Goal: Task Accomplishment & Management: Manage account settings

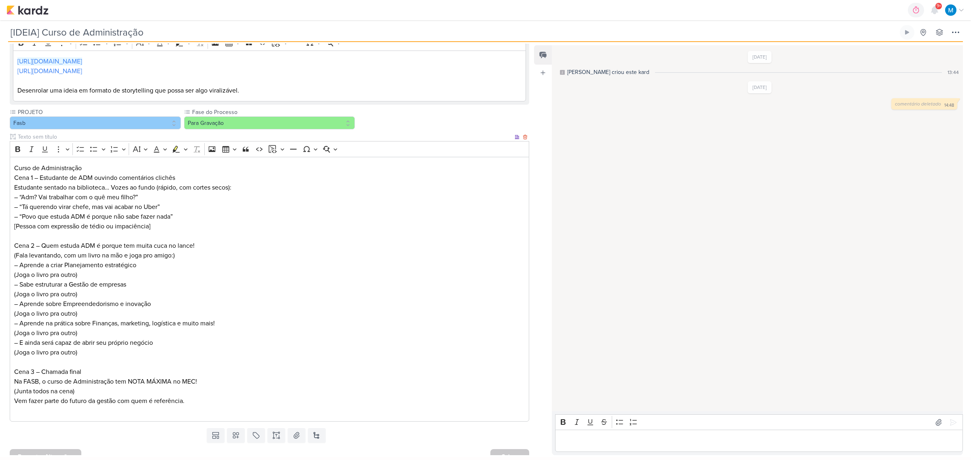
scroll to position [116, 0]
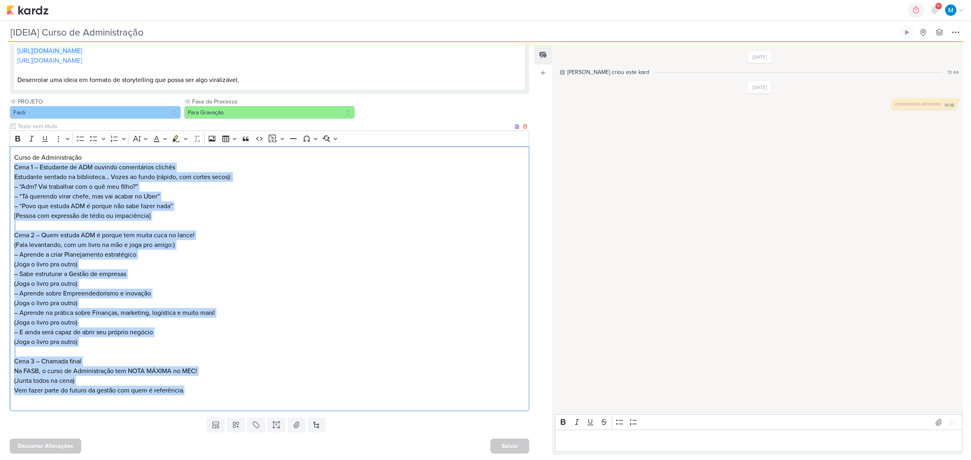
drag, startPoint x: 15, startPoint y: 163, endPoint x: 205, endPoint y: 390, distance: 296.0
click at [205, 368] on div "Curso de Administração Cena 1 – Estudante de ADM ouvindo comentários clichês Es…" at bounding box center [269, 278] width 519 height 265
copy div "Cena 1 – Estudante de ADM ouvindo comentários clichês Estudante sentado na bibl…"
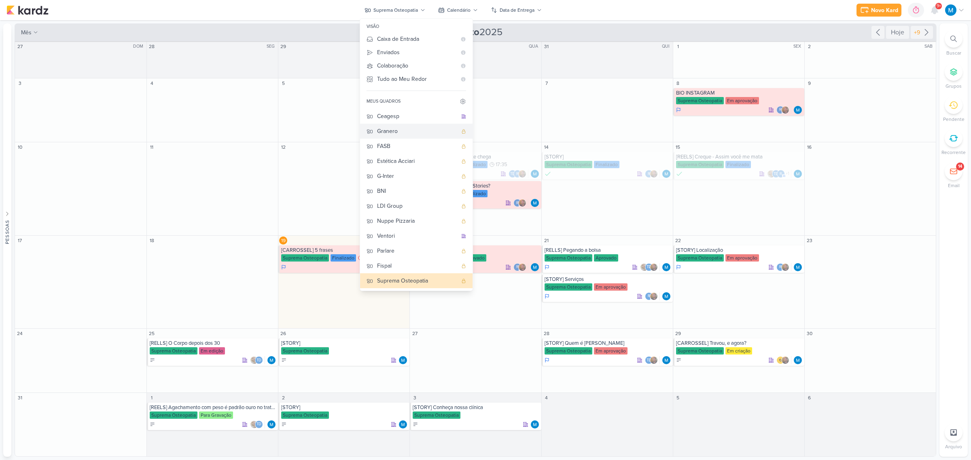
click at [397, 129] on div "Granero" at bounding box center [417, 131] width 80 height 8
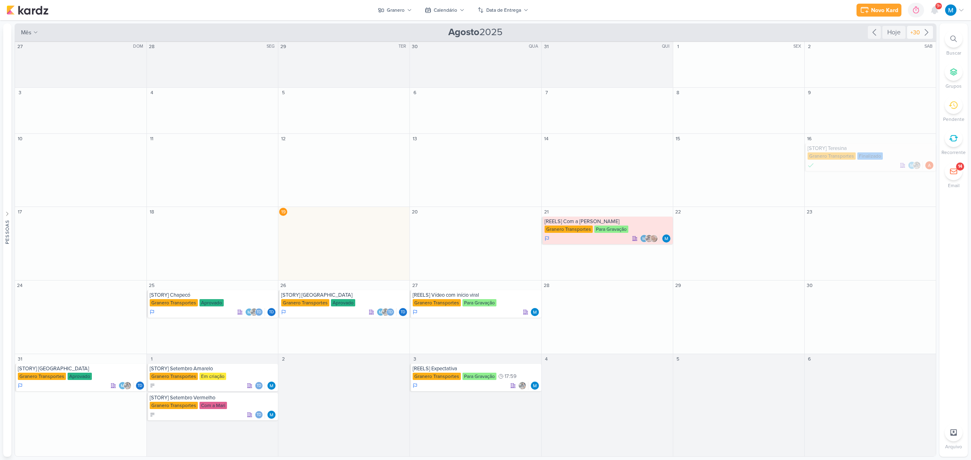
click at [926, 34] on icon at bounding box center [925, 33] width 3 height 6
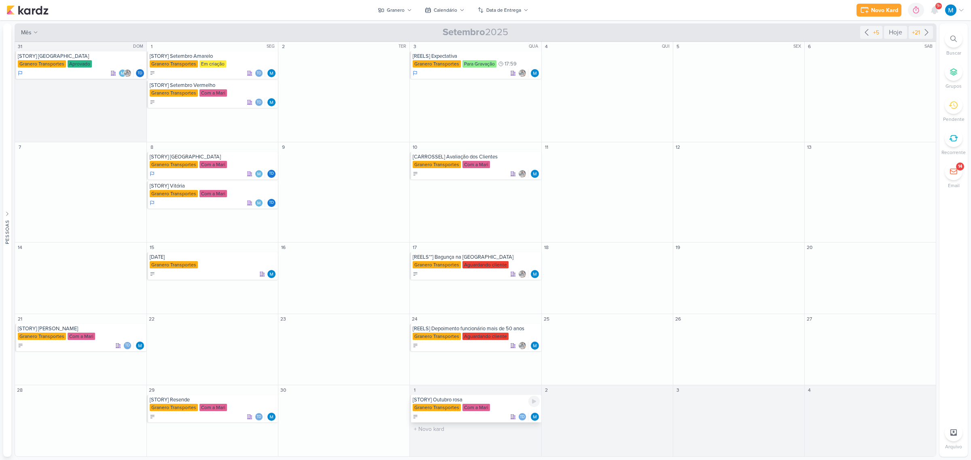
click at [491, 406] on div "Granero Transportes Com a Mari" at bounding box center [475, 408] width 127 height 8
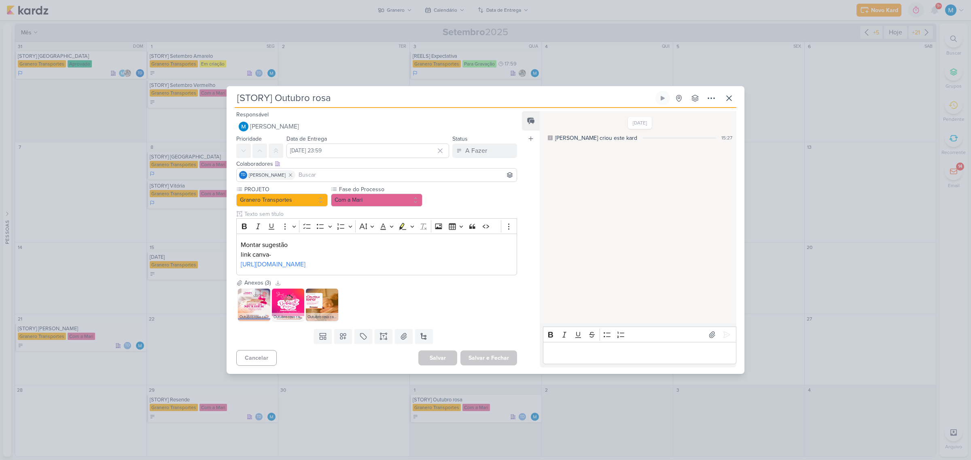
click at [253, 316] on img at bounding box center [254, 305] width 32 height 32
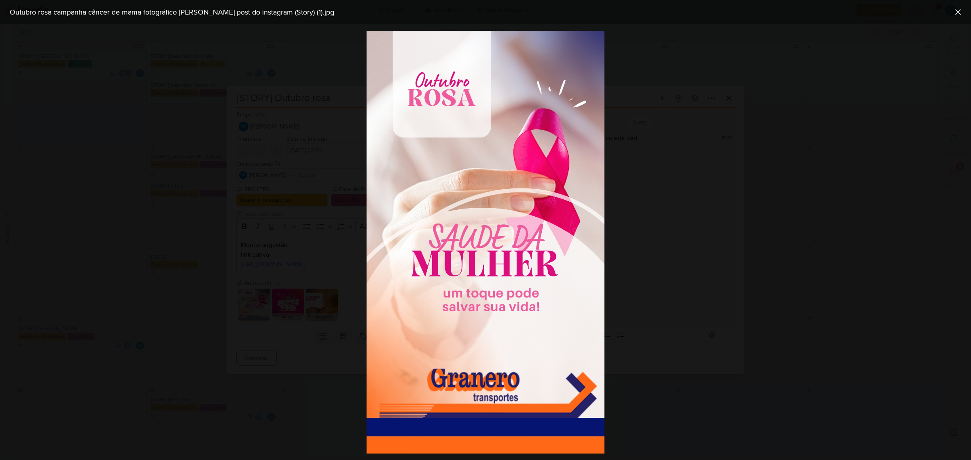
click at [682, 328] on div at bounding box center [485, 242] width 971 height 436
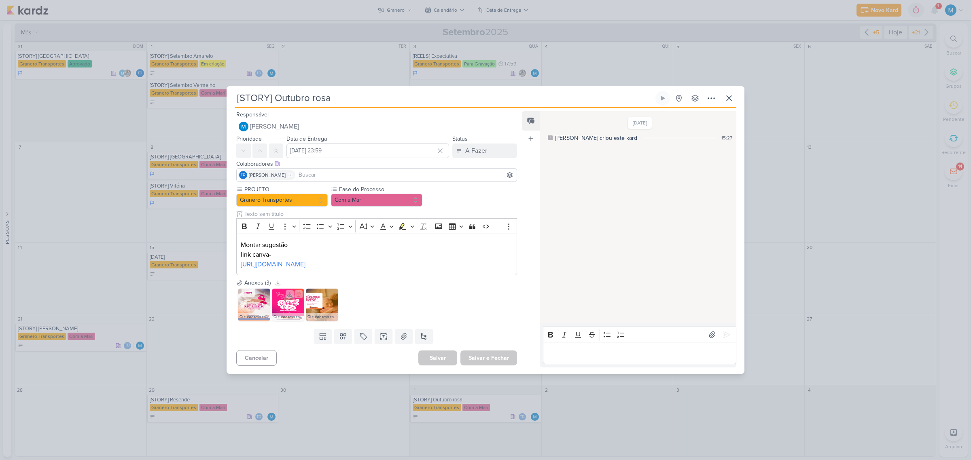
click at [294, 315] on img at bounding box center [288, 305] width 32 height 32
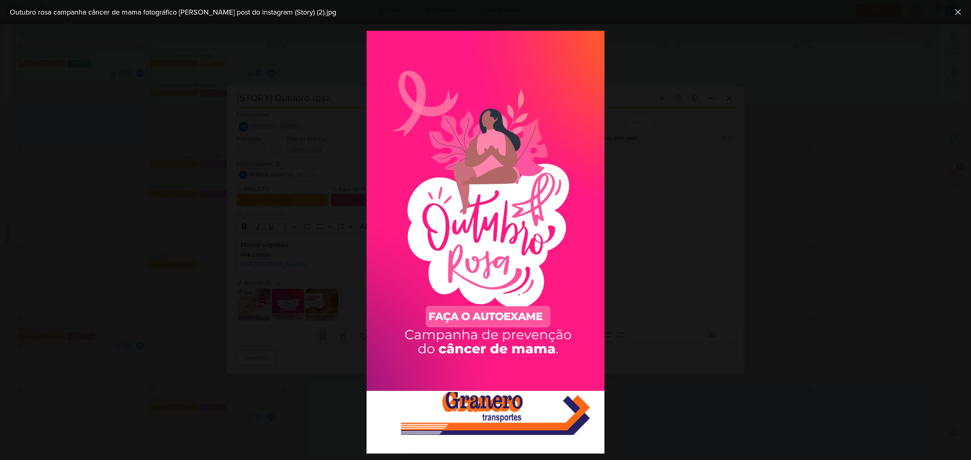
click at [777, 287] on div at bounding box center [485, 242] width 971 height 436
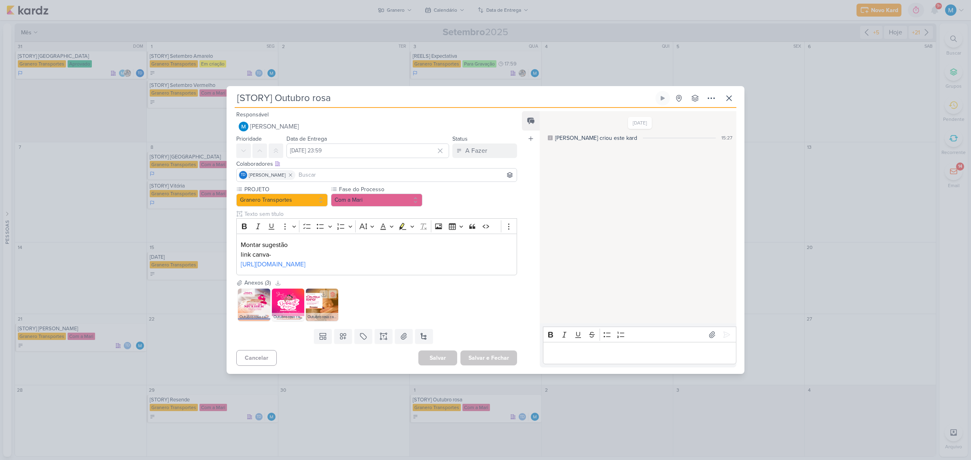
click at [327, 319] on img at bounding box center [322, 305] width 32 height 32
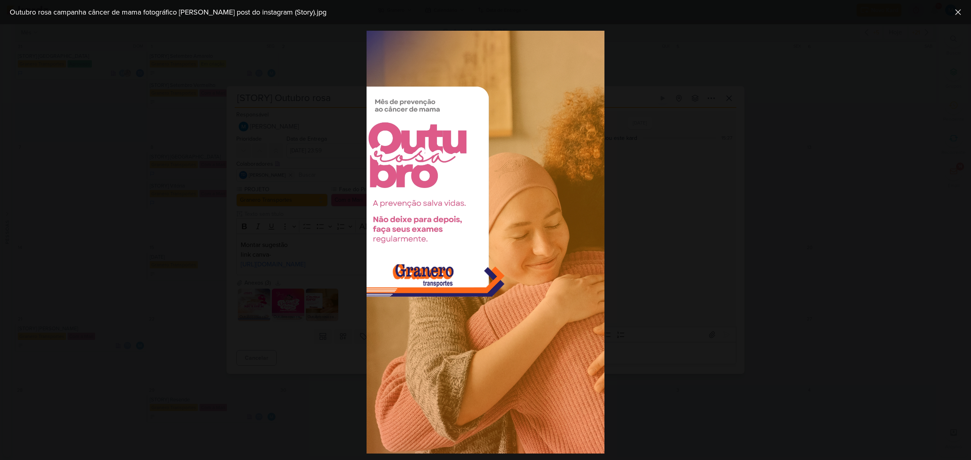
click at [688, 195] on div at bounding box center [485, 242] width 971 height 436
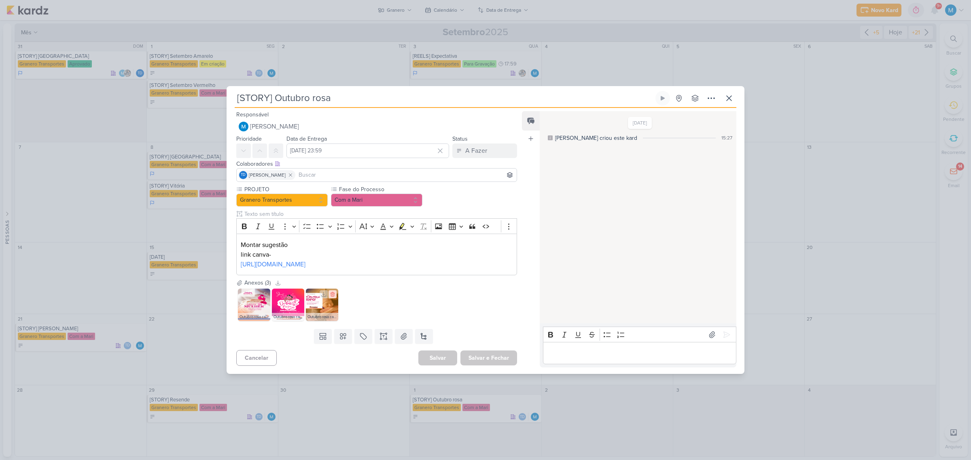
click at [331, 297] on icon at bounding box center [333, 295] width 6 height 6
click at [264, 297] on icon at bounding box center [264, 294] width 4 height 4
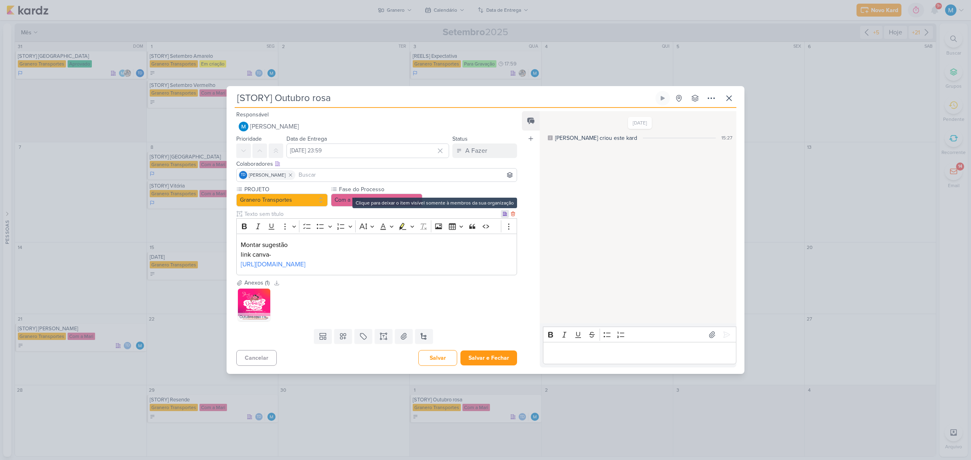
click at [503, 212] on icon at bounding box center [505, 214] width 4 height 4
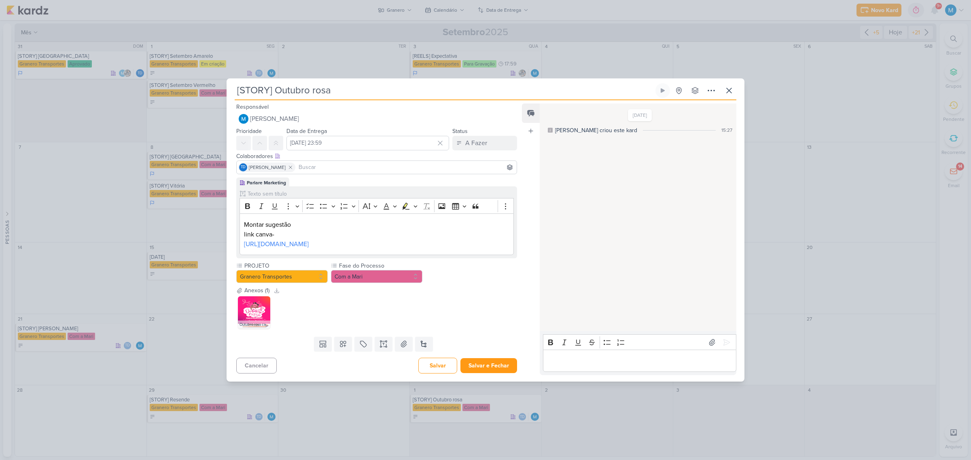
click at [385, 190] on input "text" at bounding box center [380, 194] width 268 height 8
click at [379, 283] on button "Com a Mari" at bounding box center [376, 276] width 91 height 13
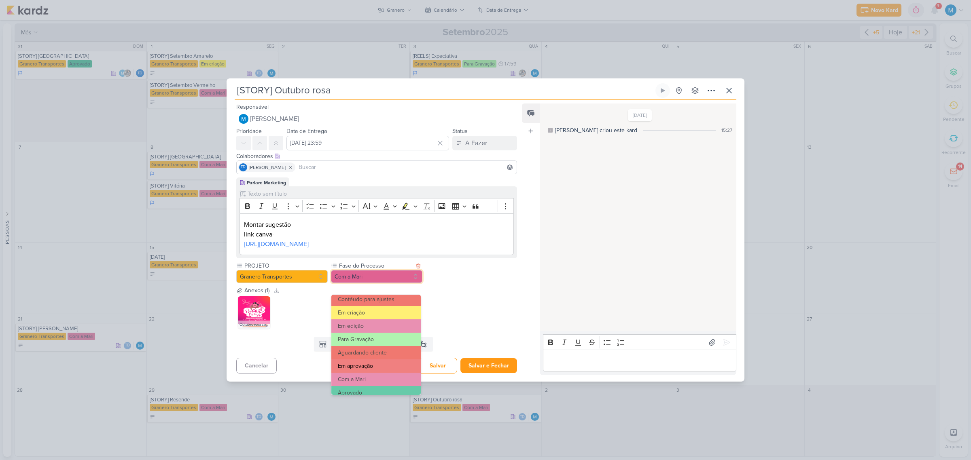
scroll to position [51, 0]
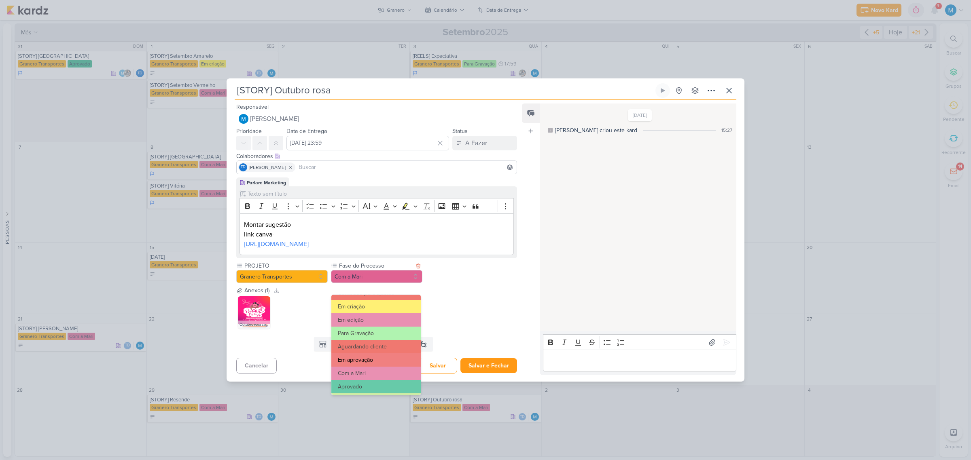
click at [376, 358] on button "Em aprovação" at bounding box center [375, 359] width 89 height 13
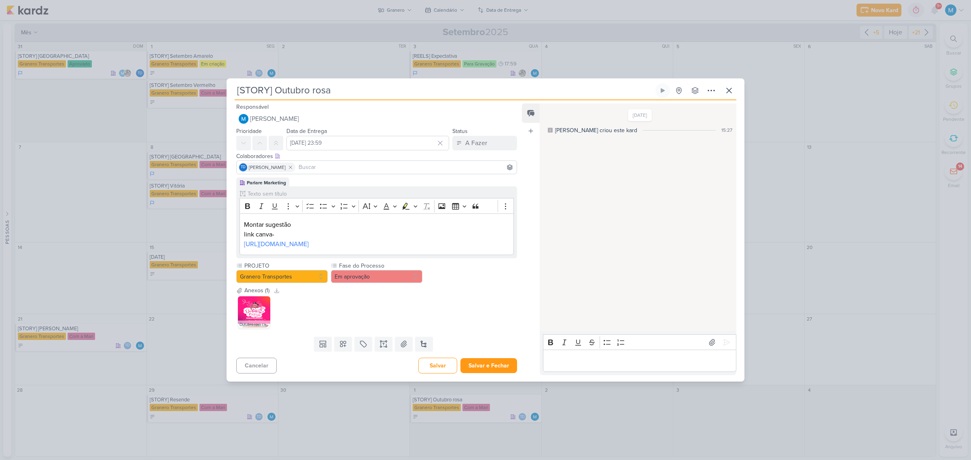
click at [306, 163] on input at bounding box center [406, 168] width 218 height 10
type input "evert"
click at [308, 176] on button "Everton Granero" at bounding box center [377, 183] width 280 height 15
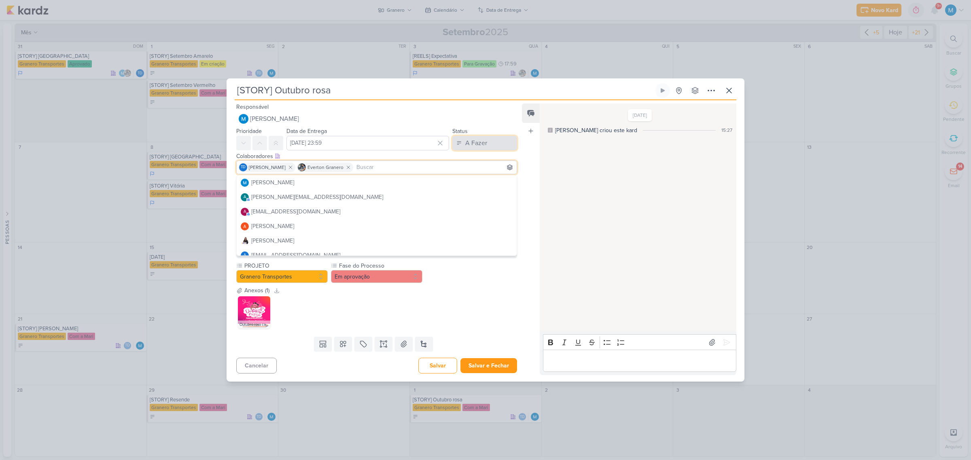
click at [478, 138] on div "A Fazer" at bounding box center [476, 143] width 22 height 10
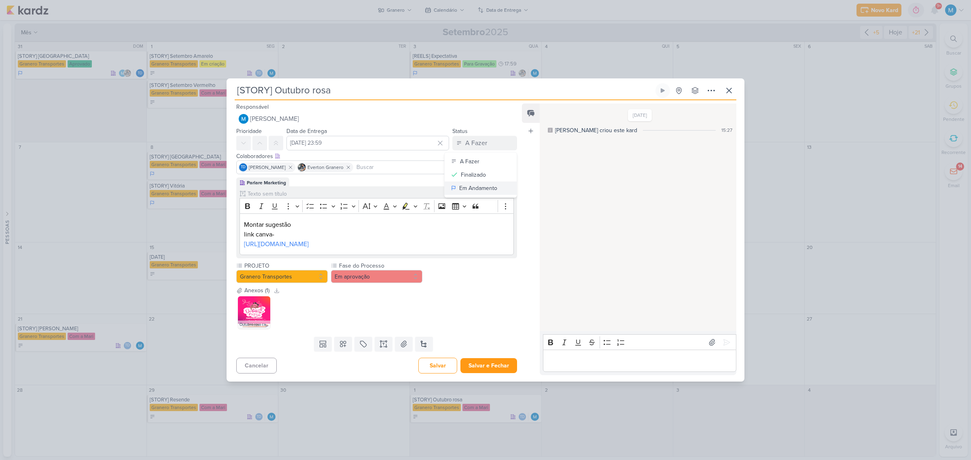
click at [478, 184] on div "Em Andamento" at bounding box center [478, 188] width 38 height 8
click at [476, 307] on div "Outubro rosa campanha câncer de mama fotográfico [PERSON_NAME] post do instagra…" at bounding box center [376, 313] width 281 height 36
click at [495, 373] on button "Salvar e Fechar" at bounding box center [488, 365] width 57 height 15
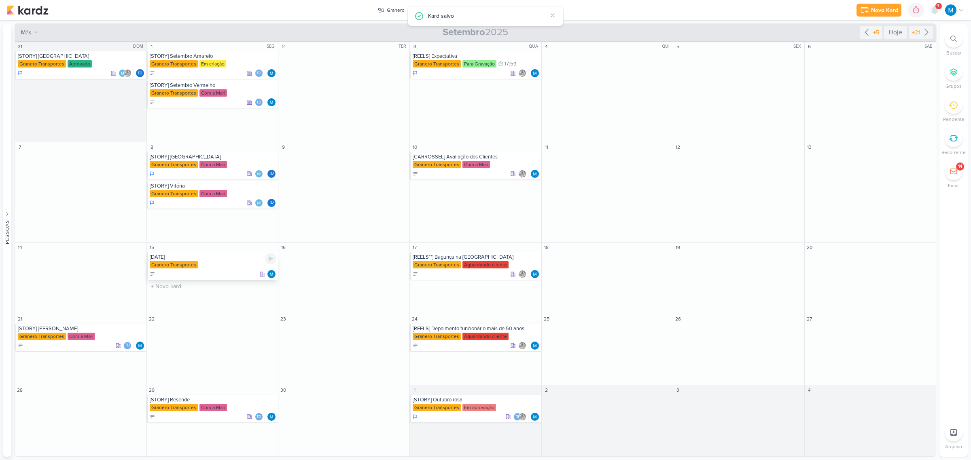
click at [193, 261] on div "[DATE] Granero Transportes" at bounding box center [212, 265] width 131 height 27
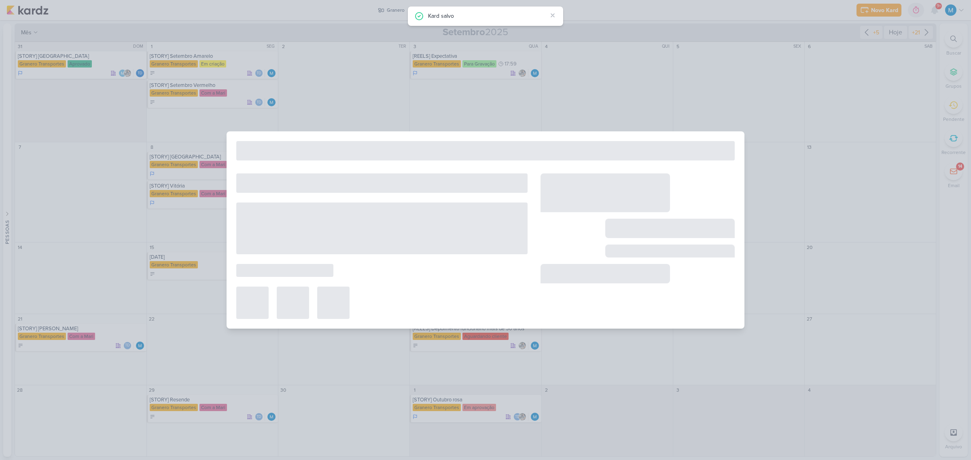
type input "[DATE]"
type input "[DATE] 23:59"
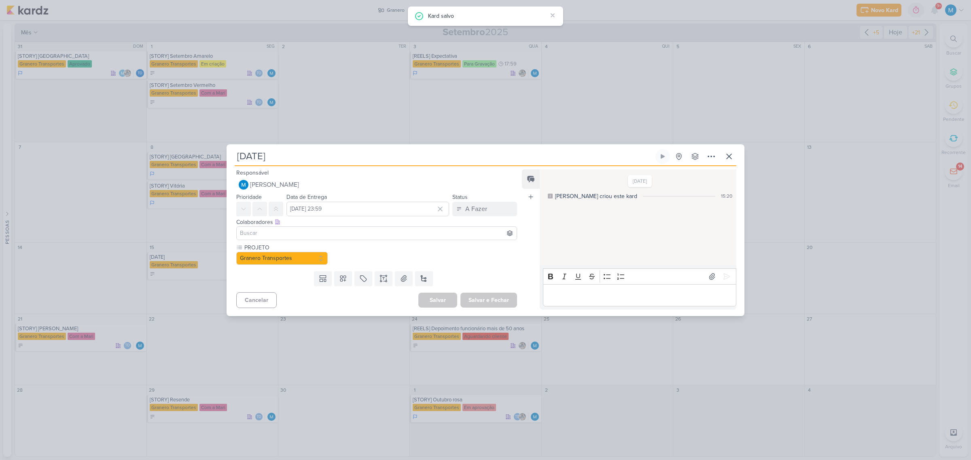
click at [268, 231] on input at bounding box center [376, 233] width 277 height 10
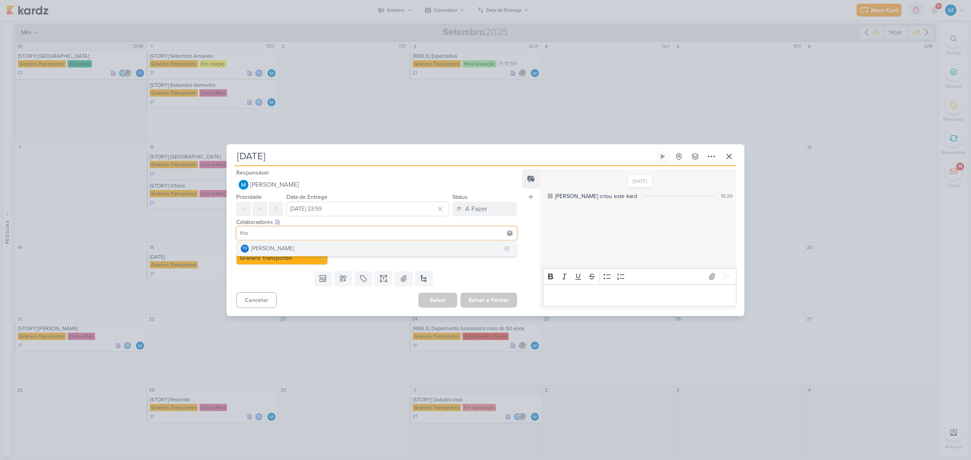
type input "tha"
click at [280, 252] on div "[PERSON_NAME]" at bounding box center [272, 248] width 43 height 8
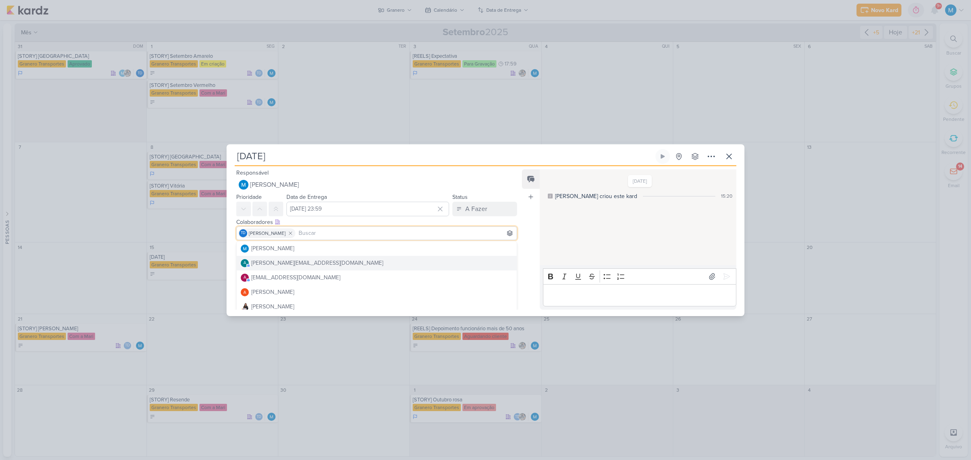
click at [529, 263] on div "Feed Atrelar email Solte o email para atrelar ao kard" at bounding box center [531, 239] width 18 height 140
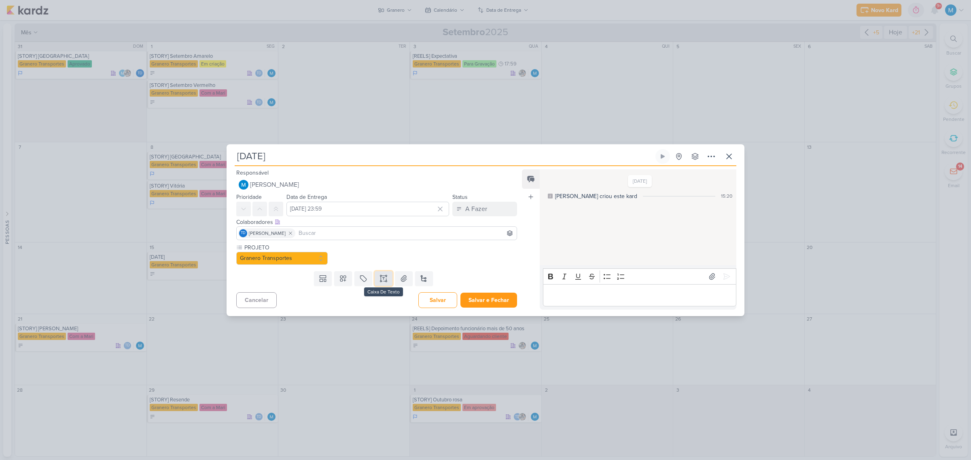
click at [384, 277] on icon at bounding box center [383, 279] width 8 height 8
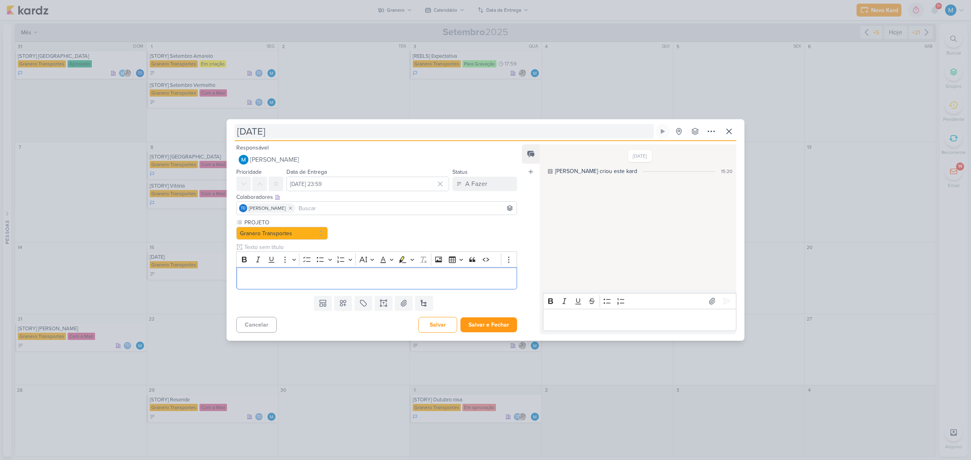
click at [237, 130] on input "[DATE]" at bounding box center [444, 131] width 419 height 15
click at [313, 271] on div "Editor editing area: main" at bounding box center [376, 278] width 281 height 22
click at [245, 275] on p "MOntar sugestão de Story" at bounding box center [377, 278] width 272 height 10
click at [324, 279] on p "Montar sugestão de Story" at bounding box center [377, 278] width 272 height 10
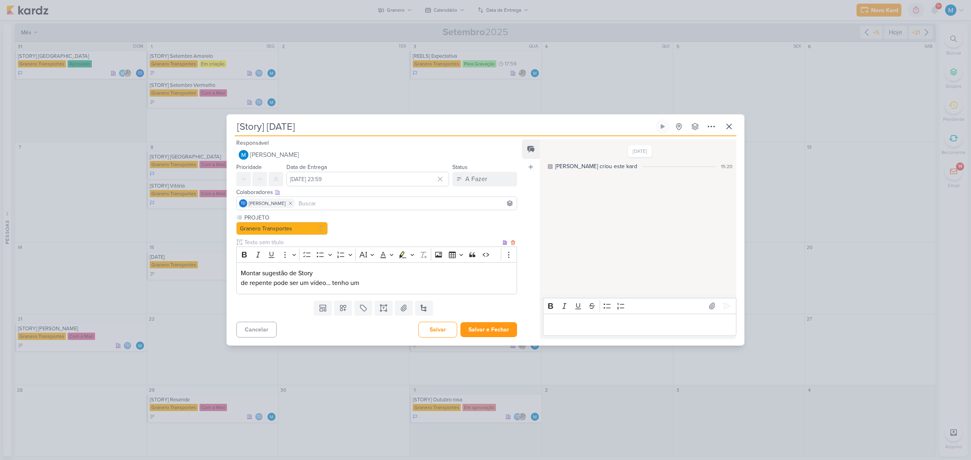
click at [412, 281] on p "Montar sugestão de Story de repente pode ser um vídeo… tenho um" at bounding box center [377, 278] width 272 height 19
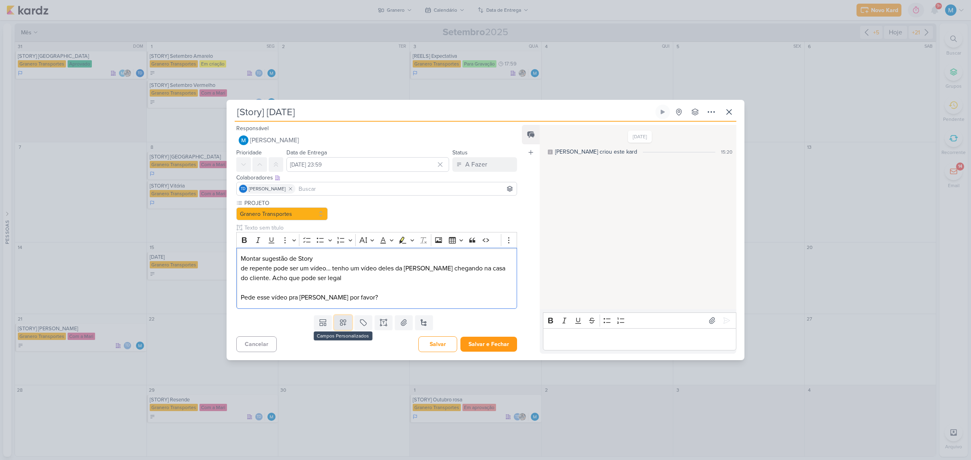
click at [344, 325] on icon at bounding box center [343, 323] width 8 height 8
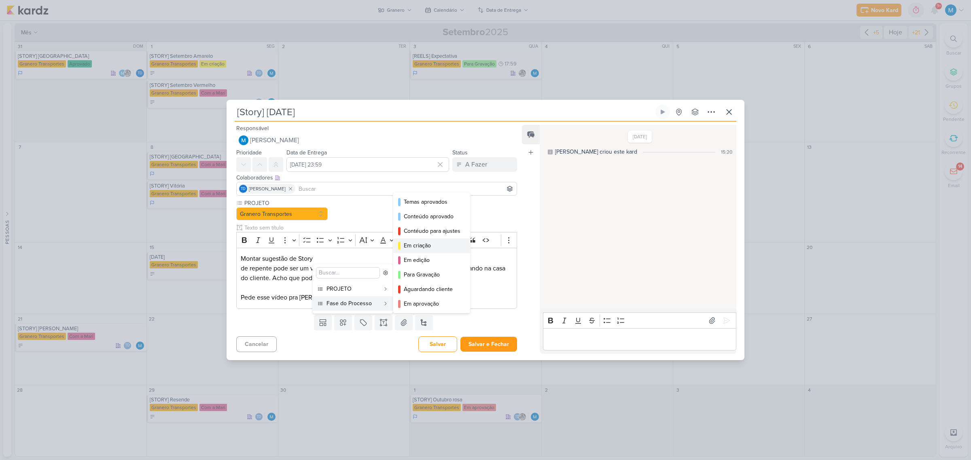
click at [430, 243] on div "Em criação" at bounding box center [432, 245] width 57 height 8
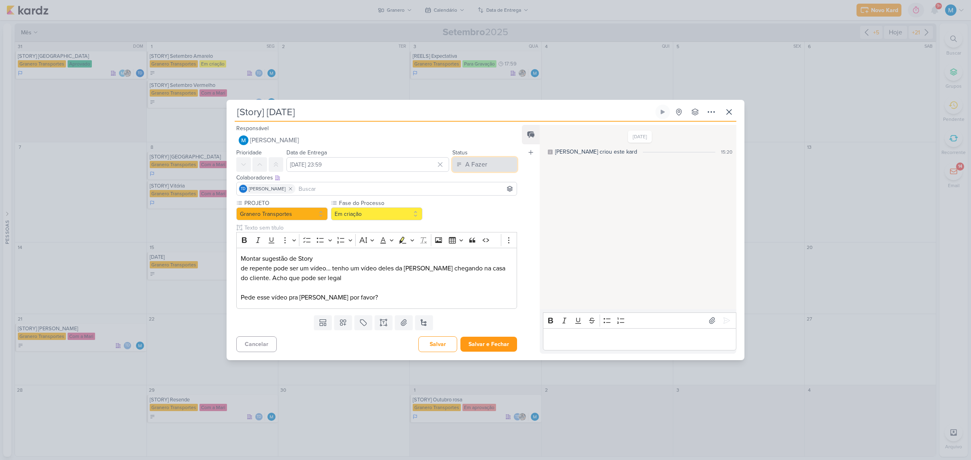
click at [489, 163] on button "A Fazer" at bounding box center [484, 164] width 65 height 15
drag, startPoint x: 490, startPoint y: 205, endPoint x: 490, endPoint y: 211, distance: 5.7
click at [490, 205] on div "Em Andamento" at bounding box center [478, 209] width 38 height 8
click at [493, 340] on button "Salvar e Fechar" at bounding box center [488, 344] width 57 height 15
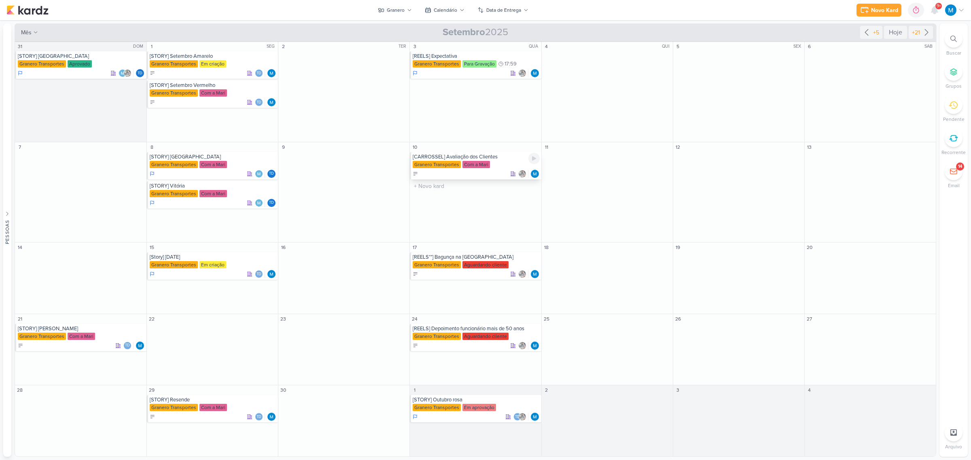
click at [506, 159] on div "[CARROSSEL] Avaliação dos Clientes" at bounding box center [475, 157] width 127 height 6
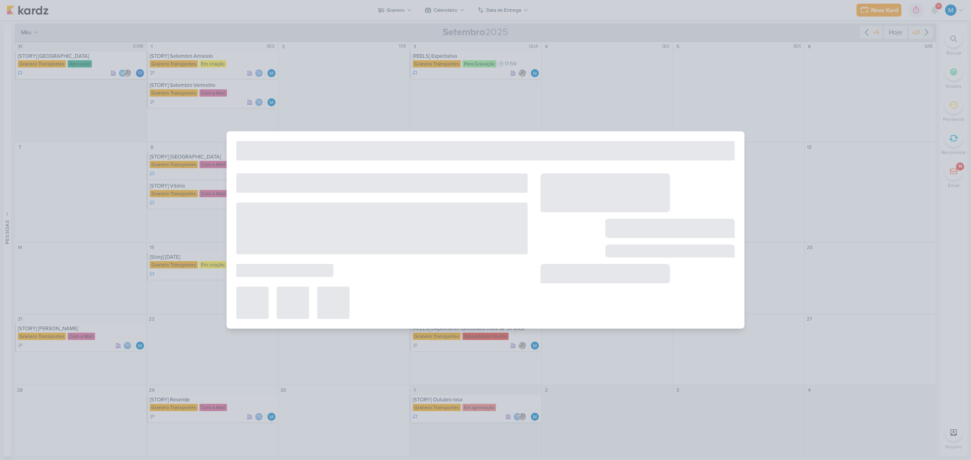
type input "[CARROSSEL] Avaliação dos Clientes"
type input "[DATE] 23:59"
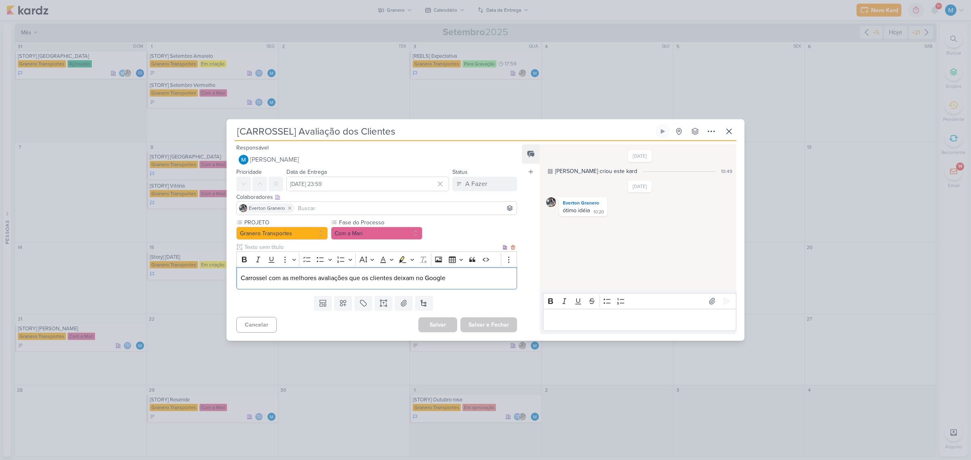
click at [458, 280] on p "Carrossel com as melhores avaliações que os clientes deixam no Google" at bounding box center [377, 278] width 272 height 10
drag, startPoint x: 462, startPoint y: 281, endPoint x: 188, endPoint y: 263, distance: 274.8
click at [188, 263] on div "[CARROSSEL] Avaliação dos Clientes Criado por mim" at bounding box center [485, 230] width 971 height 460
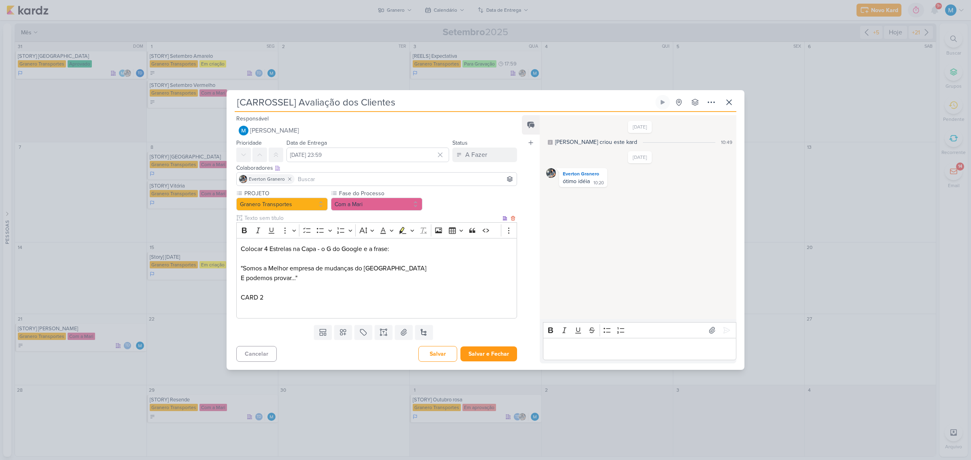
click at [302, 305] on p "Editor editing area: main" at bounding box center [377, 307] width 272 height 10
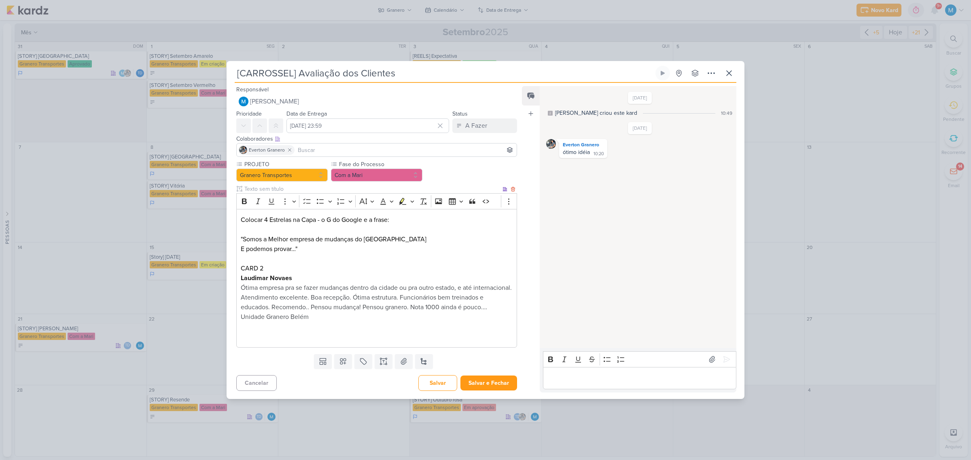
click at [281, 341] on p "Editor editing area: main" at bounding box center [377, 337] width 272 height 10
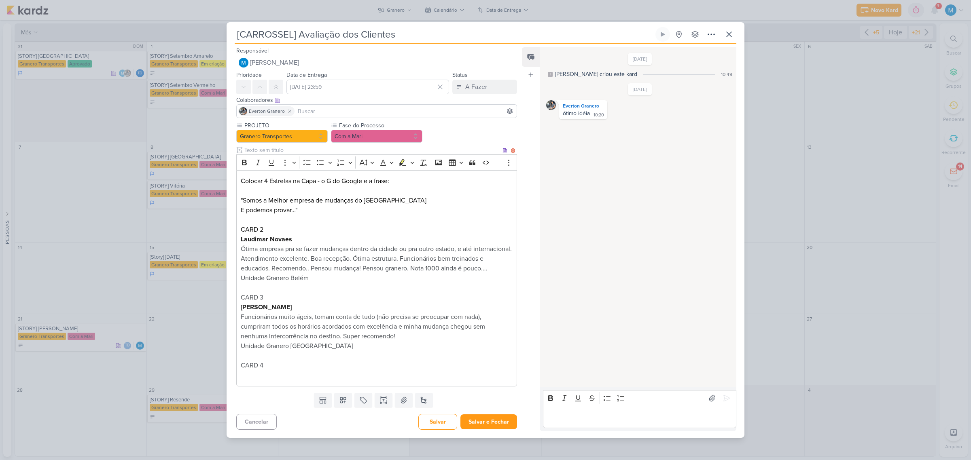
click at [305, 380] on p "Editor editing area: main" at bounding box center [377, 375] width 272 height 10
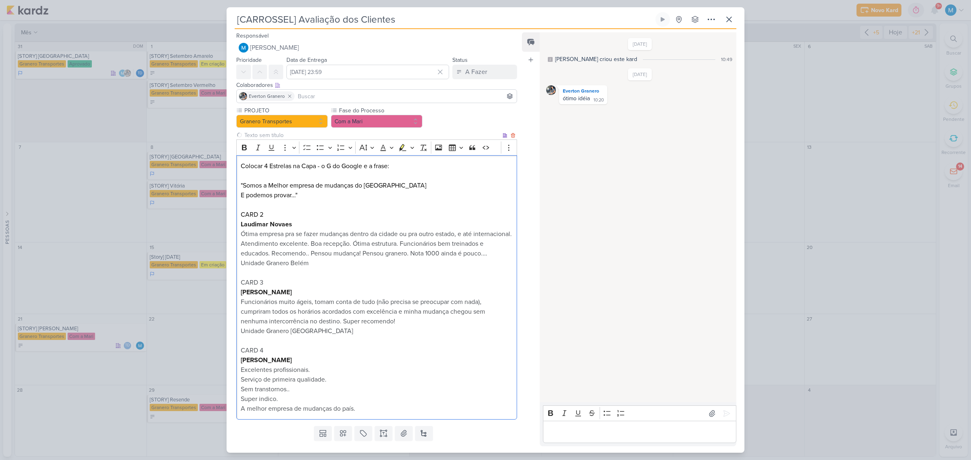
scroll to position [28, 0]
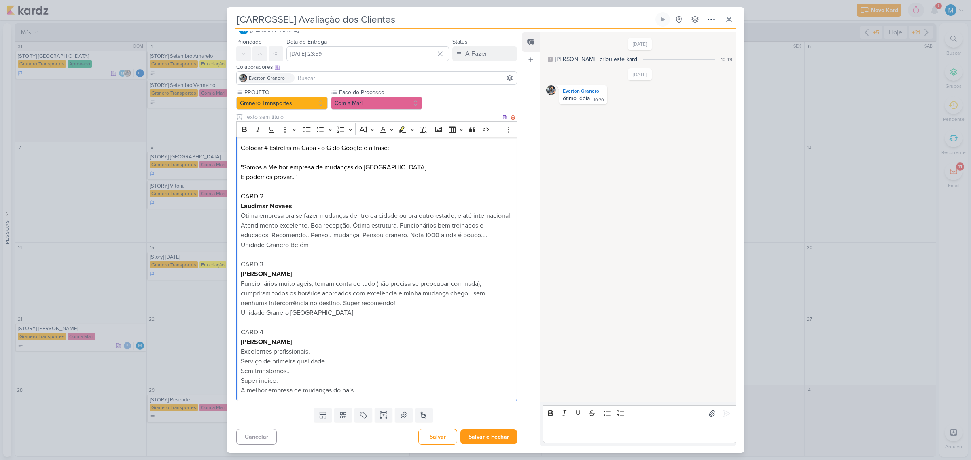
click at [319, 350] on p "Excelentes profissionais." at bounding box center [377, 352] width 272 height 10
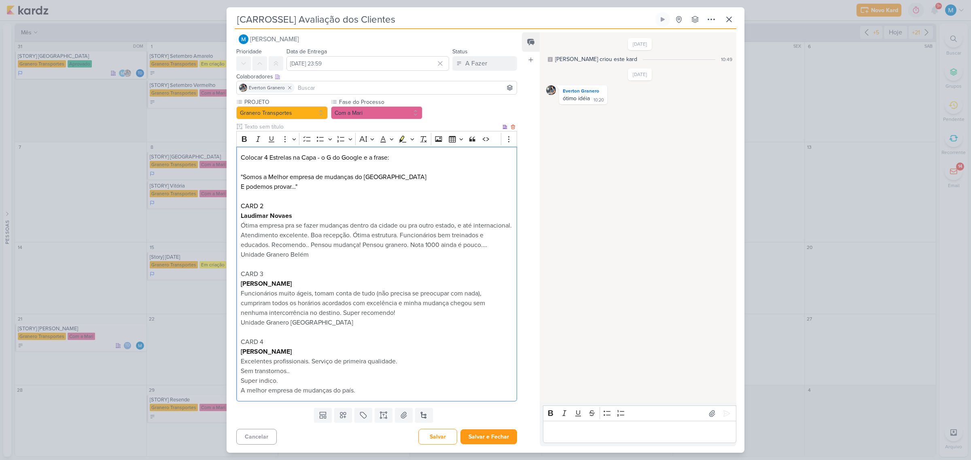
click at [417, 357] on p "Excelentes profissionais. Serviço de primeira qualidade." at bounding box center [377, 362] width 272 height 10
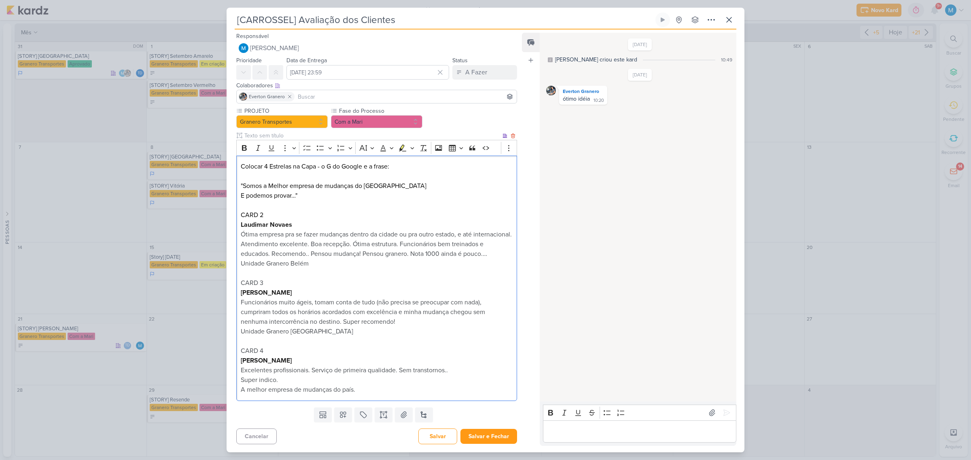
click at [294, 377] on p "Super indico." at bounding box center [377, 380] width 272 height 10
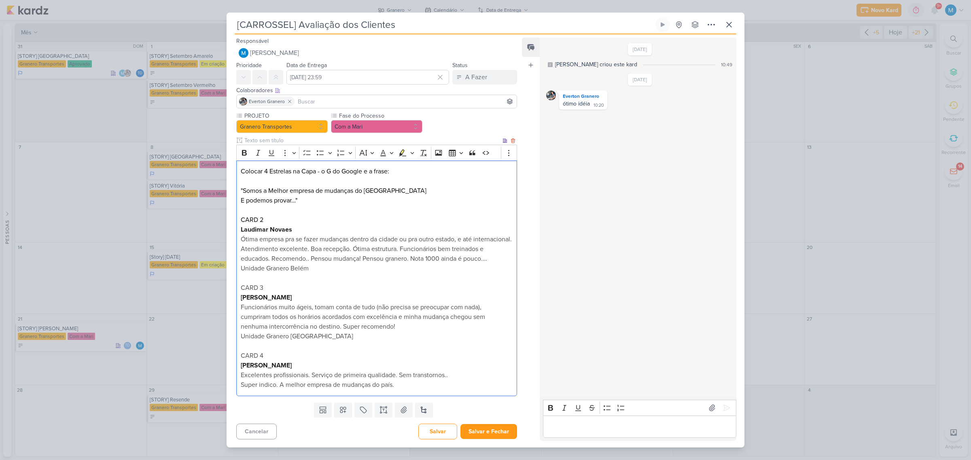
click at [429, 390] on p "Super indico. A melhor empresa de mudanças do país." at bounding box center [377, 385] width 272 height 10
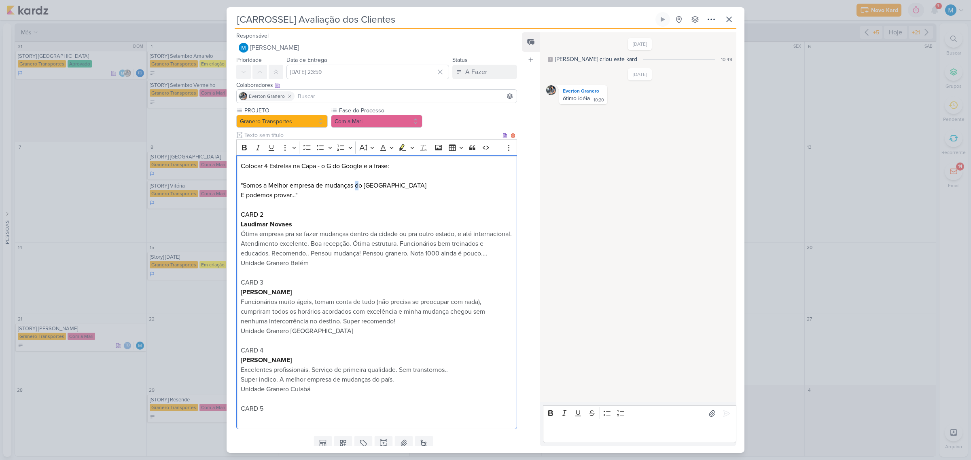
click at [359, 183] on p ""Somos a Melhor empresa de mudanças do [GEOGRAPHIC_DATA]" at bounding box center [377, 186] width 272 height 10
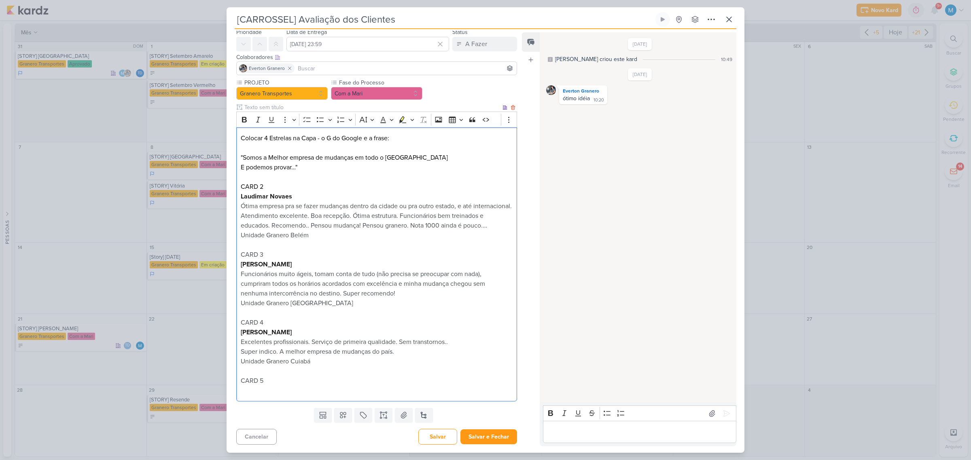
scroll to position [38, 0]
click at [243, 395] on p "Editor editing area: main" at bounding box center [377, 391] width 272 height 10
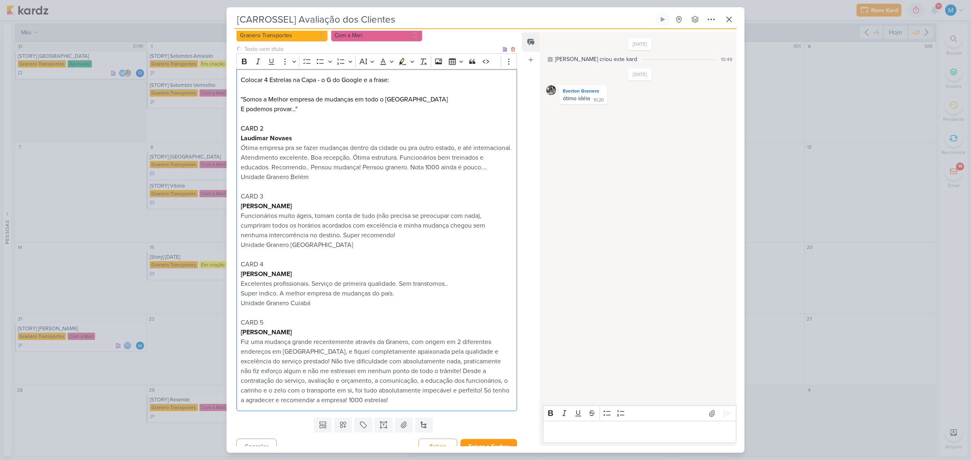
scroll to position [106, 0]
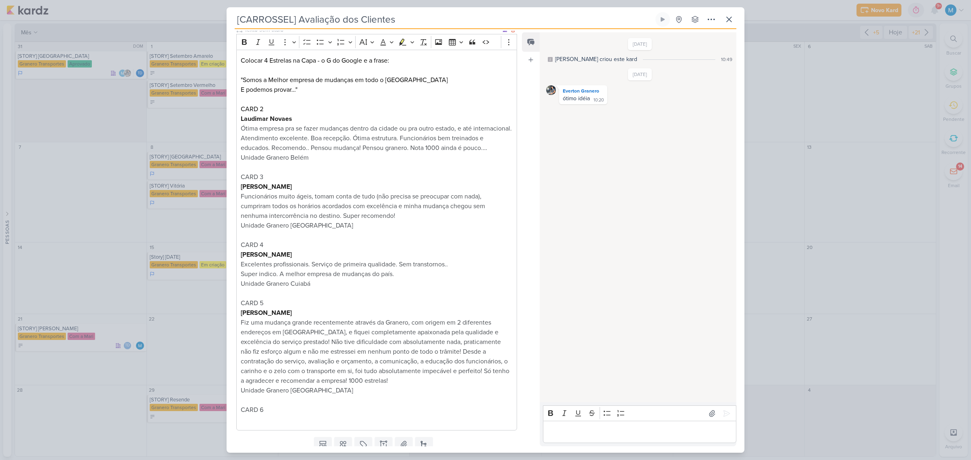
click at [257, 425] on p "Editor editing area: main" at bounding box center [377, 420] width 272 height 10
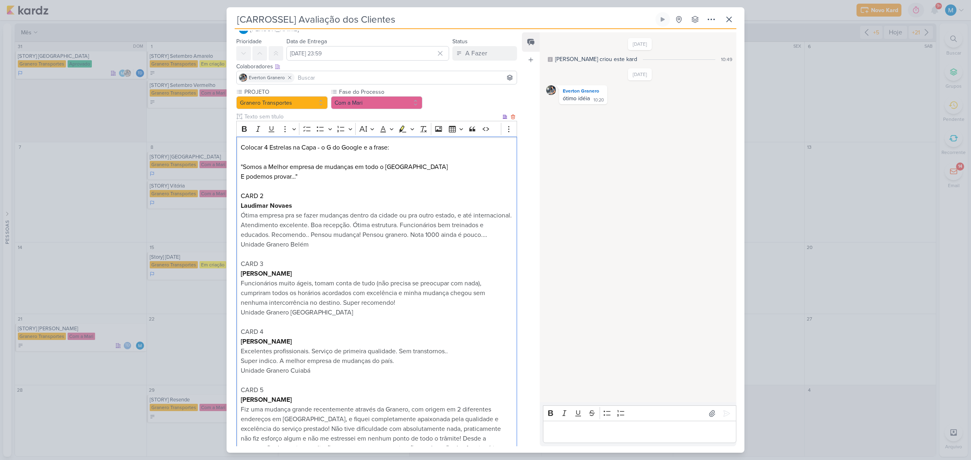
scroll to position [0, 0]
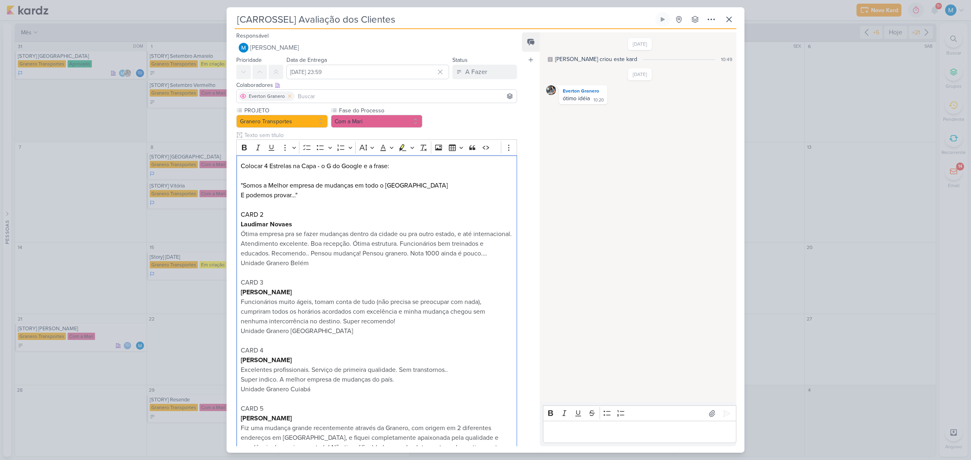
click at [288, 95] on icon at bounding box center [290, 96] width 6 height 6
click at [280, 96] on input at bounding box center [376, 96] width 277 height 10
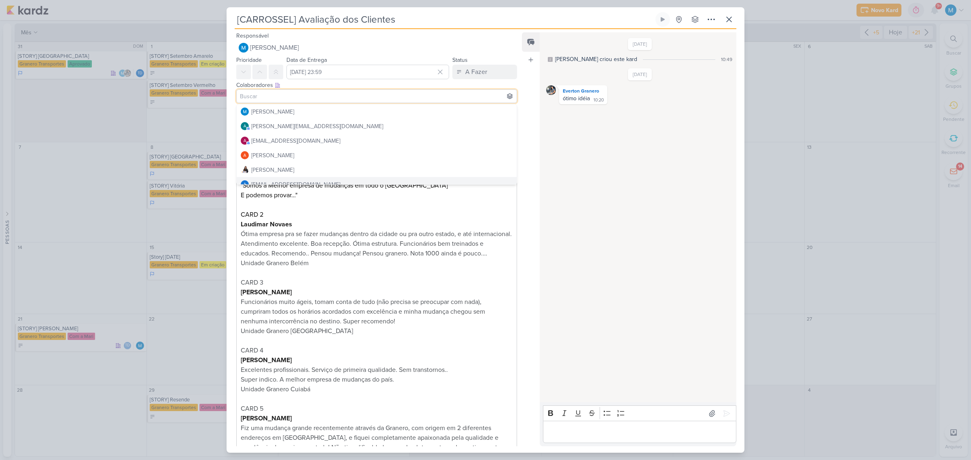
click at [385, 221] on p "Laudimar Novaes" at bounding box center [377, 225] width 272 height 10
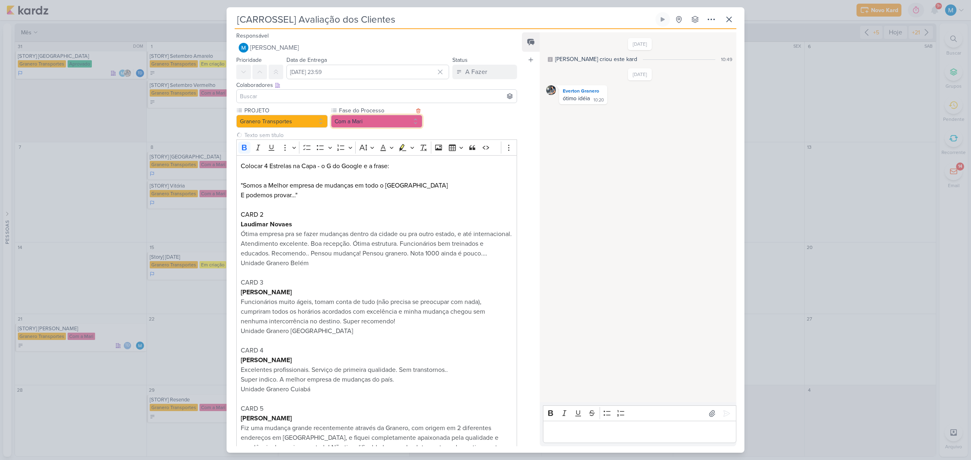
click at [369, 121] on button "Com a Mari" at bounding box center [376, 121] width 91 height 13
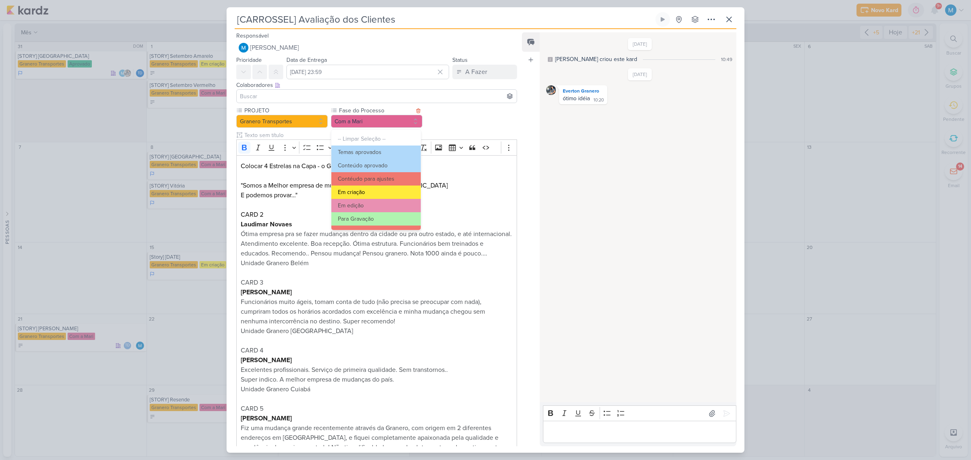
click at [374, 190] on button "Em criação" at bounding box center [375, 192] width 89 height 13
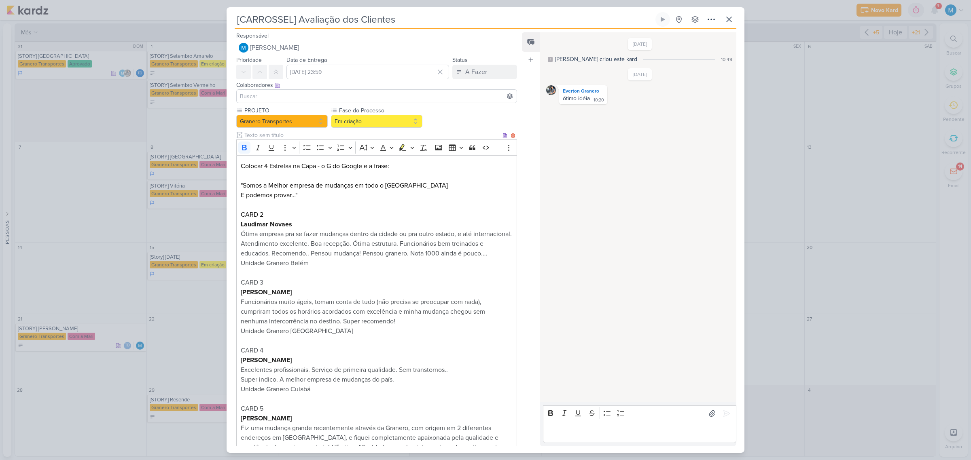
click at [384, 258] on p "Ótima empresa pra se fazer mudanças dentro da cidade ou pra outro estado, e até…" at bounding box center [377, 243] width 272 height 29
click at [268, 167] on p "Colocar 4 Estrelas na Capa - o G do Google e a frase:" at bounding box center [377, 166] width 272 height 10
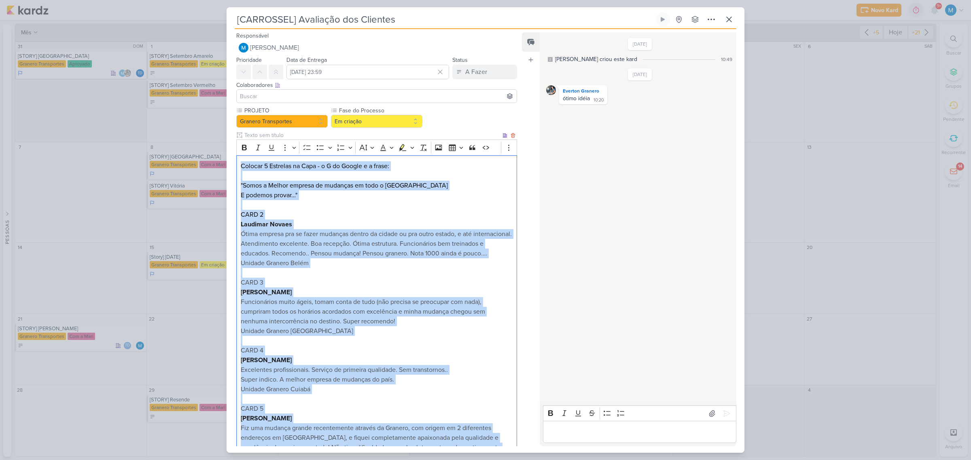
scroll to position [222, 0]
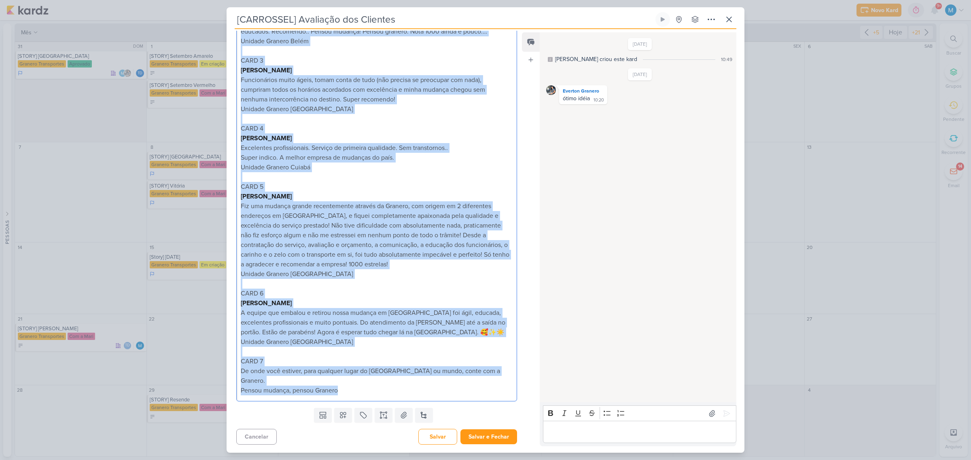
drag, startPoint x: 240, startPoint y: 164, endPoint x: 499, endPoint y: 484, distance: 411.5
click at [499, 460] on html "1.99.0 [GEOGRAPHIC_DATA] Ctrl + k 0h0m Sessão desligada... Hoje 0h0m Semana 0h0…" at bounding box center [485, 230] width 971 height 460
copy div "Loremip 3 Dolorsit am Cons - a E se Doeius t i utlab: "Etdol m Aliqua enimadm v…"
click at [434, 182] on p "Editor editing area: main" at bounding box center [377, 177] width 272 height 10
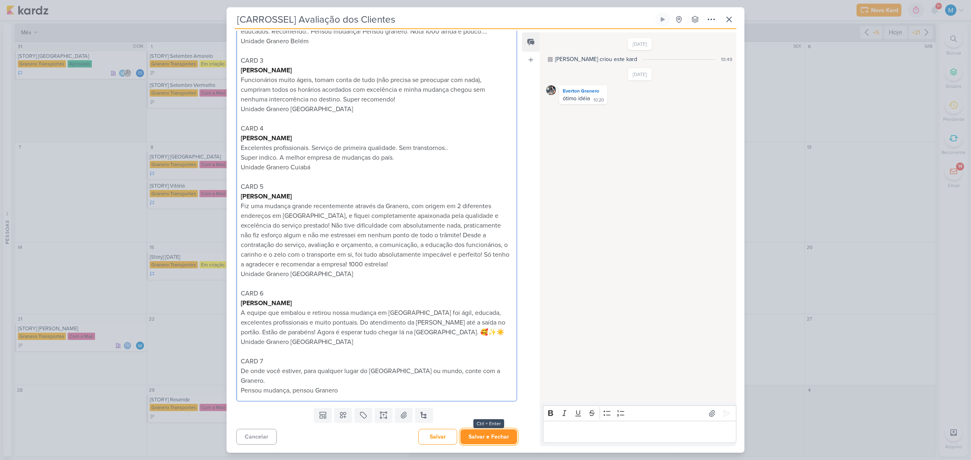
click at [495, 437] on button "Salvar e Fechar" at bounding box center [488, 436] width 57 height 15
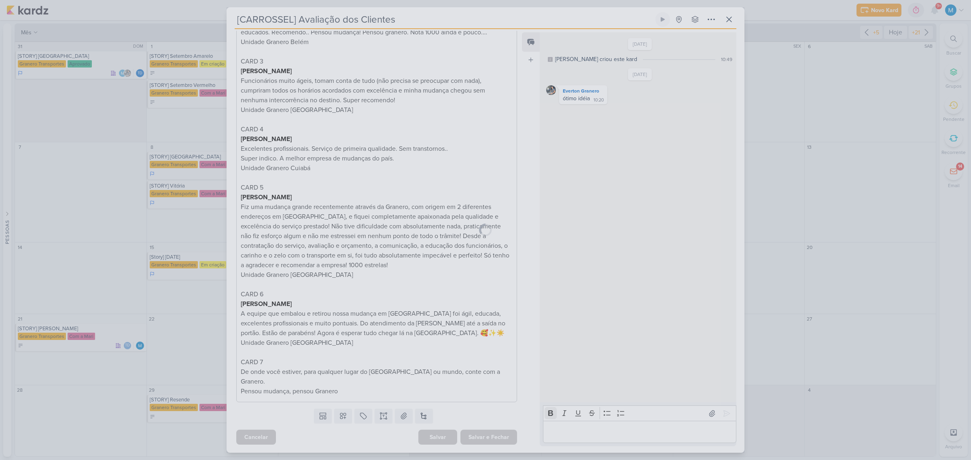
scroll to position [221, 0]
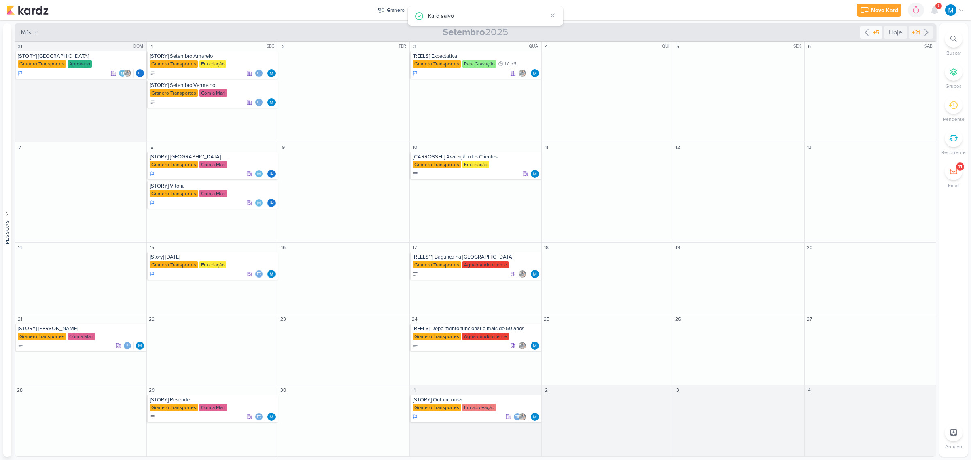
click at [864, 33] on icon at bounding box center [866, 32] width 10 height 10
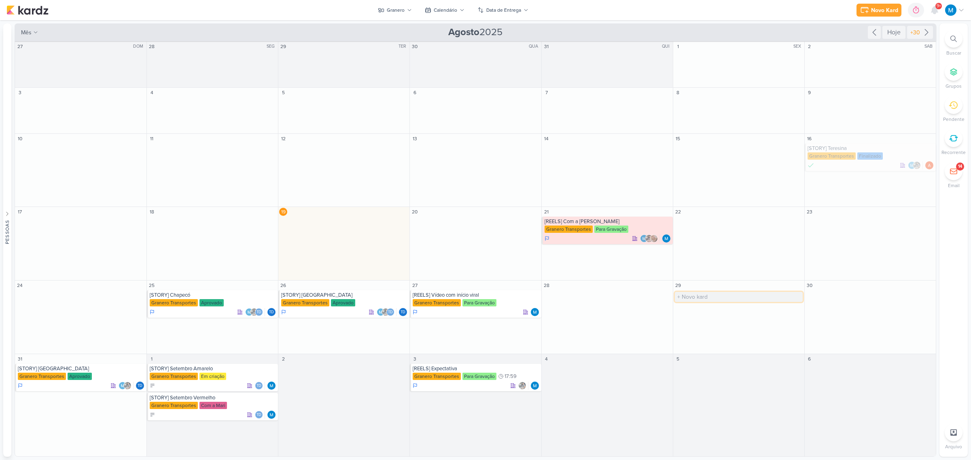
click at [681, 298] on input "text" at bounding box center [739, 297] width 128 height 10
click at [680, 298] on input "3CRIAÇÃO" at bounding box center [739, 297] width 128 height 10
drag, startPoint x: 691, startPoint y: 298, endPoint x: 736, endPoint y: 298, distance: 45.3
click at [736, 298] on input "3CRIAÇÃO" at bounding box center [739, 297] width 128 height 10
type input "3CRIATIVOS"
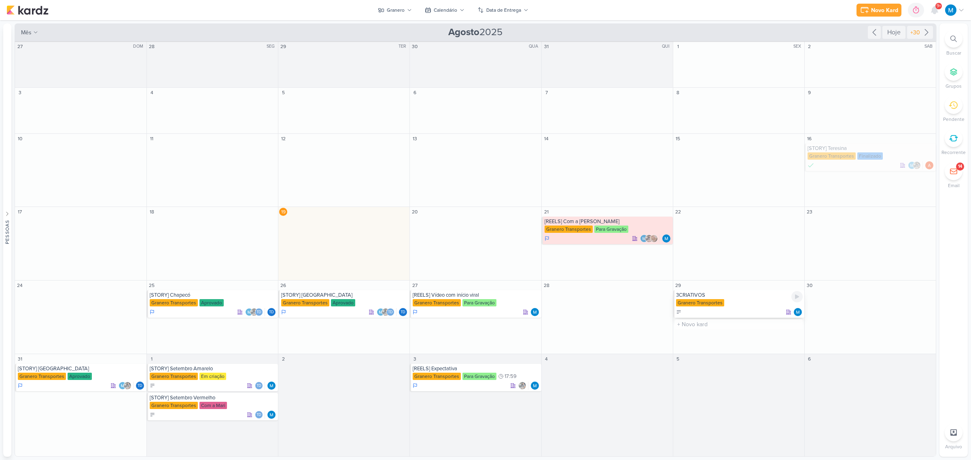
click at [692, 294] on div "3CRIATIVOS" at bounding box center [739, 295] width 127 height 6
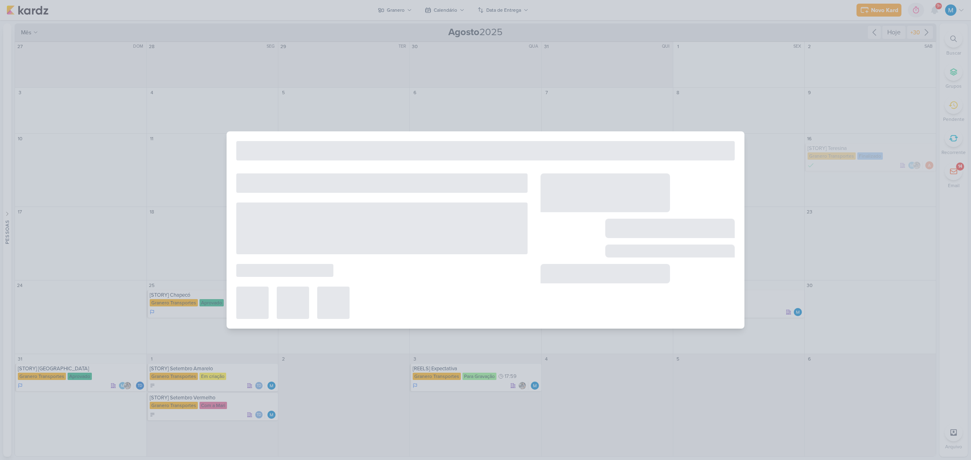
type input "3CRIATIVOS"
type input "[DATE] 23:59"
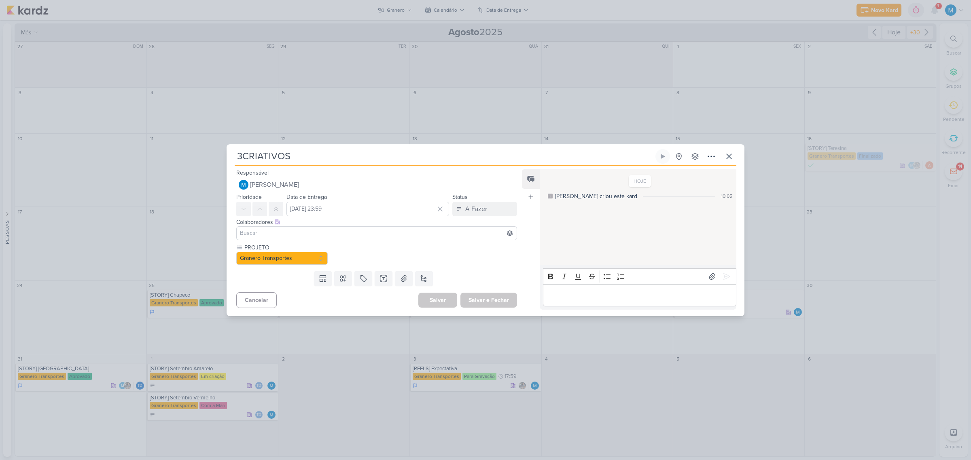
scroll to position [0, 0]
drag, startPoint x: 246, startPoint y: 154, endPoint x: 227, endPoint y: 154, distance: 19.0
click at [227, 154] on div "3CRIATIVOS Criado por mim nenhum grupo disponível" at bounding box center [485, 232] width 518 height 167
click at [233, 152] on div "3CRIATIVOS Criado por mim nenhum grupo disponível" at bounding box center [485, 232] width 518 height 167
drag, startPoint x: 240, startPoint y: 152, endPoint x: 235, endPoint y: 152, distance: 5.3
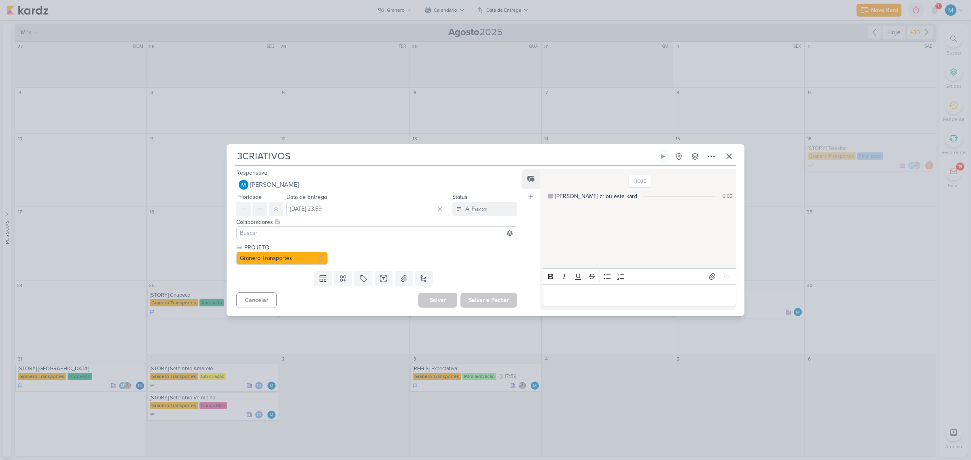
click at [235, 152] on input "3CRIATIVOS" at bounding box center [444, 156] width 419 height 15
type input "#CRIATIVOS"
click at [293, 230] on input at bounding box center [376, 233] width 277 height 10
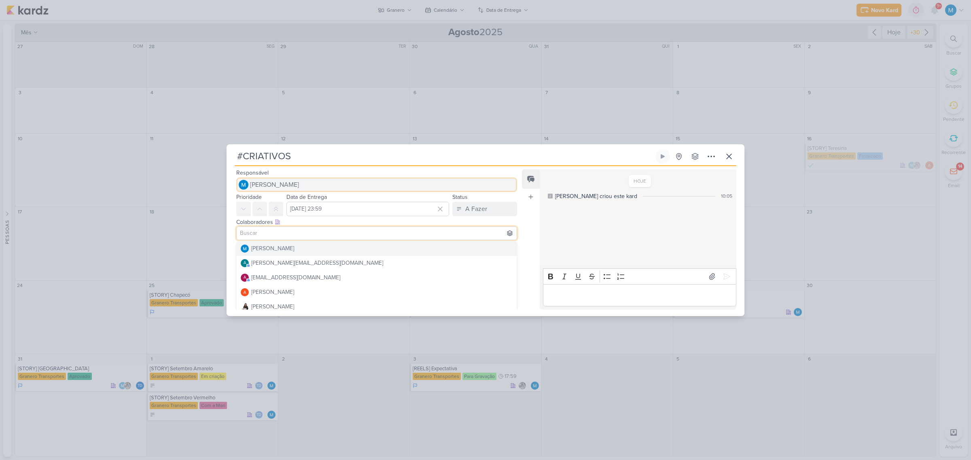
click at [284, 178] on button "[PERSON_NAME]" at bounding box center [376, 185] width 281 height 15
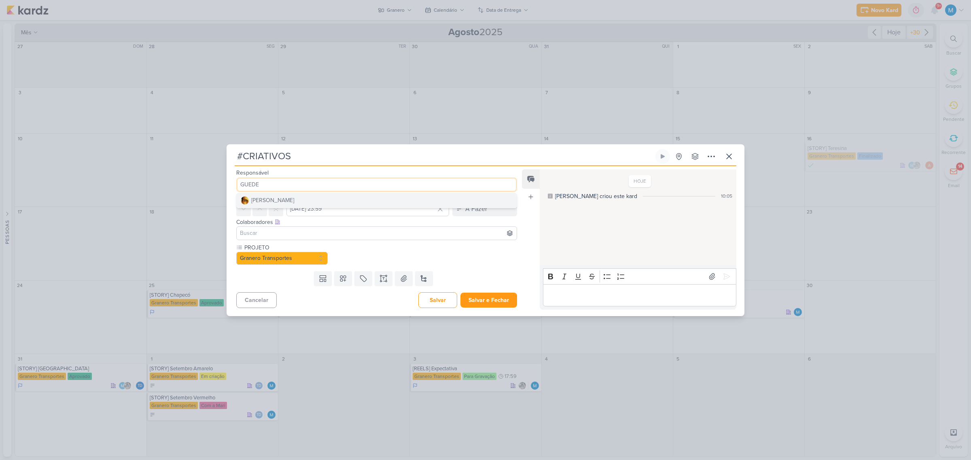
type input "GUEDE"
click at [308, 203] on button "[PERSON_NAME]" at bounding box center [377, 200] width 280 height 15
click at [526, 233] on div "Feed Atrelar email Solte o email para atrelar ao kard" at bounding box center [531, 239] width 18 height 140
click at [379, 278] on icon at bounding box center [383, 279] width 8 height 8
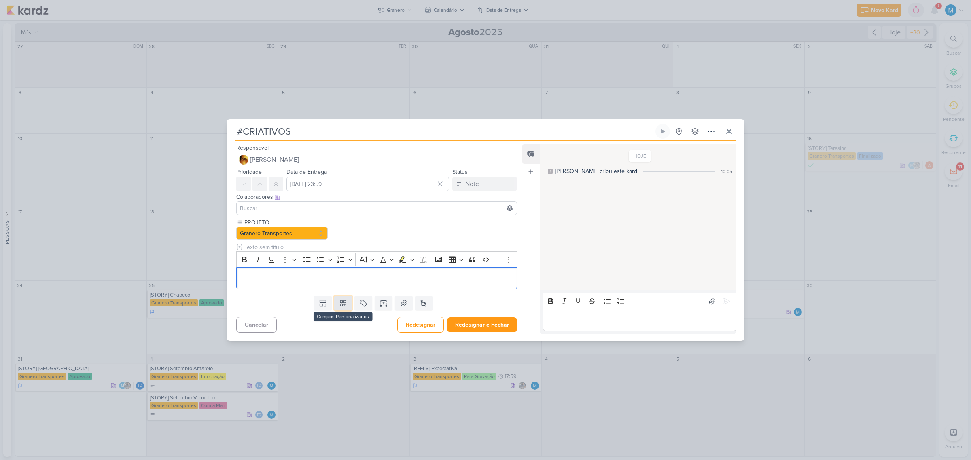
click at [340, 306] on icon at bounding box center [343, 303] width 6 height 6
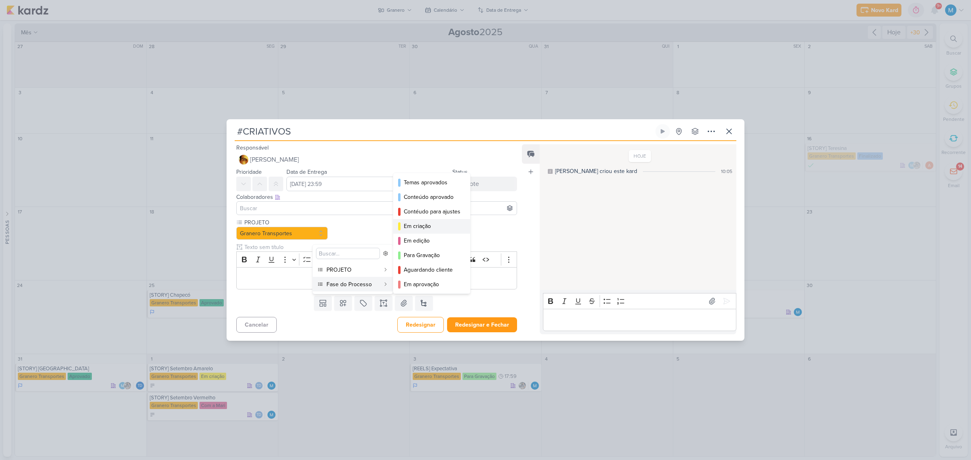
click at [420, 225] on div "Em criação" at bounding box center [432, 226] width 57 height 8
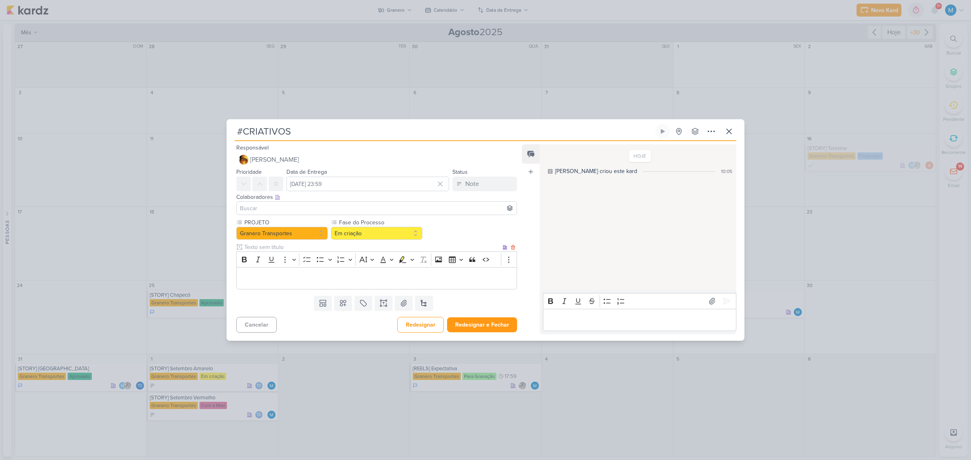
click at [266, 245] on input "text" at bounding box center [372, 247] width 258 height 8
type input "CRIATIVO 1"
click at [279, 278] on p "Editor editing area: main" at bounding box center [377, 278] width 272 height 10
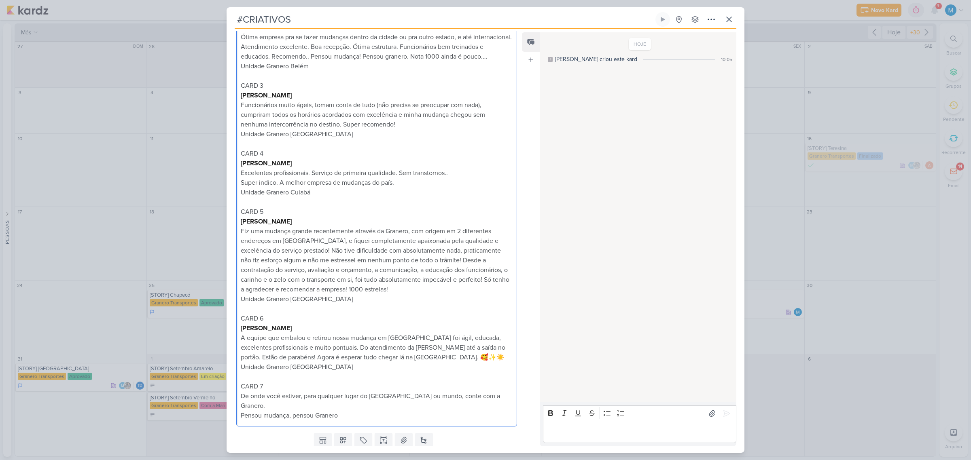
scroll to position [222, 0]
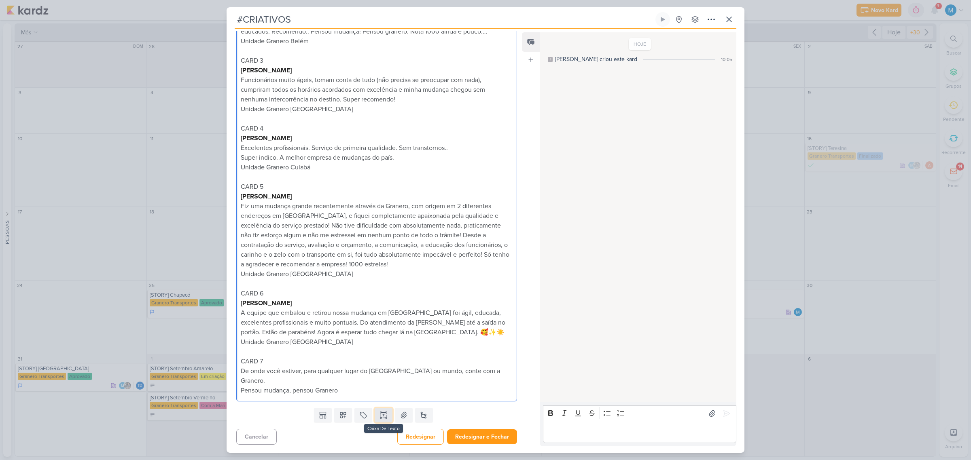
click at [386, 416] on button at bounding box center [383, 415] width 18 height 15
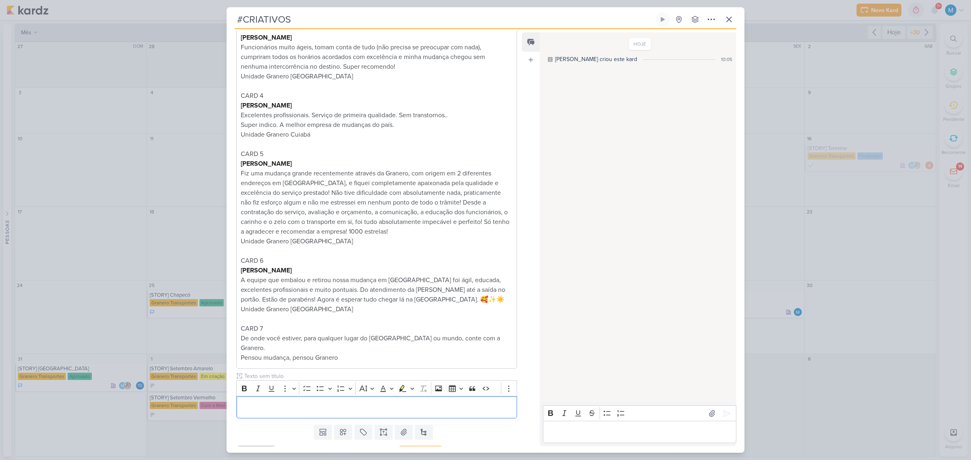
scroll to position [272, 0]
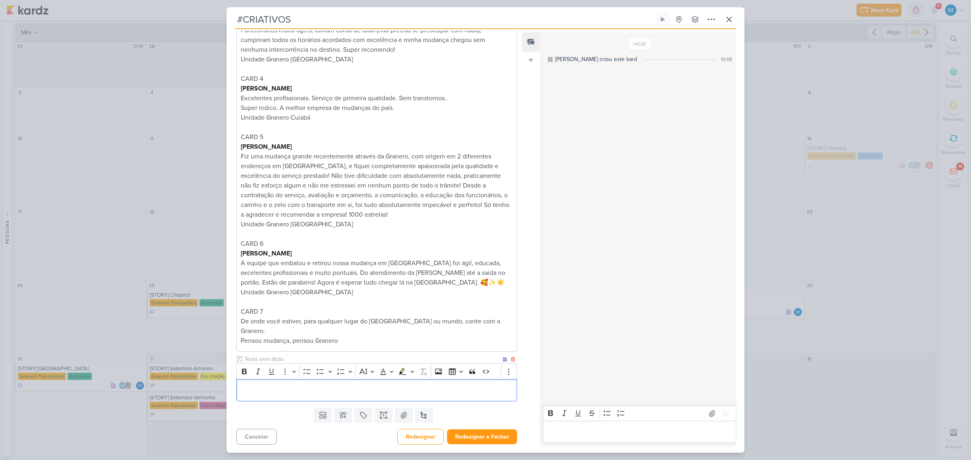
click at [269, 358] on input "text" at bounding box center [372, 359] width 258 height 8
type input "CRIATIVO 2"
click at [294, 381] on div "Editor editing area: main" at bounding box center [376, 390] width 281 height 22
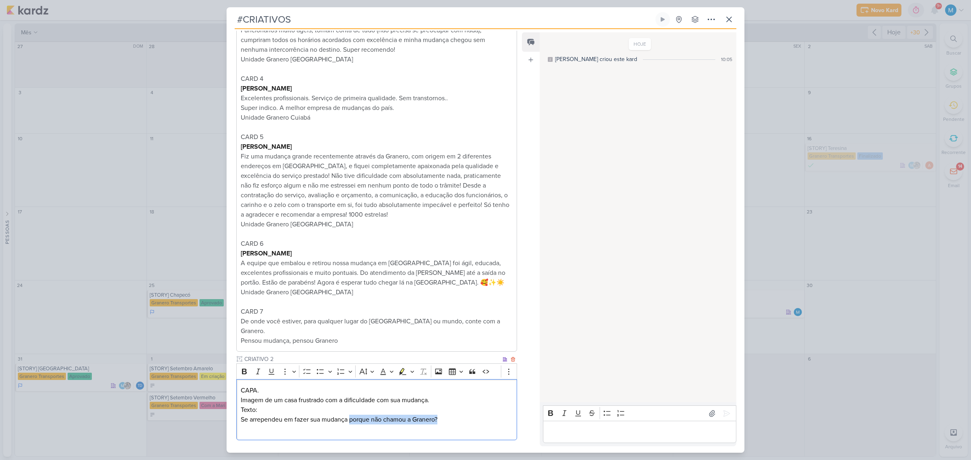
drag, startPoint x: 383, startPoint y: 417, endPoint x: 445, endPoint y: 419, distance: 61.5
click at [445, 419] on p "Se arrependeu em fazer sua mudança porque não chamou a Granero?" at bounding box center [377, 420] width 272 height 10
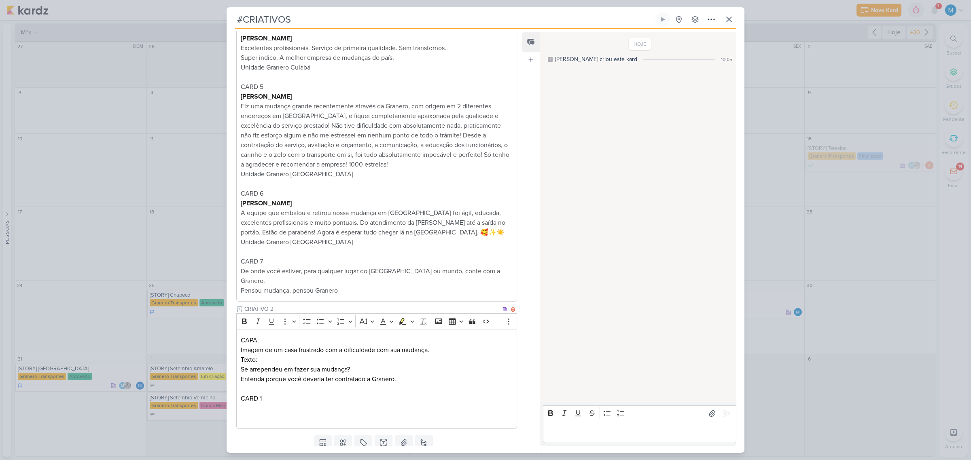
scroll to position [339, 0]
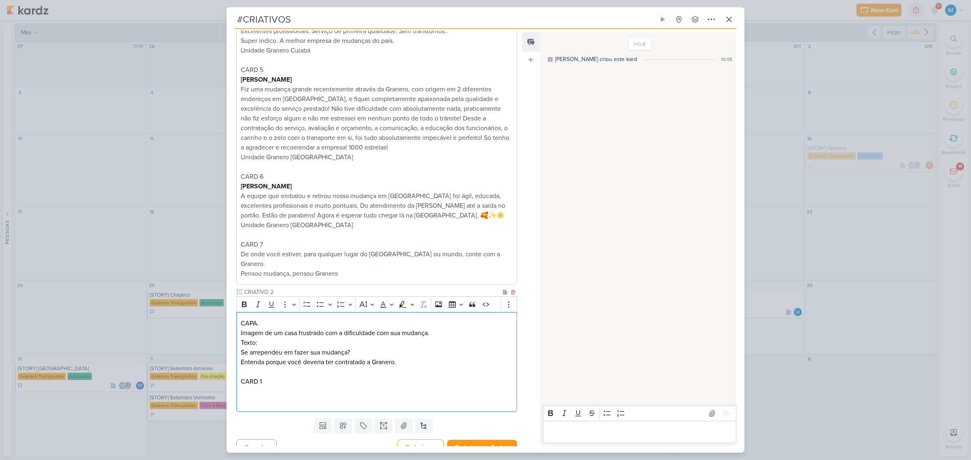
click at [261, 393] on p "Editor editing area: main" at bounding box center [377, 392] width 272 height 10
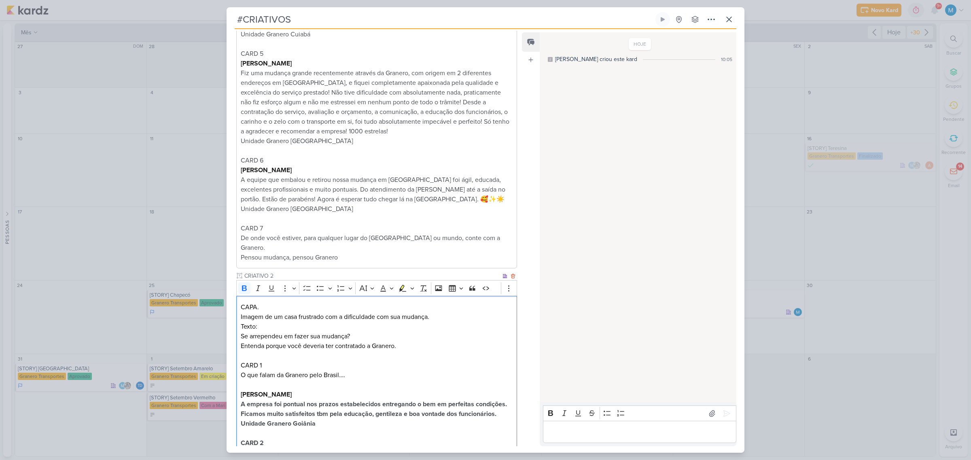
scroll to position [365, 0]
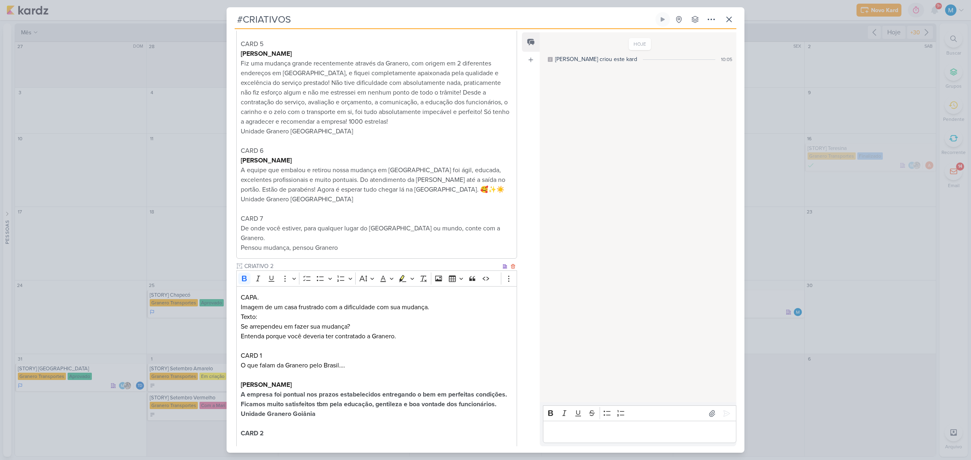
click at [280, 438] on p "Editor editing area: main" at bounding box center [377, 443] width 272 height 10
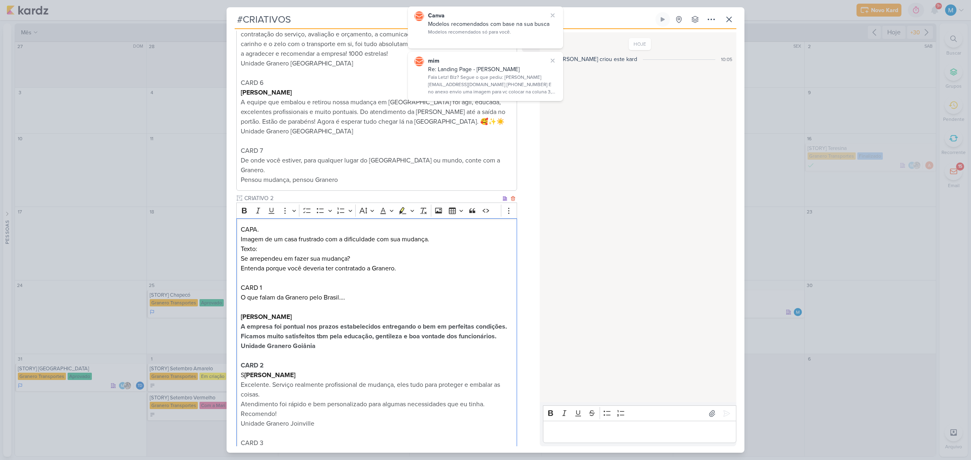
scroll to position [443, 0]
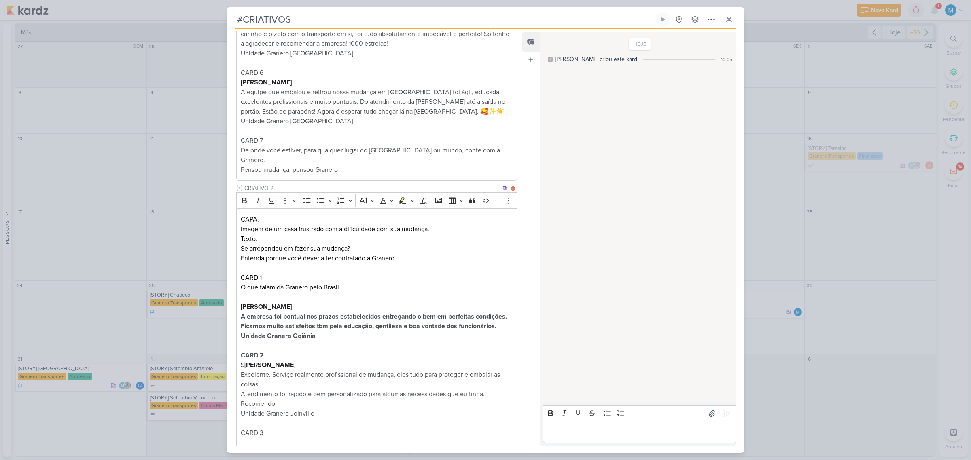
click at [262, 441] on p "Editor editing area: main" at bounding box center [377, 443] width 272 height 10
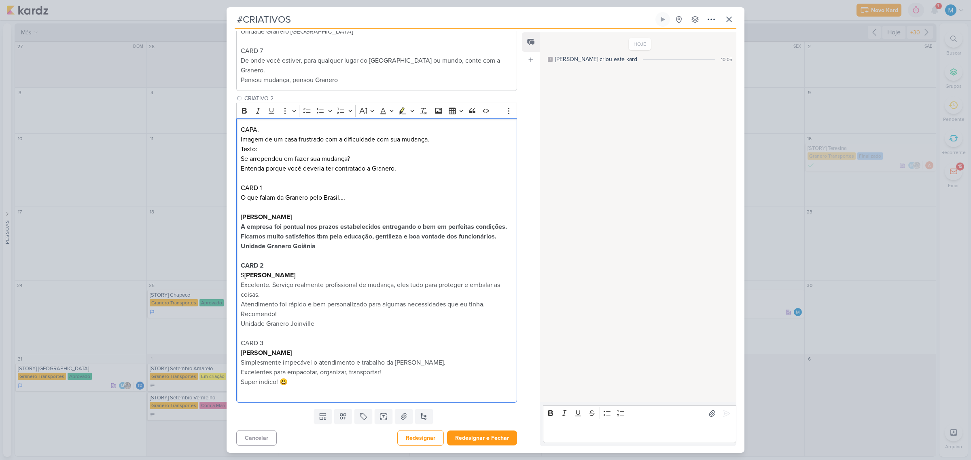
scroll to position [534, 0]
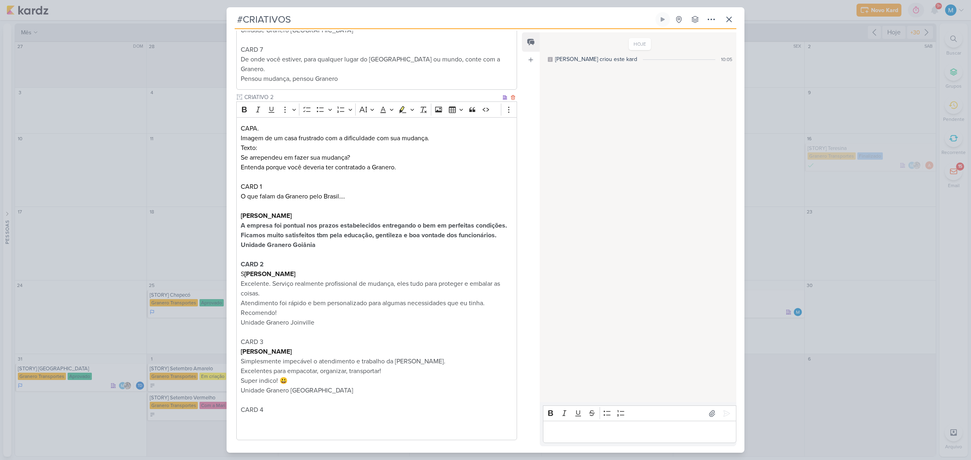
click at [369, 198] on p "O que falam da Granero pelo Brasil…." at bounding box center [377, 197] width 272 height 10
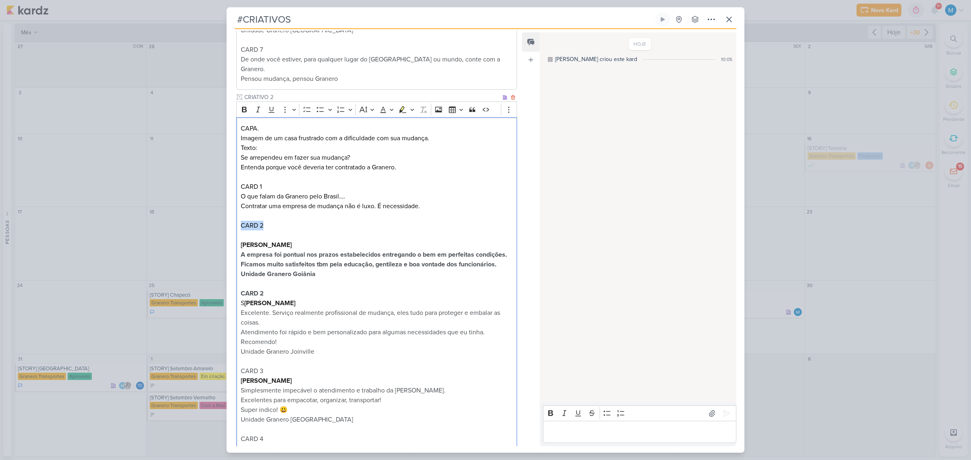
drag, startPoint x: 257, startPoint y: 224, endPoint x: 226, endPoint y: 221, distance: 30.5
click at [226, 221] on div "PROJETO Granero Transportes Fase do Processo" at bounding box center [373, 23] width 294 height 900
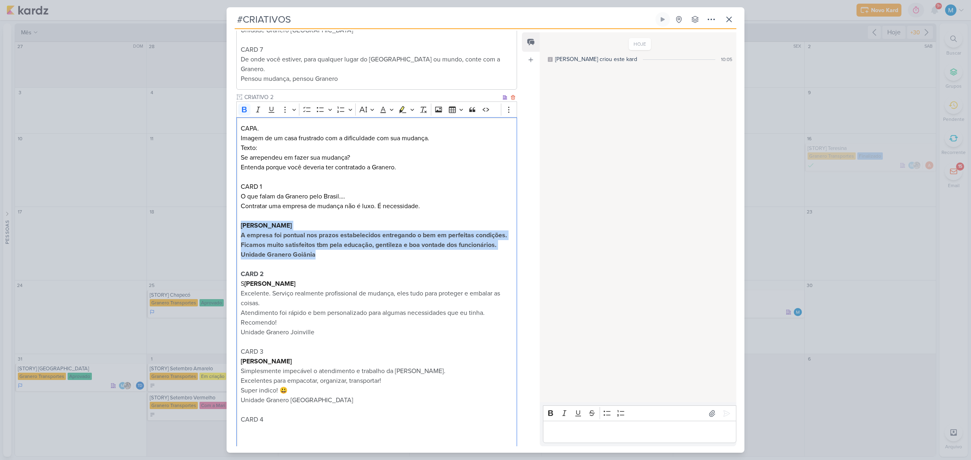
drag, startPoint x: 330, startPoint y: 256, endPoint x: 237, endPoint y: 224, distance: 97.8
click at [237, 224] on div "CAPA. Imagem de um casa frustrado com a dificuldade com sua mudança. Texto: Se …" at bounding box center [376, 283] width 281 height 333
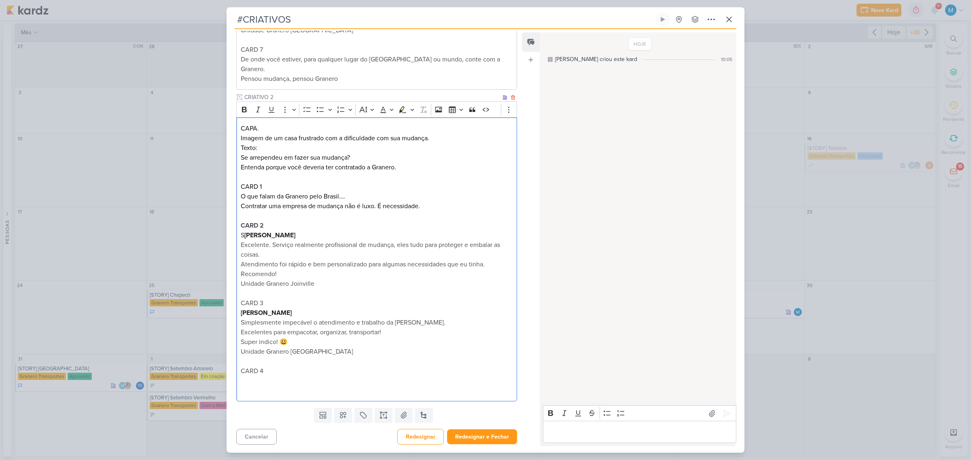
click at [267, 377] on p "Editor editing area: main" at bounding box center [377, 381] width 272 height 10
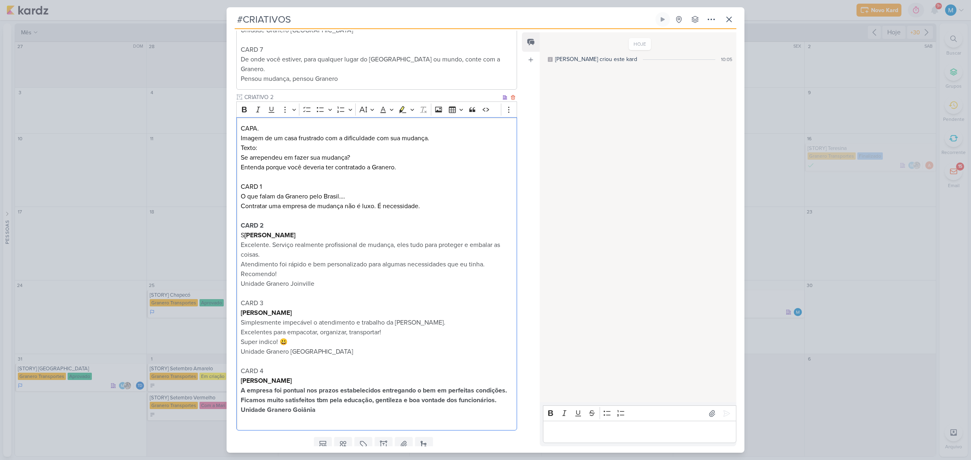
click at [344, 415] on p "Editor editing area: main" at bounding box center [377, 420] width 272 height 10
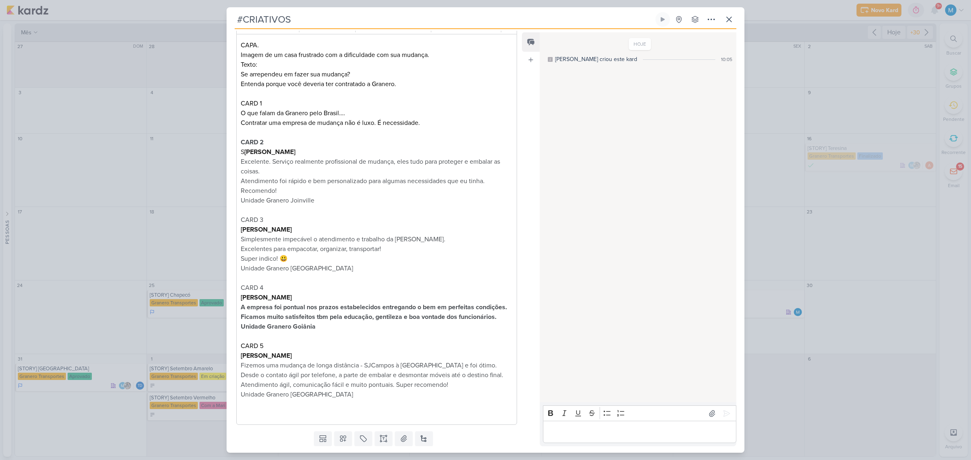
scroll to position [640, 0]
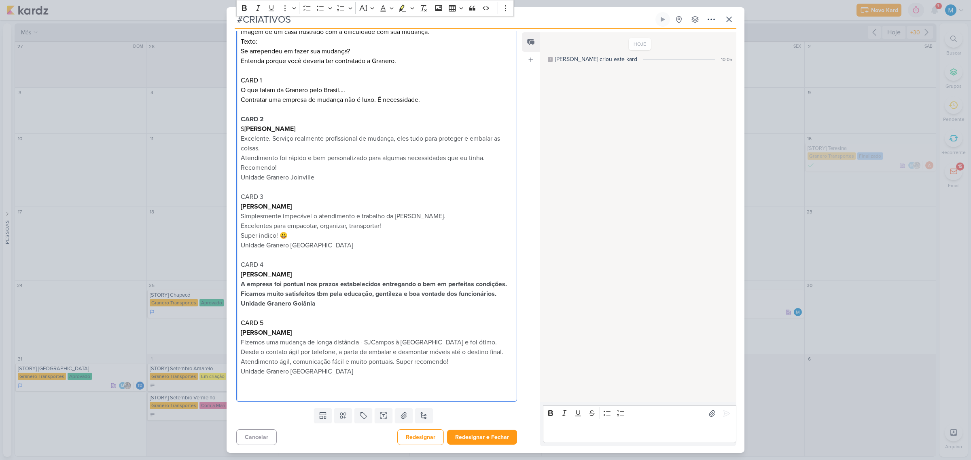
click at [313, 391] on p "Editor editing area: main" at bounding box center [377, 391] width 272 height 10
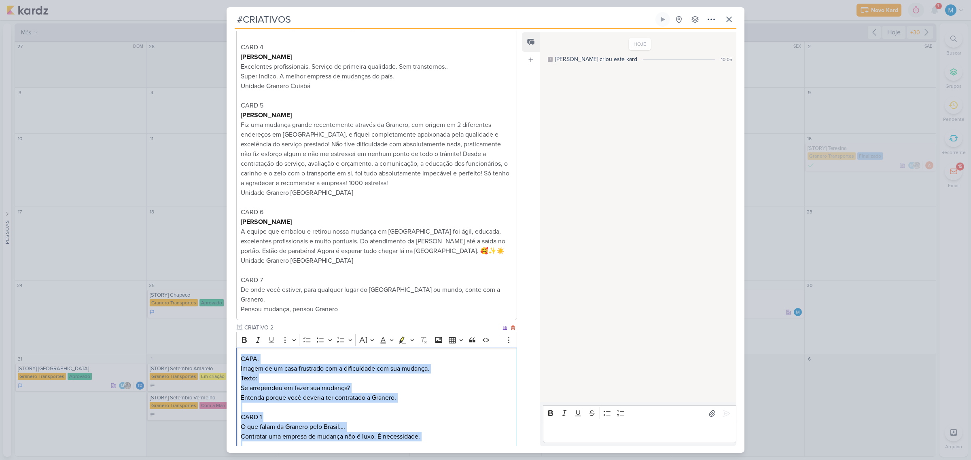
scroll to position [689, 0]
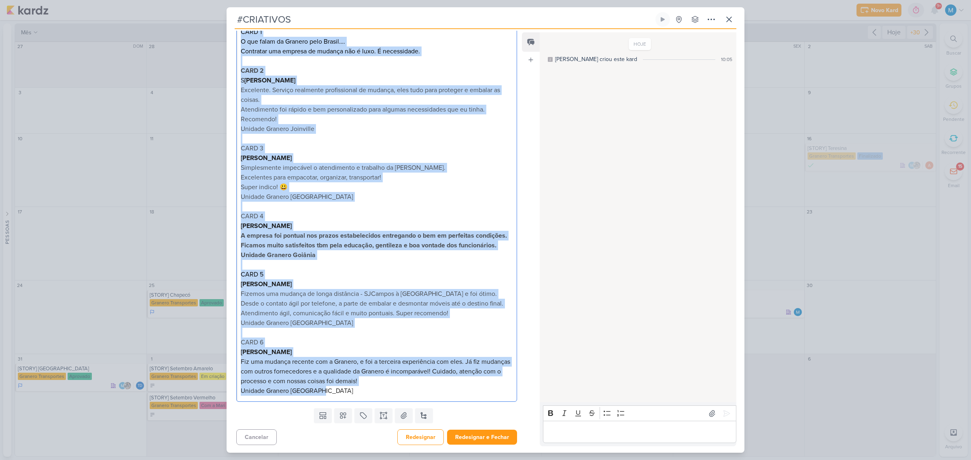
drag, startPoint x: 241, startPoint y: 357, endPoint x: 384, endPoint y: 484, distance: 191.3
click at [384, 460] on html "1.99.0 [GEOGRAPHIC_DATA] Ctrl + k 0h0m Sessão desligada... Hoje 0h0m Semana 0h0…" at bounding box center [485, 230] width 971 height 460
copy div "LORE. Ipsumd si am cons adipiscin eli s doeiusmodte inc utl etdolor. Magna: Al …"
click at [496, 436] on button "Redesignar e Fechar" at bounding box center [482, 437] width 70 height 15
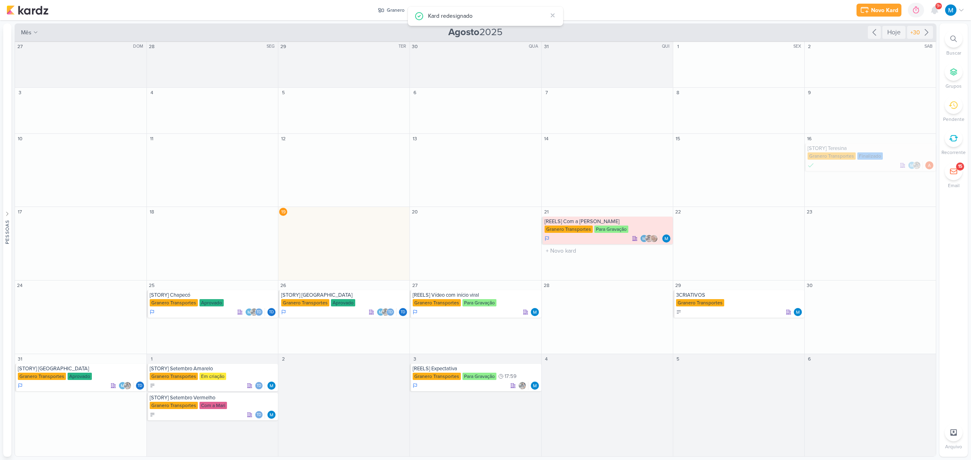
scroll to position [0, 0]
click at [925, 34] on icon at bounding box center [926, 32] width 10 height 10
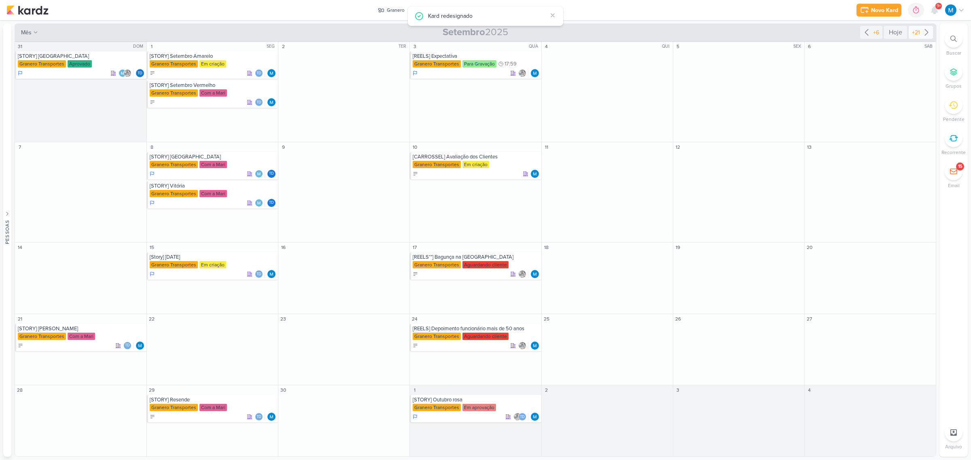
click at [925, 34] on icon at bounding box center [926, 32] width 10 height 10
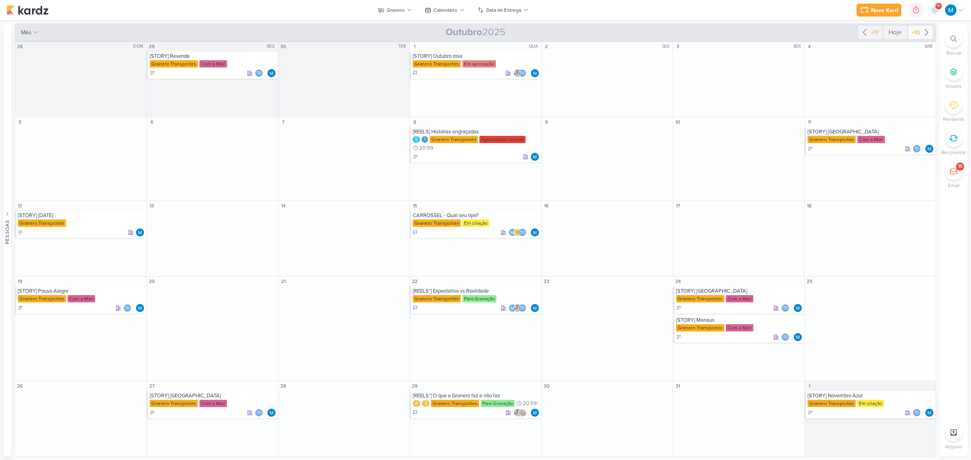
click at [924, 34] on icon at bounding box center [926, 32] width 10 height 10
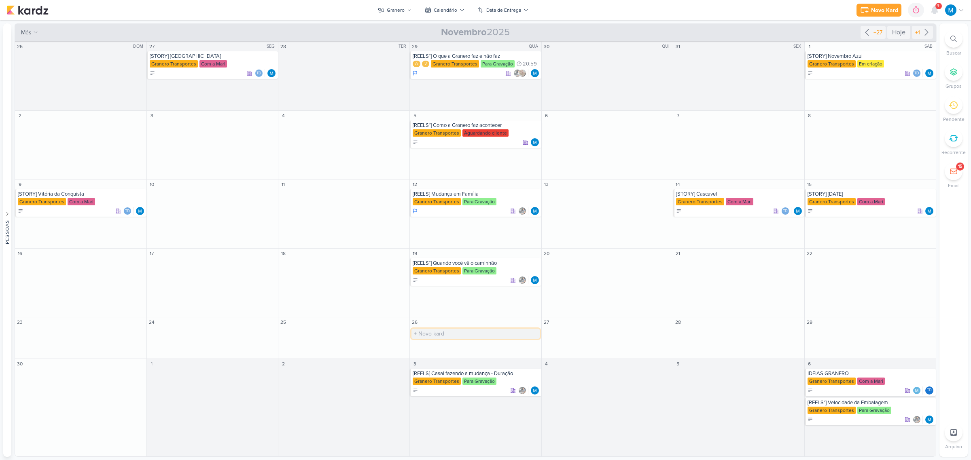
click at [421, 333] on input "text" at bounding box center [475, 334] width 128 height 10
type input "[CARROSSEL] Depoimentos Granero"
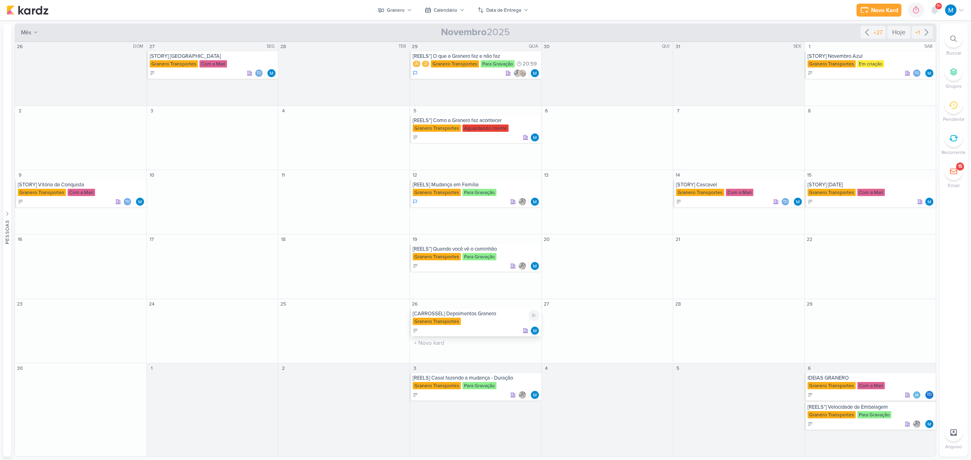
click at [456, 318] on div "Granero Transportes" at bounding box center [436, 321] width 48 height 7
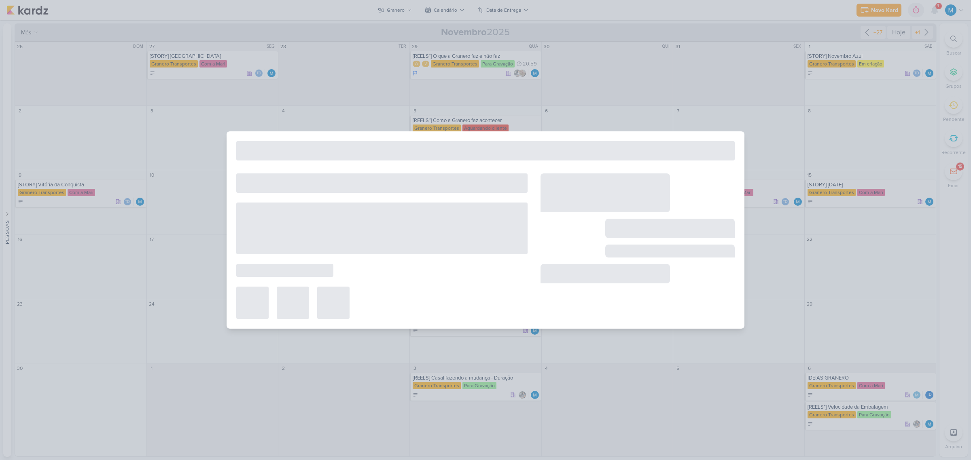
type input "[CARROSSEL] Depoimentos Granero"
type input "[DATE] 23:59"
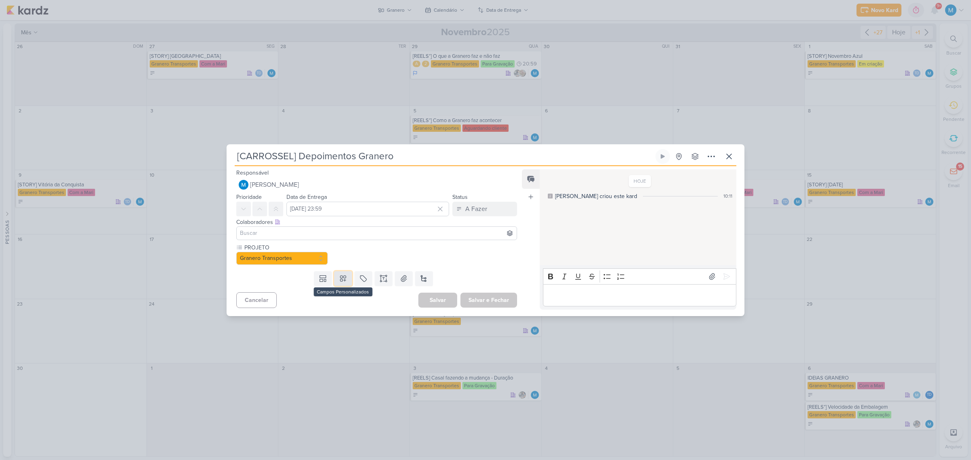
click at [344, 278] on icon at bounding box center [343, 279] width 8 height 8
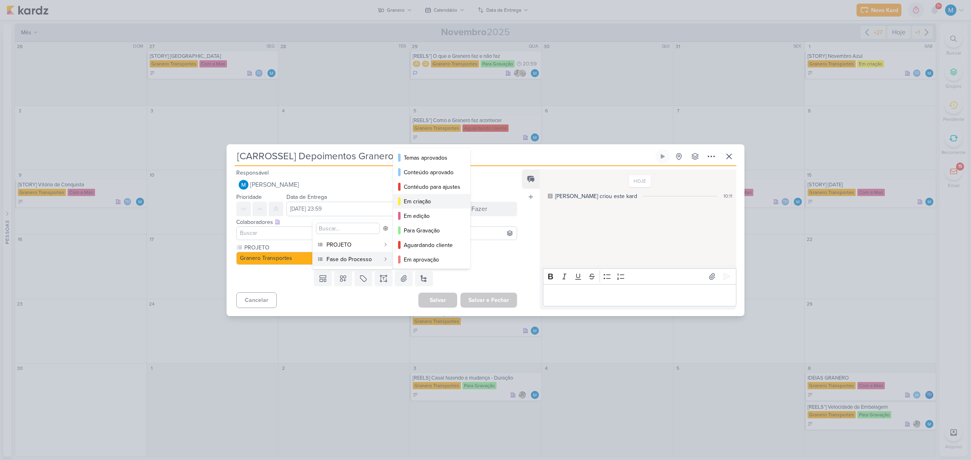
click at [429, 199] on div "Em criação" at bounding box center [432, 201] width 57 height 8
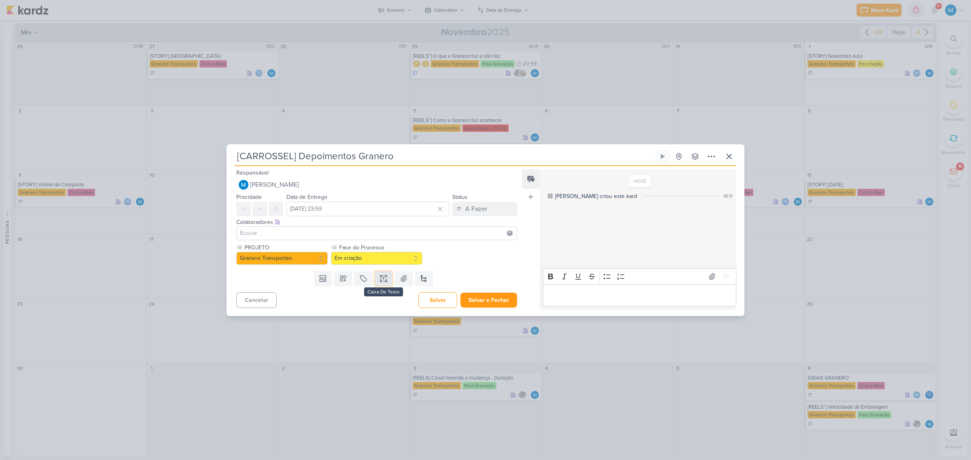
click at [383, 275] on icon at bounding box center [383, 279] width 8 height 8
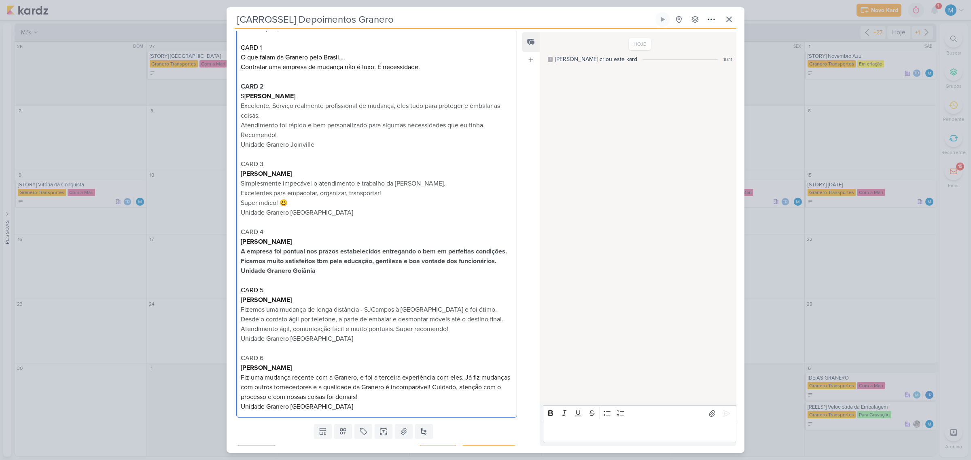
scroll to position [193, 0]
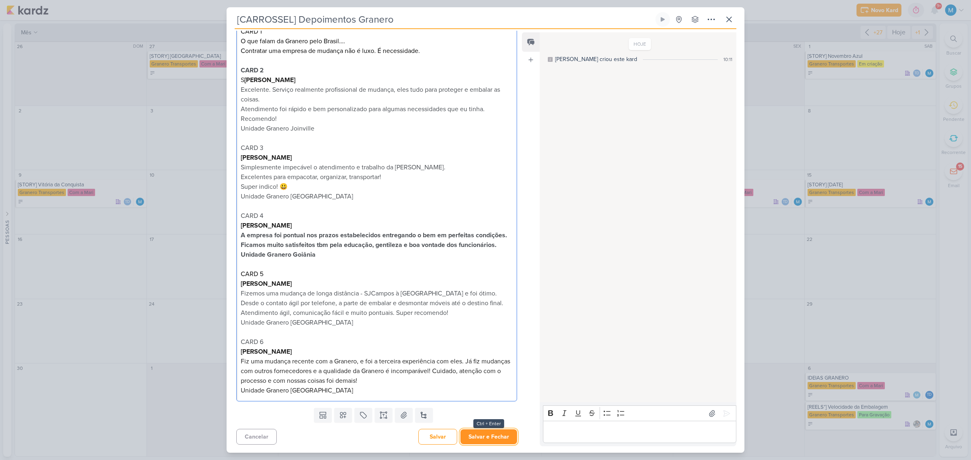
click at [500, 433] on button "Salvar e Fechar" at bounding box center [488, 436] width 57 height 15
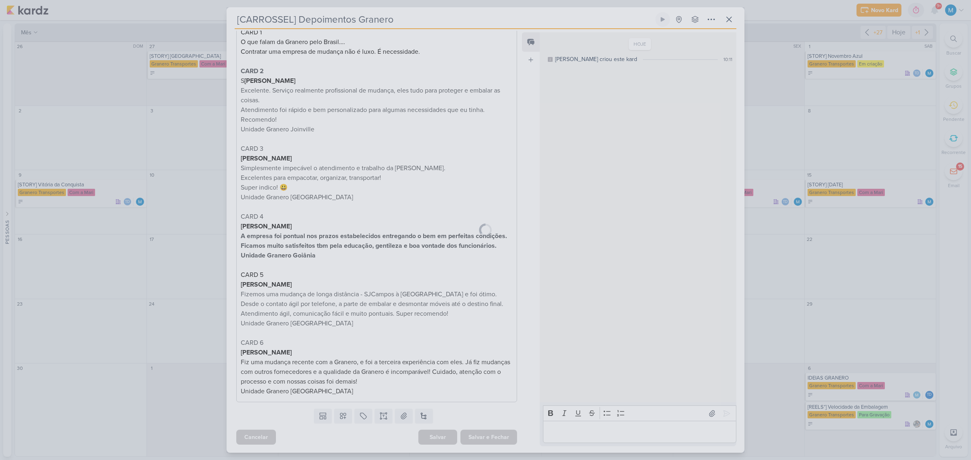
scroll to position [0, 0]
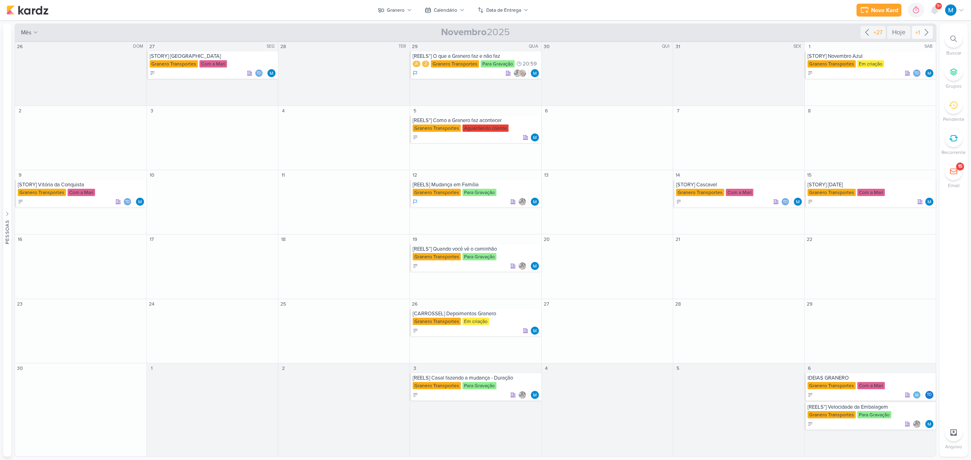
click at [926, 29] on icon at bounding box center [926, 32] width 10 height 10
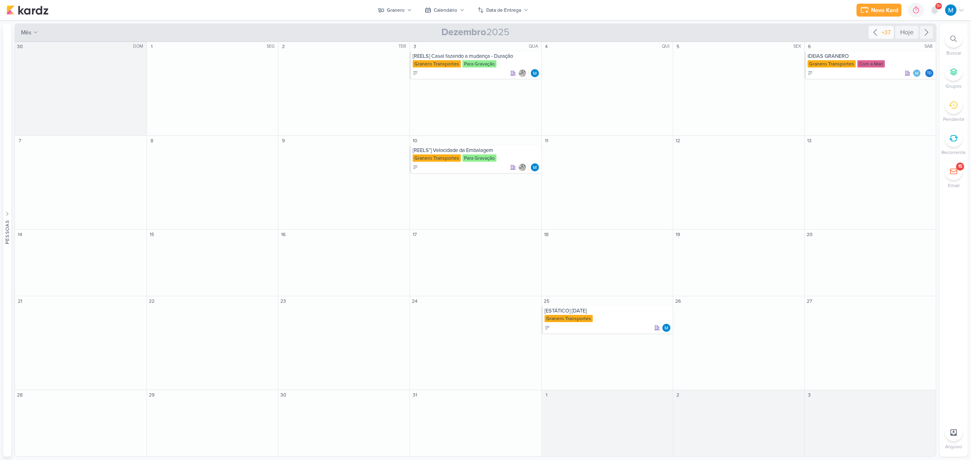
click at [873, 32] on icon at bounding box center [874, 33] width 3 height 6
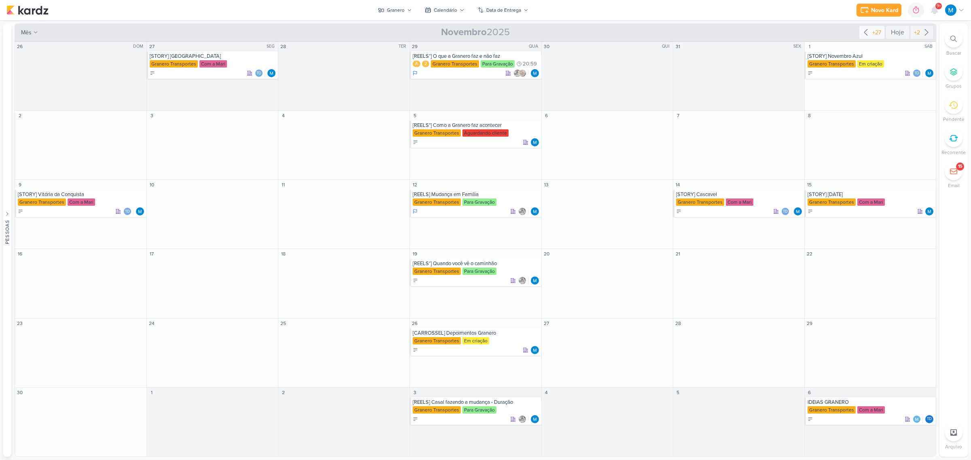
click at [862, 31] on icon at bounding box center [866, 32] width 10 height 10
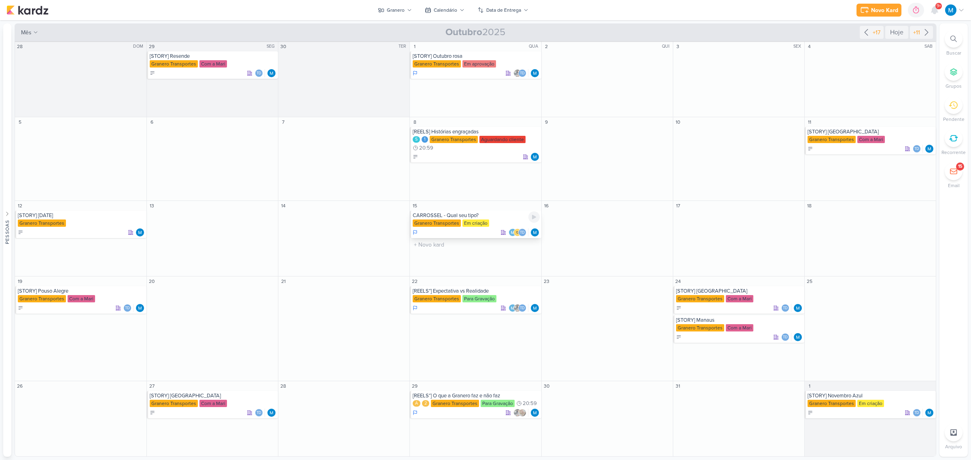
click at [468, 216] on div "CARROSSEL - Qual seu tipo?" at bounding box center [475, 215] width 127 height 6
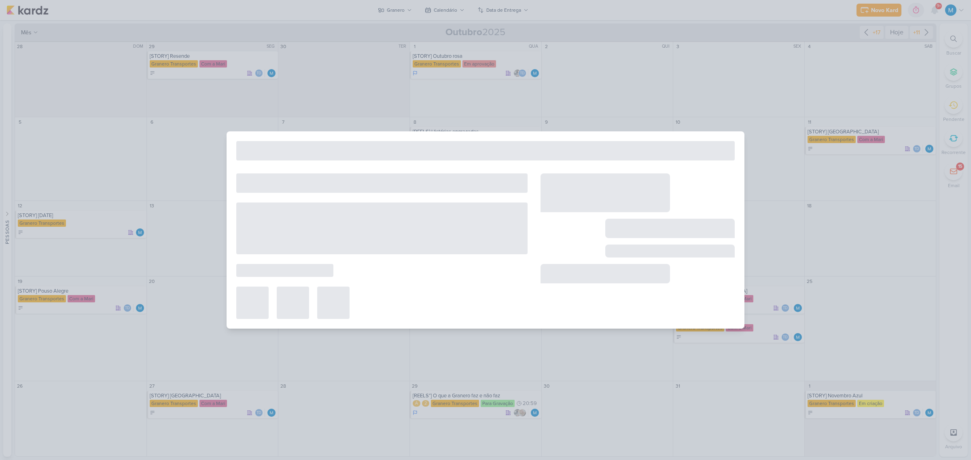
type input "CARROSSEL - Qual seu tipo?"
type input "[DATE] 23:59"
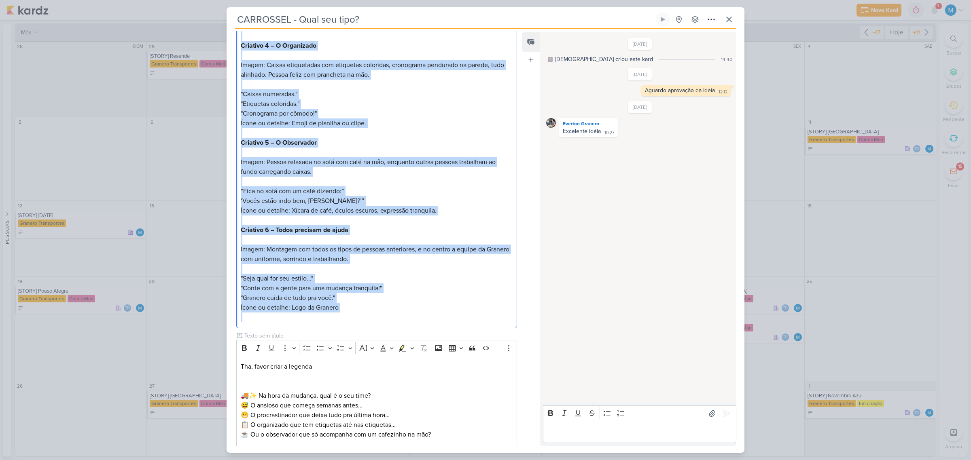
scroll to position [677, 0]
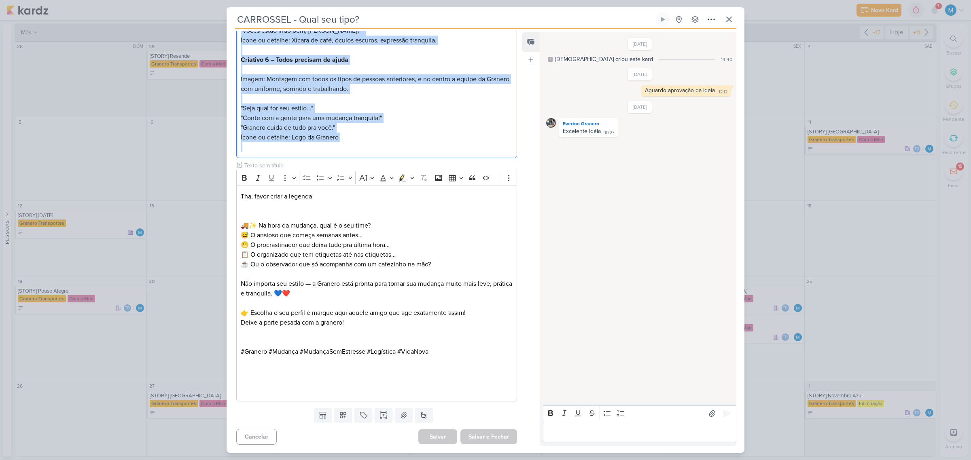
drag, startPoint x: 241, startPoint y: 298, endPoint x: 415, endPoint y: 470, distance: 243.9
click at [415, 460] on html "1.99.0 [GEOGRAPHIC_DATA] Ctrl + k 0h0m Sessão desligada... Hoje 0h0m Semana 0h0…" at bounding box center [485, 230] width 971 height 460
copy p "Loremips 2 – Dolo Sitame: consectetur ad elitsed doe tempor in utl etdolor magn…"
click at [728, 21] on icon at bounding box center [728, 19] width 5 height 5
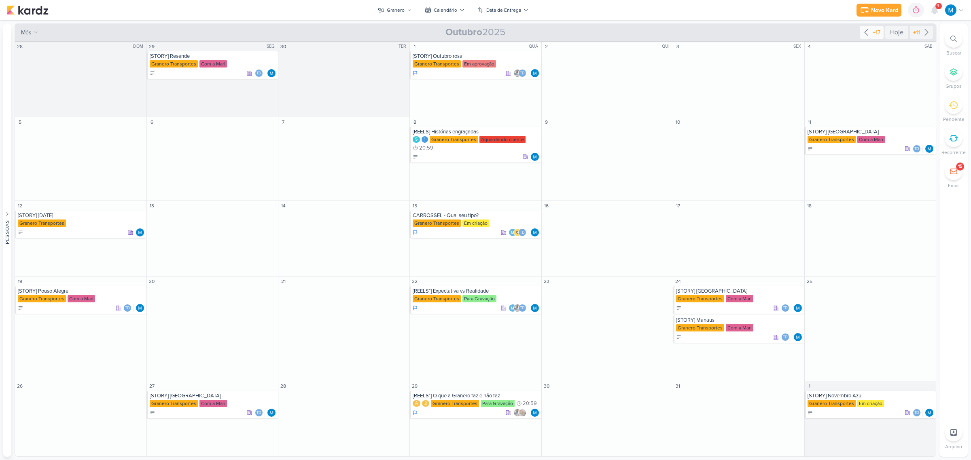
click at [865, 34] on icon at bounding box center [866, 32] width 10 height 10
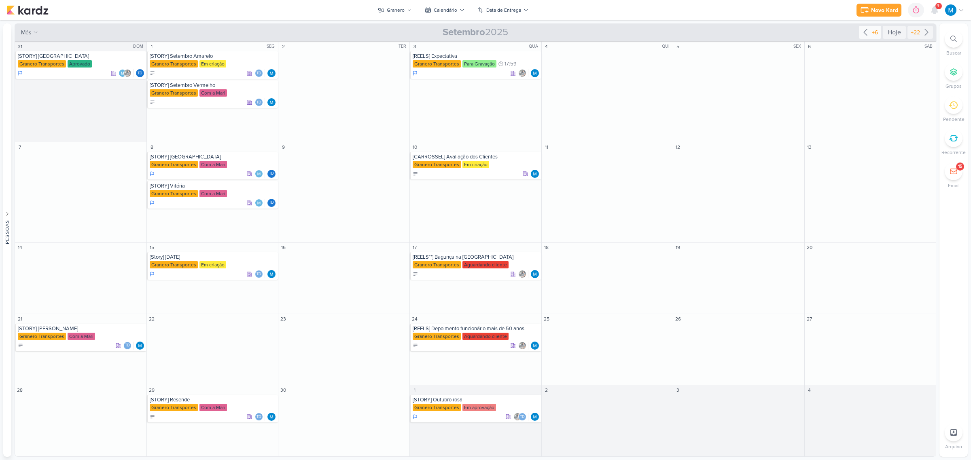
click at [865, 32] on icon at bounding box center [865, 32] width 10 height 10
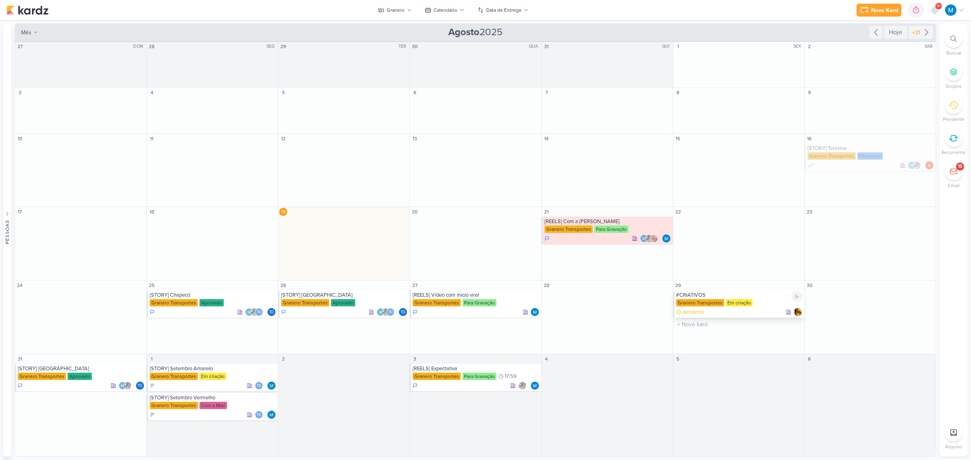
click at [704, 298] on div "#CRIATIVOS" at bounding box center [739, 295] width 127 height 6
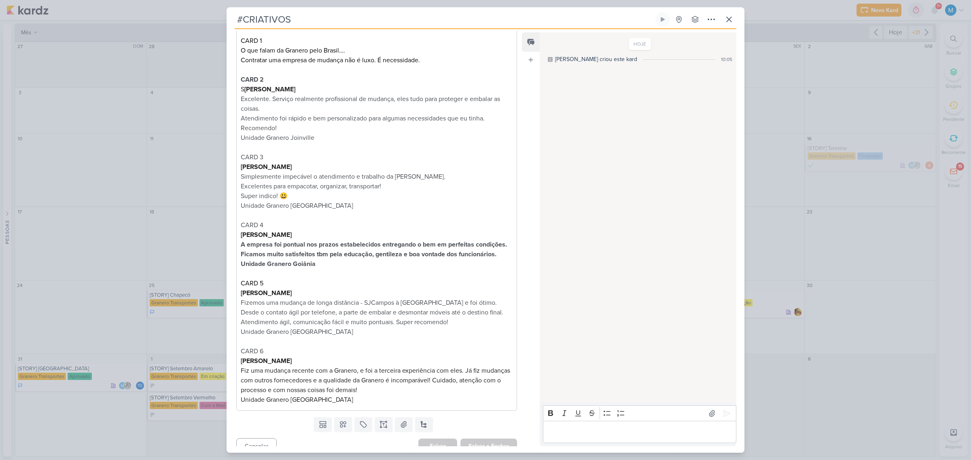
scroll to position [689, 0]
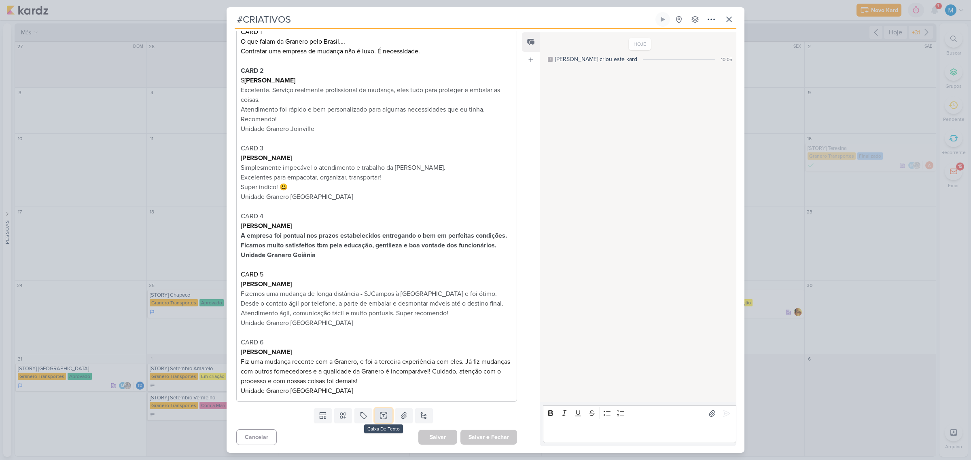
click at [381, 417] on icon at bounding box center [381, 416] width 0 height 4
click at [257, 409] on input "text" at bounding box center [372, 409] width 258 height 8
type input "CRIATIVO 3"
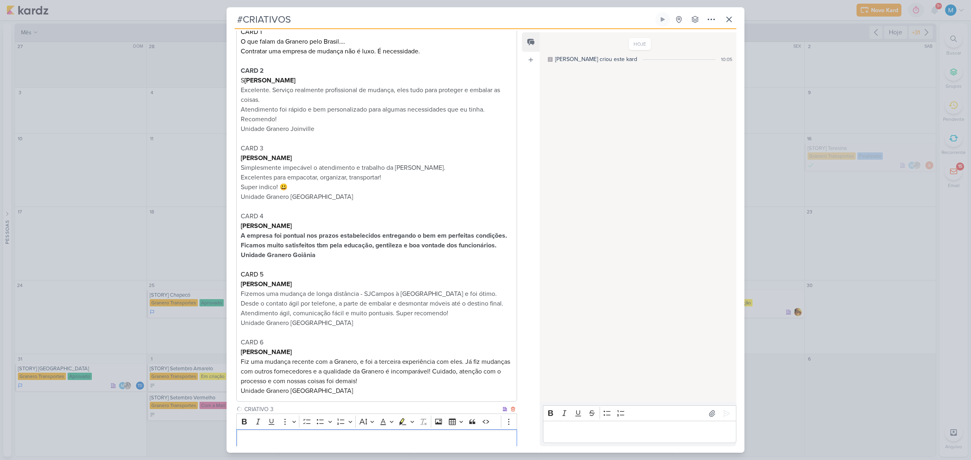
click at [279, 439] on p "Editor editing area: main" at bounding box center [377, 441] width 272 height 10
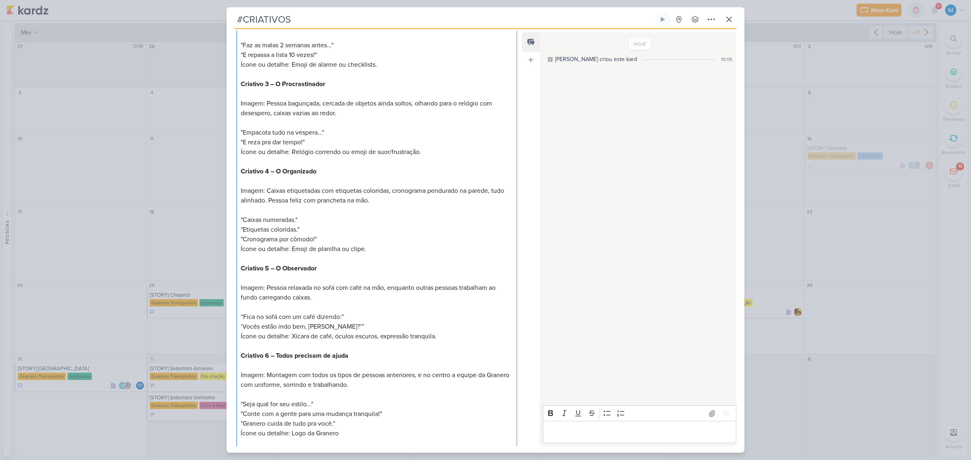
scroll to position [1263, 0]
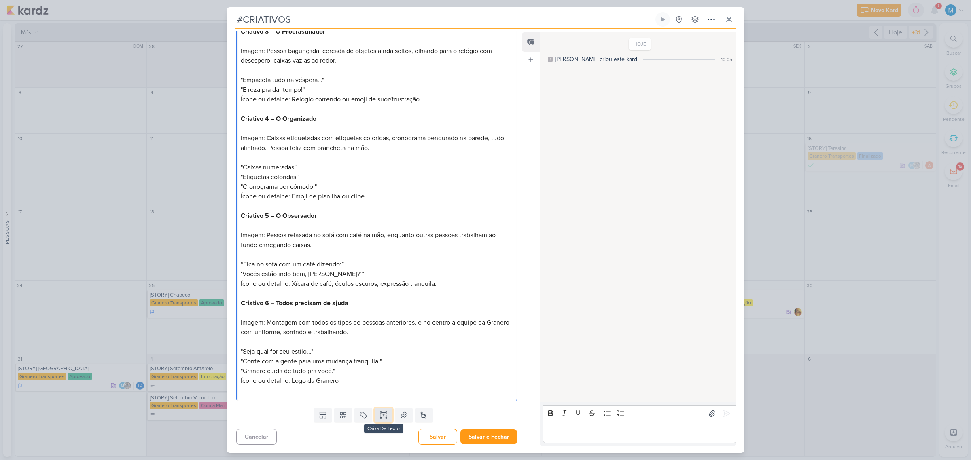
click at [383, 413] on icon at bounding box center [383, 415] width 8 height 8
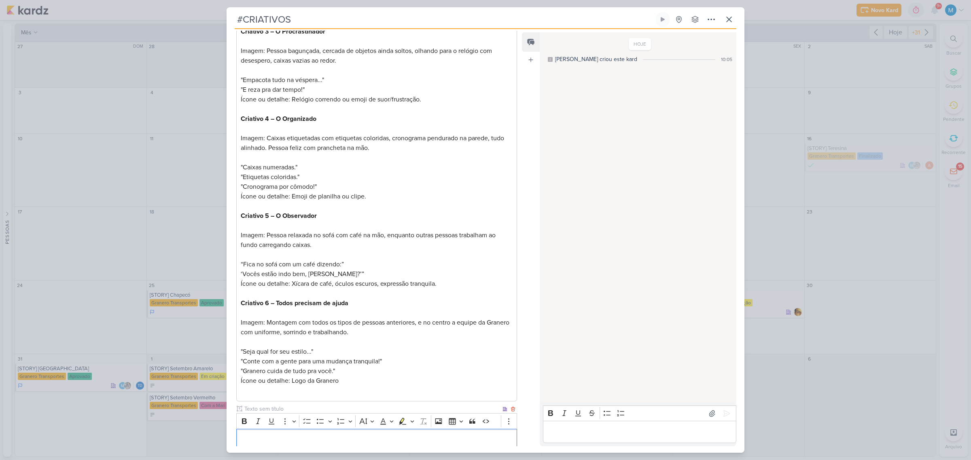
click at [260, 406] on input "text" at bounding box center [372, 409] width 258 height 8
type input "CRIATIVO 4"
click at [270, 439] on p "Editor editing area: main" at bounding box center [377, 440] width 272 height 10
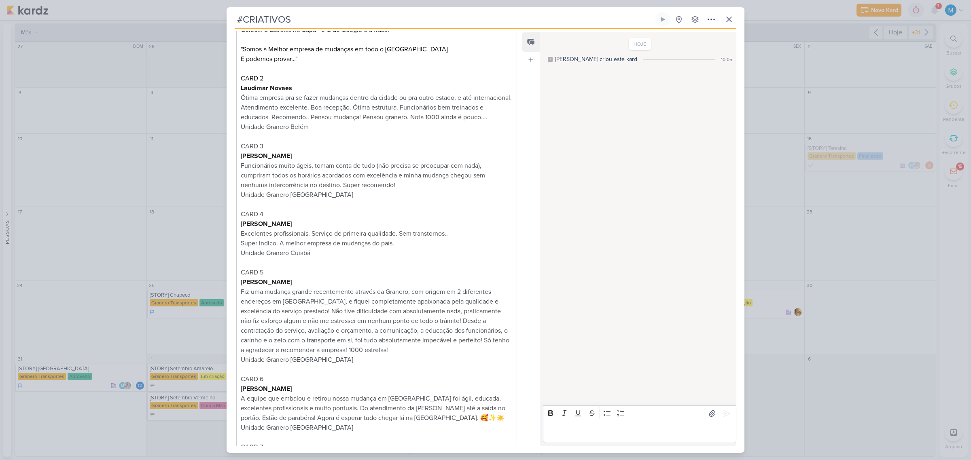
scroll to position [0, 0]
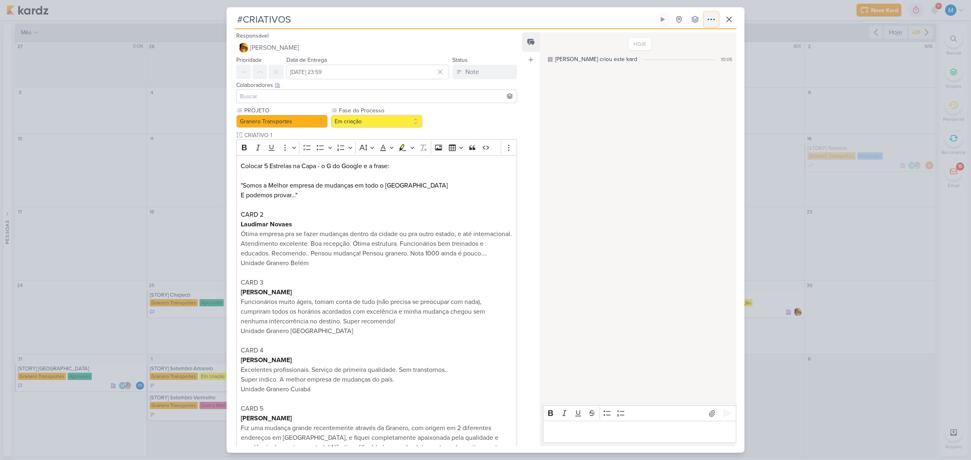
click at [712, 22] on icon at bounding box center [711, 20] width 10 height 10
click at [675, 36] on div "Copiar Link" at bounding box center [661, 38] width 28 height 8
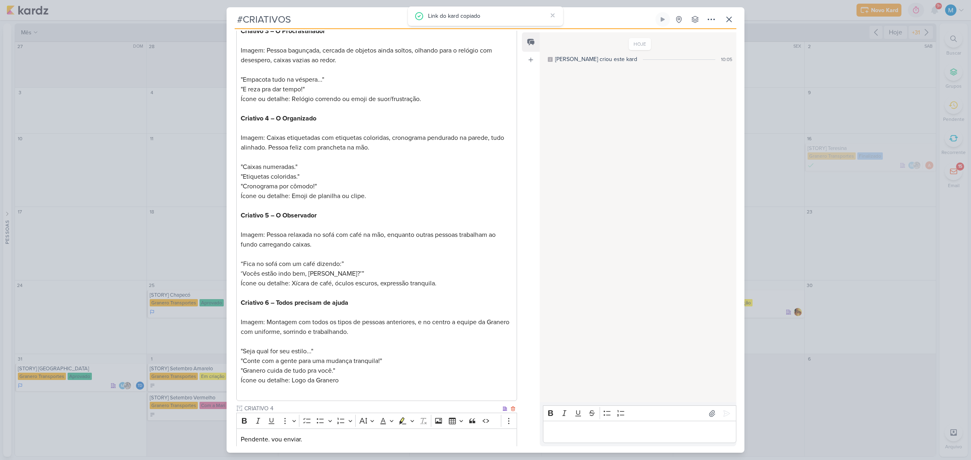
scroll to position [1312, 0]
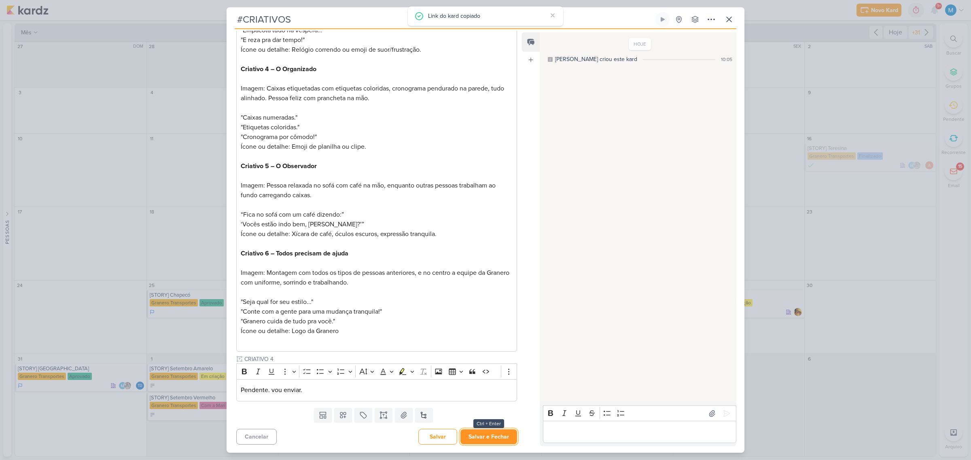
click at [499, 433] on button "Salvar e Fechar" at bounding box center [488, 436] width 57 height 15
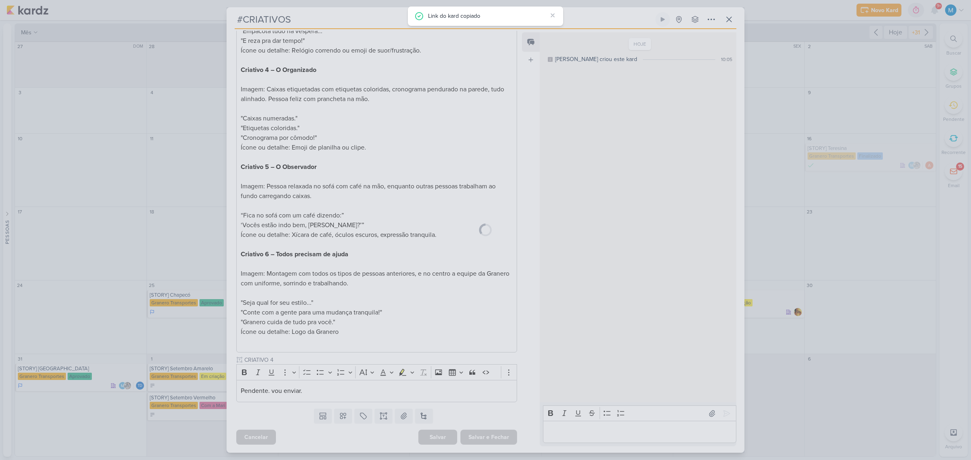
scroll to position [1311, 0]
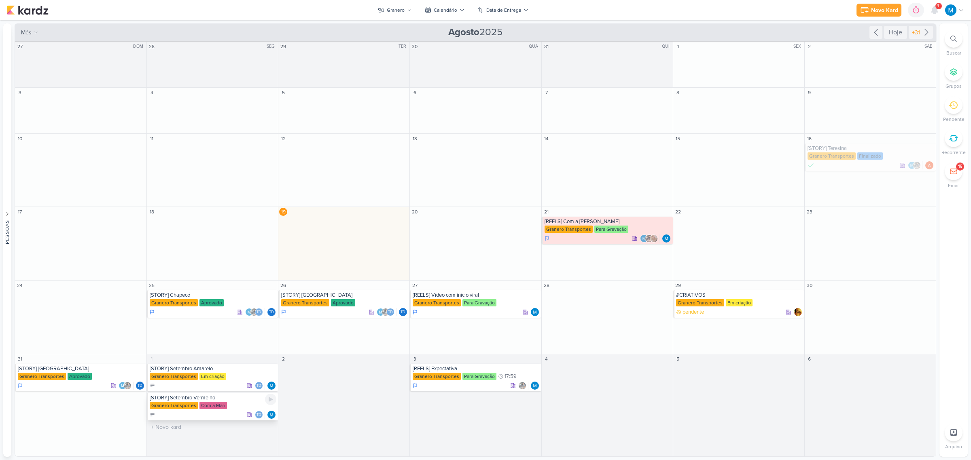
click at [229, 400] on div "[STORY] Setembro Vermelho" at bounding box center [213, 398] width 127 height 6
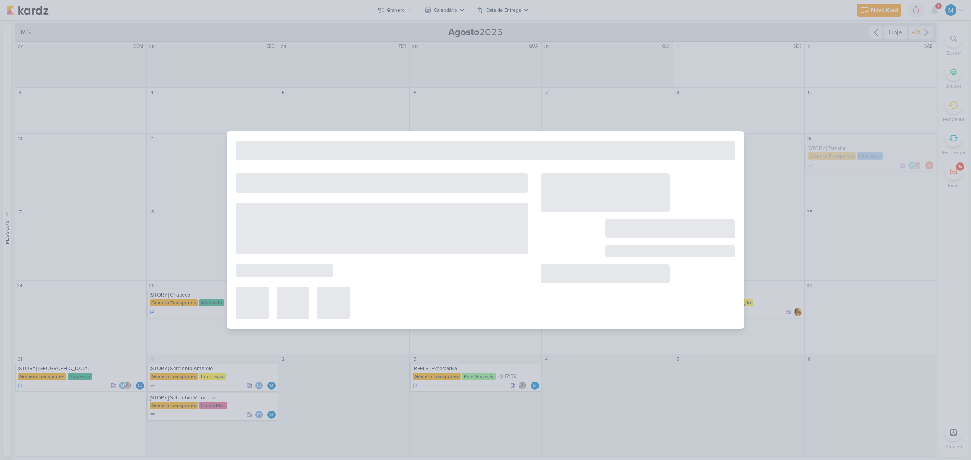
type input "[STORY] Setembro Vermelho"
type input "1 de setembro de 2025 às 23:59"
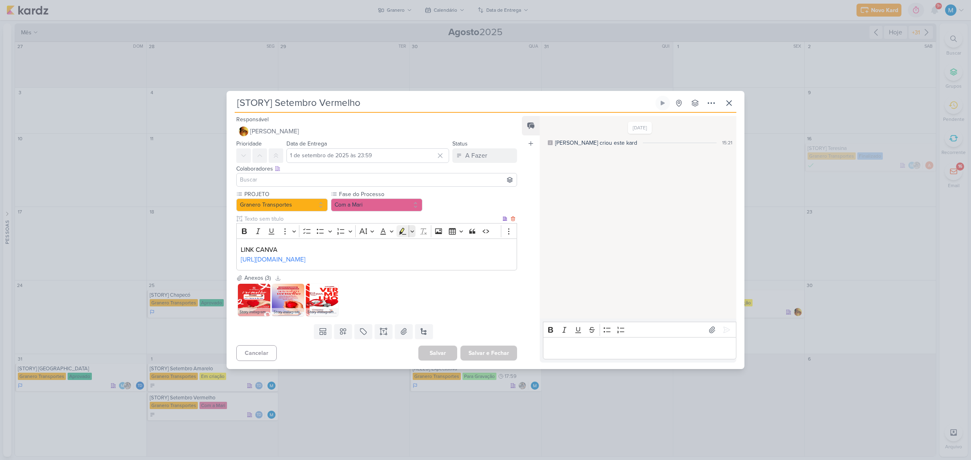
scroll to position [0, 0]
click at [241, 306] on img at bounding box center [254, 300] width 32 height 32
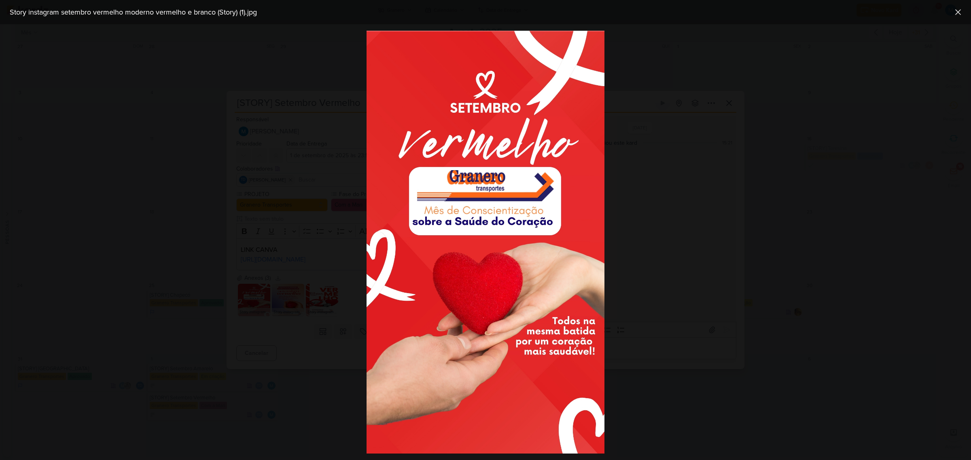
click at [687, 309] on div at bounding box center [485, 242] width 971 height 436
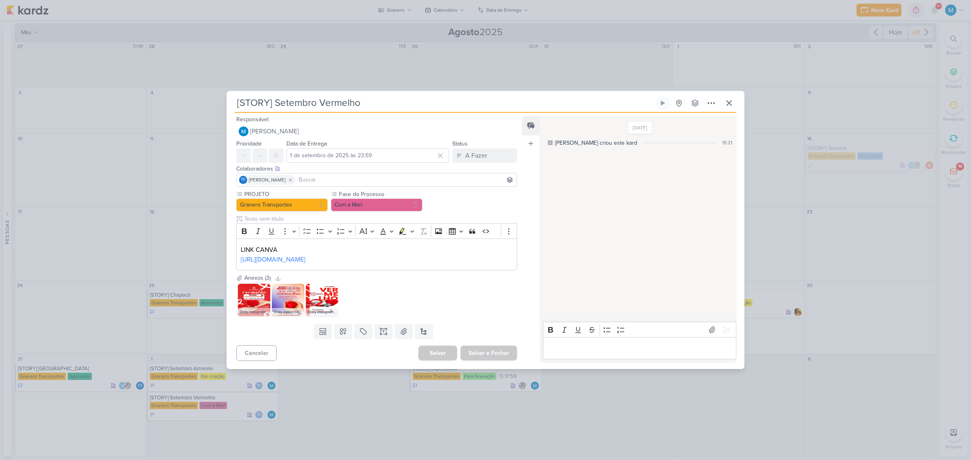
click at [286, 313] on img at bounding box center [288, 300] width 32 height 32
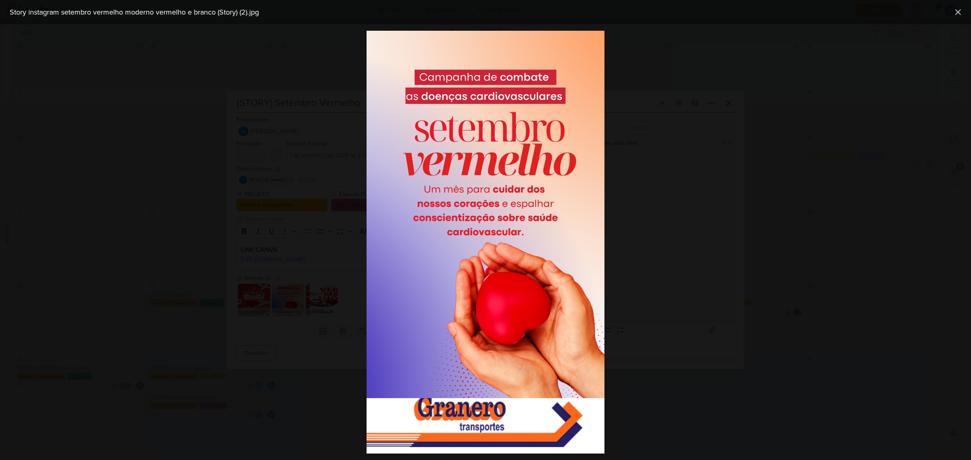
click at [690, 309] on div at bounding box center [485, 242] width 971 height 436
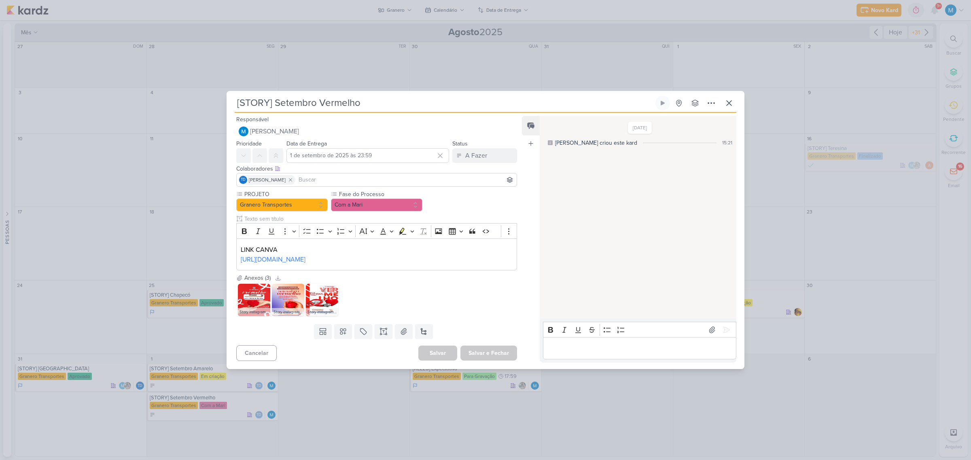
click at [328, 313] on img at bounding box center [322, 300] width 32 height 32
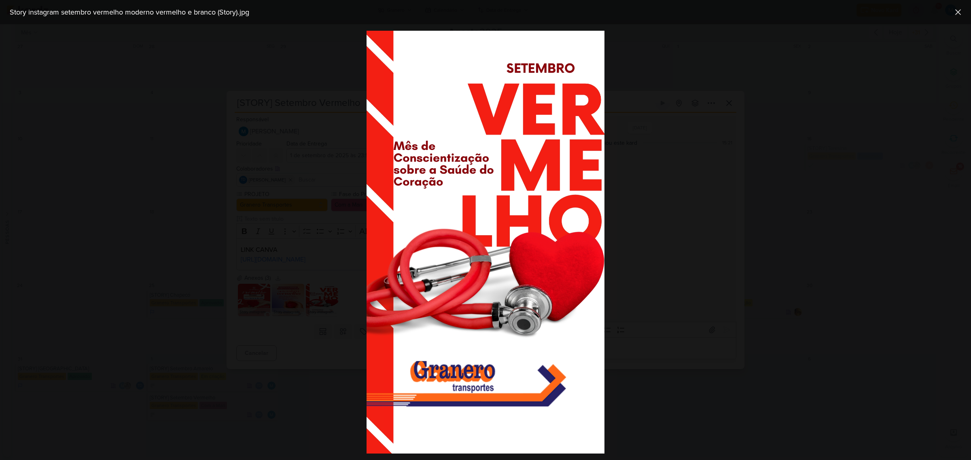
click at [687, 334] on div at bounding box center [485, 242] width 971 height 436
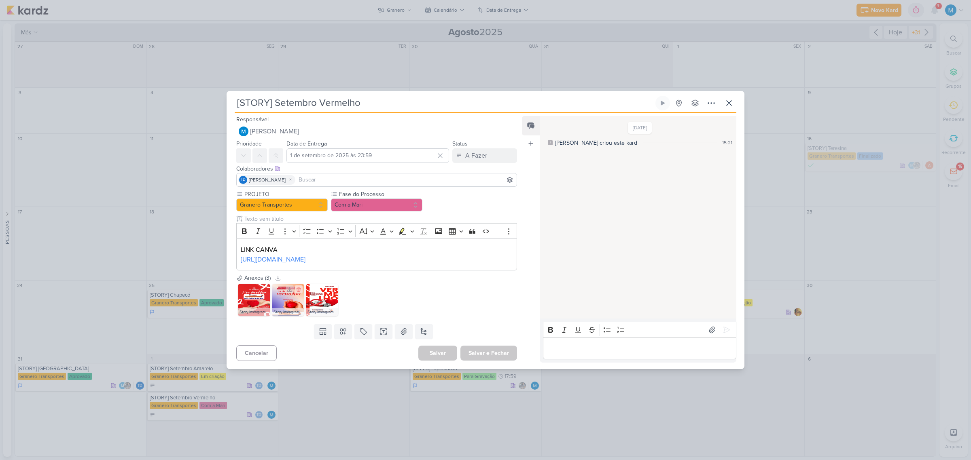
click at [298, 292] on icon at bounding box center [299, 290] width 6 height 6
click at [264, 292] on icon at bounding box center [264, 290] width 4 height 4
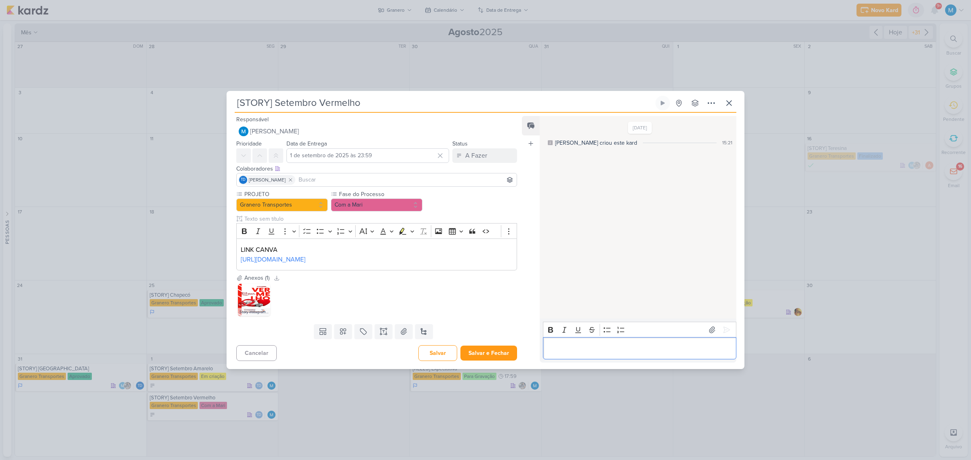
click at [636, 352] on div "Editor editing area: main" at bounding box center [639, 348] width 193 height 22
click at [389, 199] on button "Com a Mari" at bounding box center [376, 205] width 91 height 13
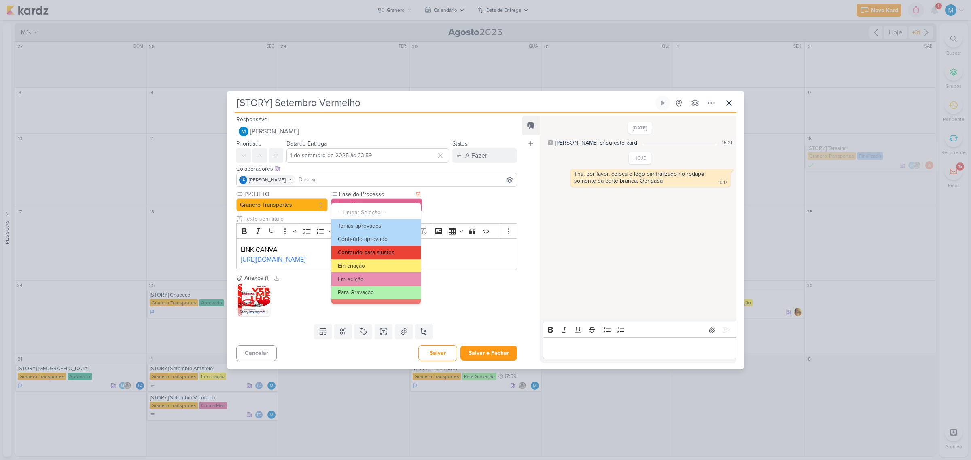
click at [381, 252] on button "Contéudo para ajustes" at bounding box center [375, 252] width 89 height 13
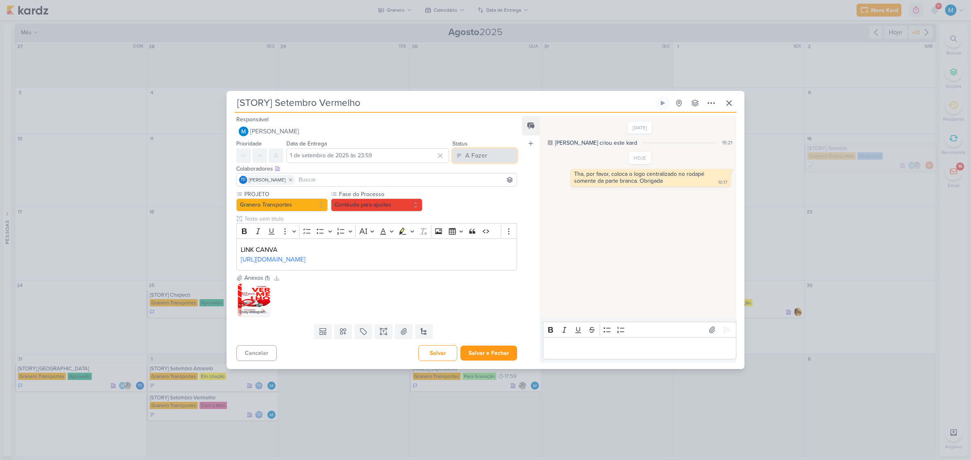
click at [474, 151] on div "A Fazer" at bounding box center [476, 156] width 22 height 10
click at [482, 197] on div "Em Andamento" at bounding box center [478, 201] width 38 height 8
click at [491, 358] on button "Salvar e Fechar" at bounding box center [488, 353] width 57 height 15
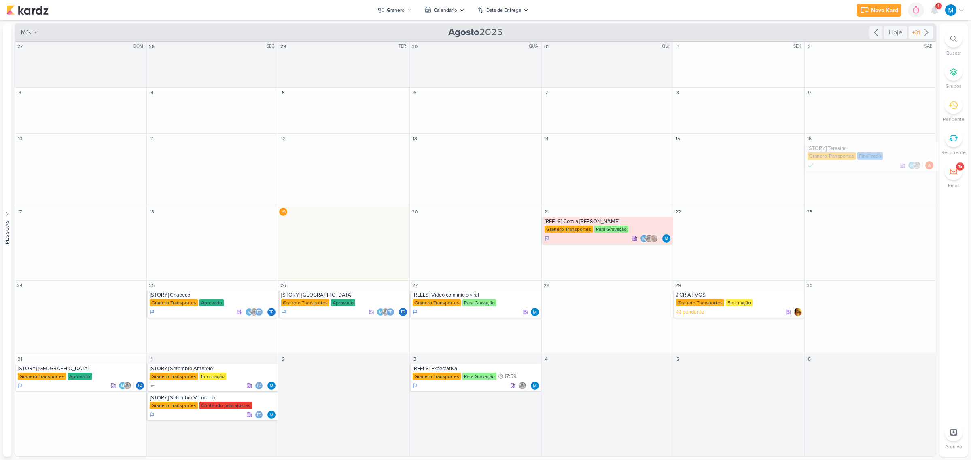
click at [924, 30] on icon at bounding box center [926, 32] width 10 height 10
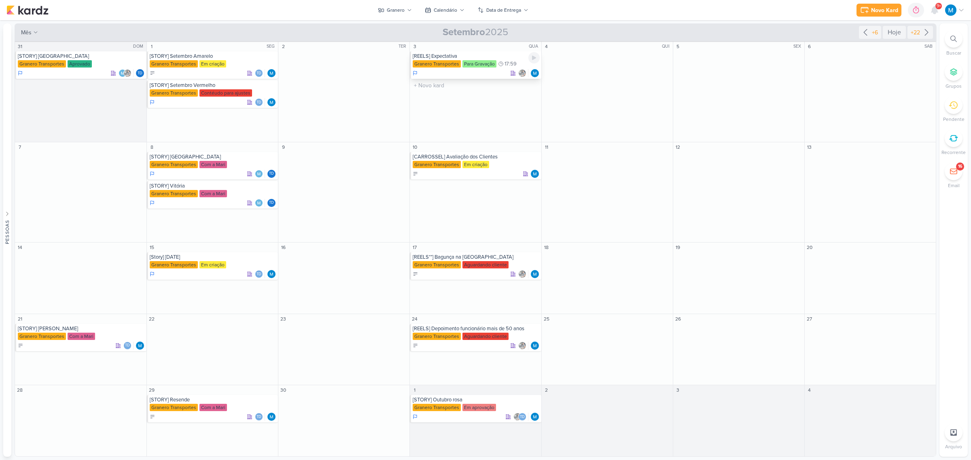
click at [476, 53] on div "[REELS] Expectativa" at bounding box center [475, 56] width 127 height 6
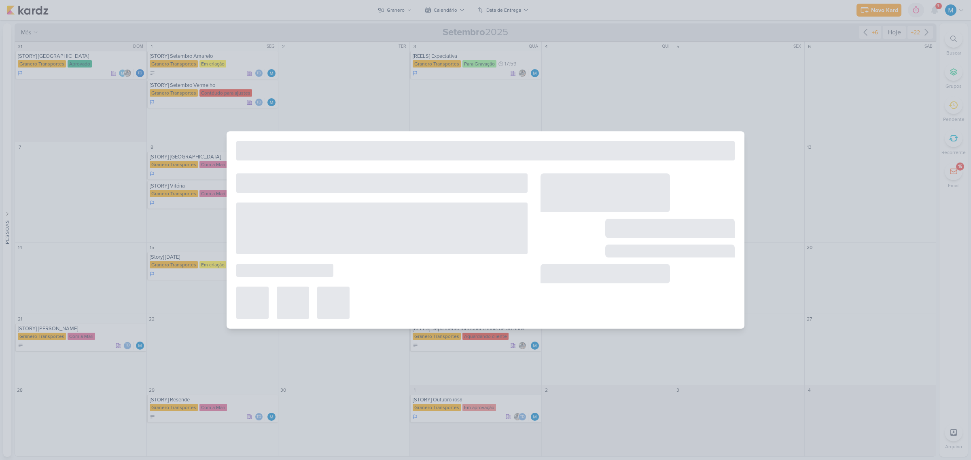
type input "[REELS] Expectativa"
type input "[DATE] 17:59"
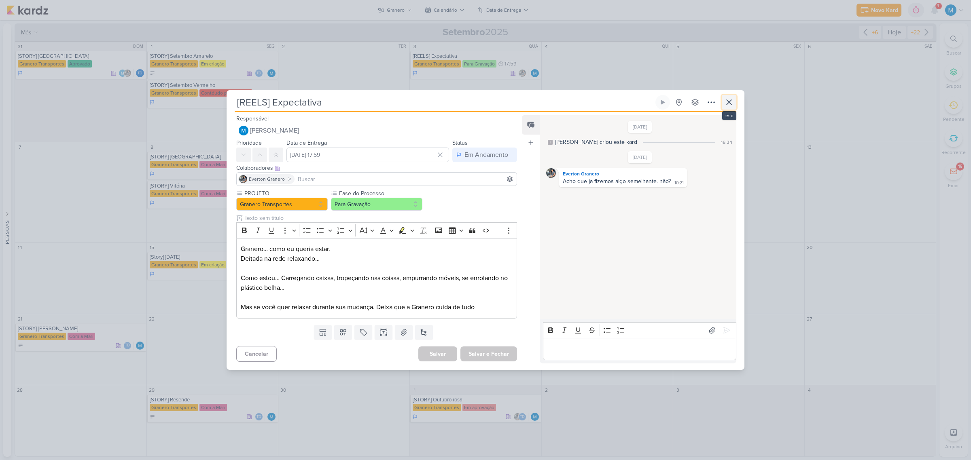
click at [733, 104] on icon at bounding box center [729, 102] width 10 height 10
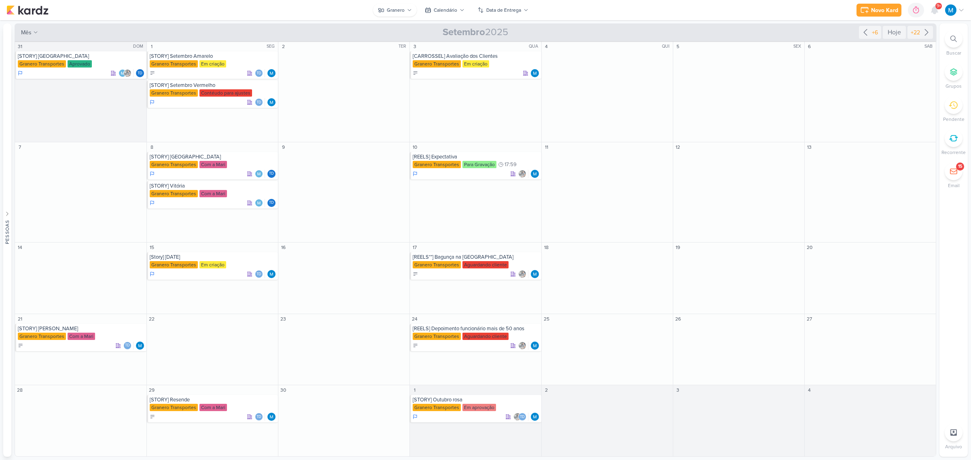
drag, startPoint x: 278, startPoint y: 7, endPoint x: 402, endPoint y: 10, distance: 124.2
click at [279, 7] on div "Novo Kard Ctrl + k 0h0m Sessão desligada... Hoje 0h0m Semana 0h0m Mês 0h0m" at bounding box center [485, 10] width 958 height 20
click at [235, 57] on div "[STORY] Setembro Amarelo" at bounding box center [213, 56] width 127 height 6
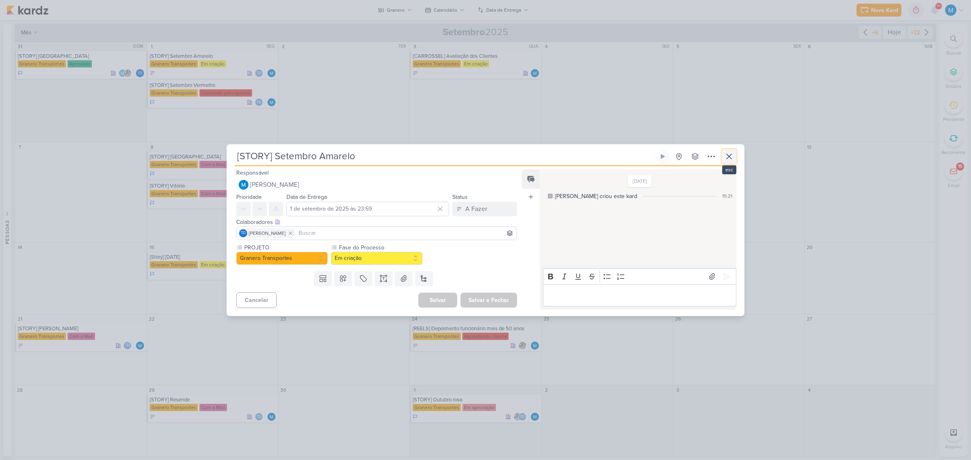
click at [733, 156] on icon at bounding box center [729, 157] width 10 height 10
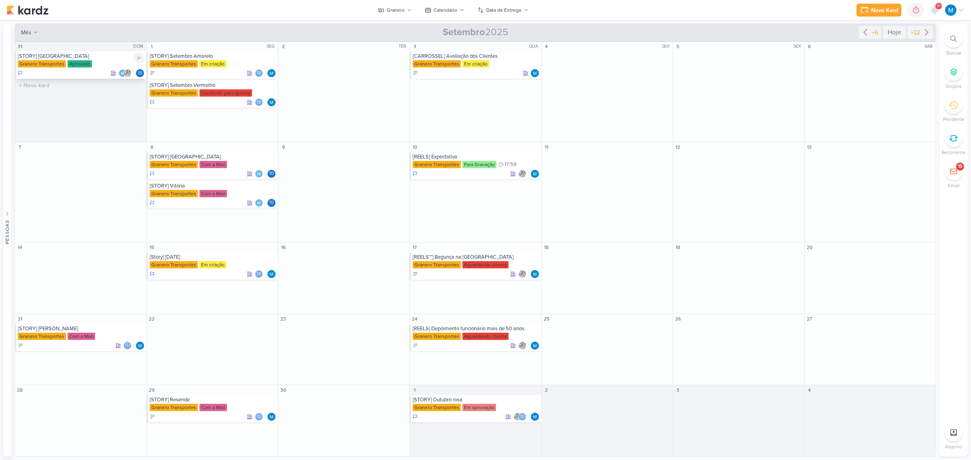
click at [90, 55] on div "[STORY] [GEOGRAPHIC_DATA]" at bounding box center [81, 56] width 127 height 6
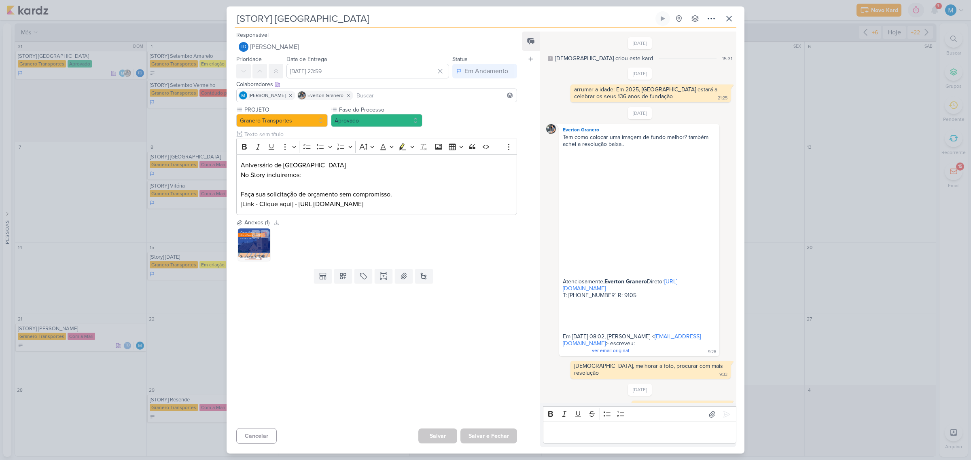
click at [245, 250] on img at bounding box center [254, 244] width 32 height 32
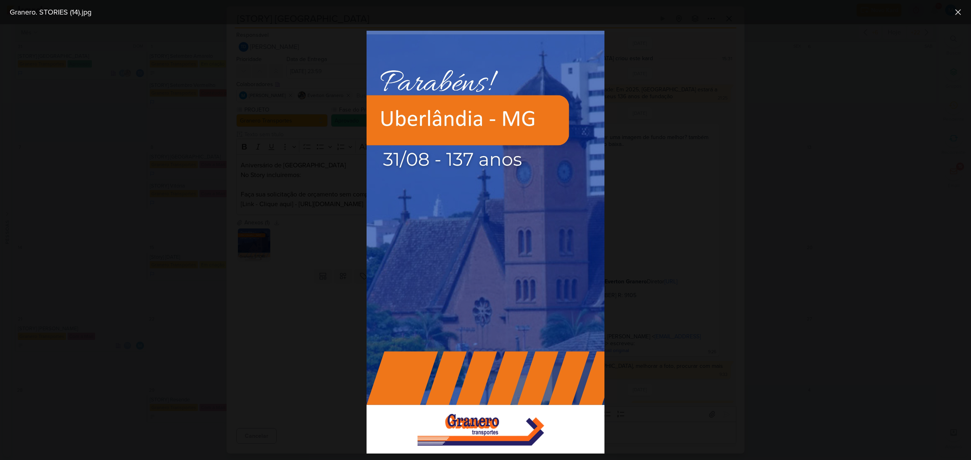
click at [654, 157] on div at bounding box center [485, 242] width 971 height 436
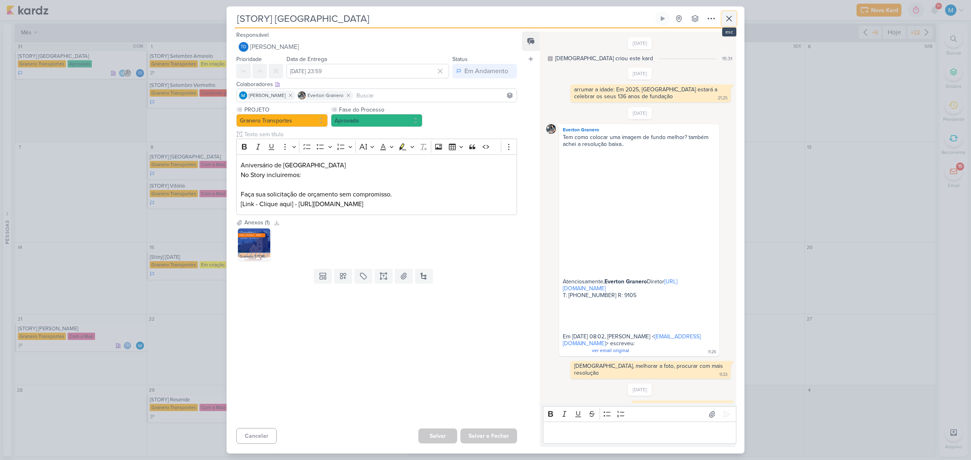
click at [728, 19] on icon at bounding box center [729, 19] width 10 height 10
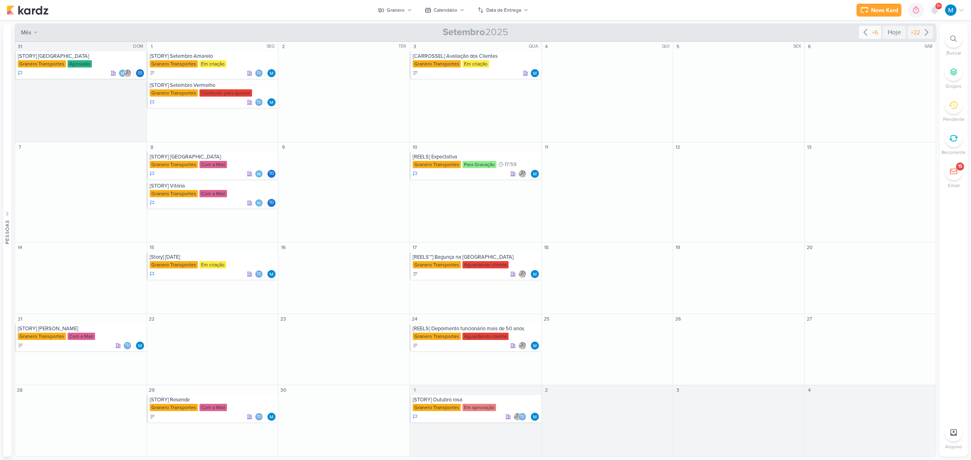
click at [865, 30] on icon at bounding box center [865, 32] width 10 height 10
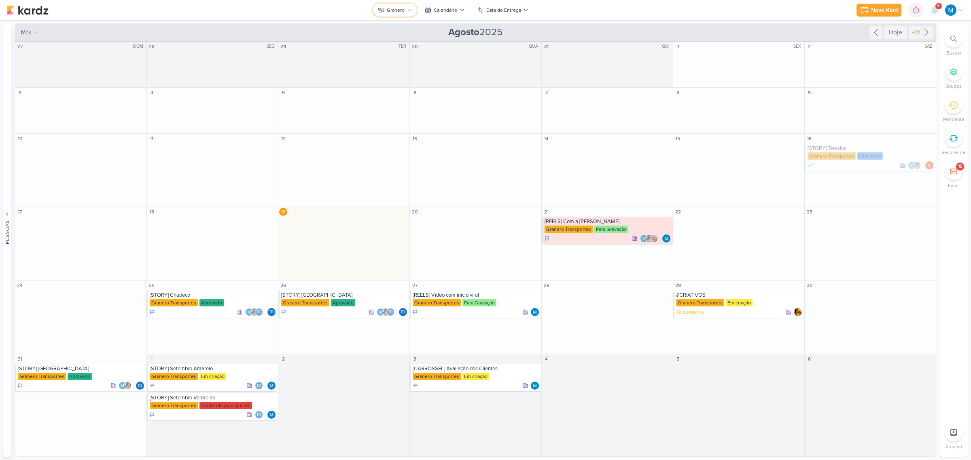
click at [398, 6] on div "Granero" at bounding box center [396, 9] width 18 height 7
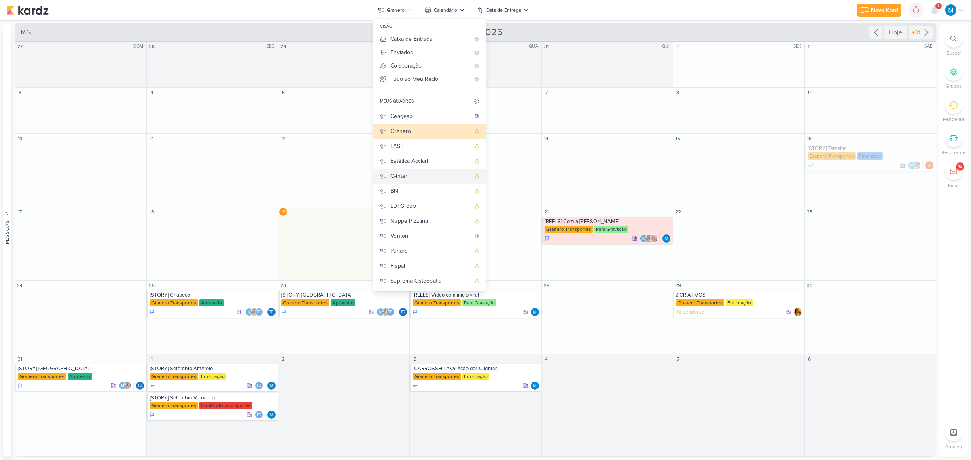
click at [415, 175] on div "G-Inter" at bounding box center [430, 176] width 80 height 8
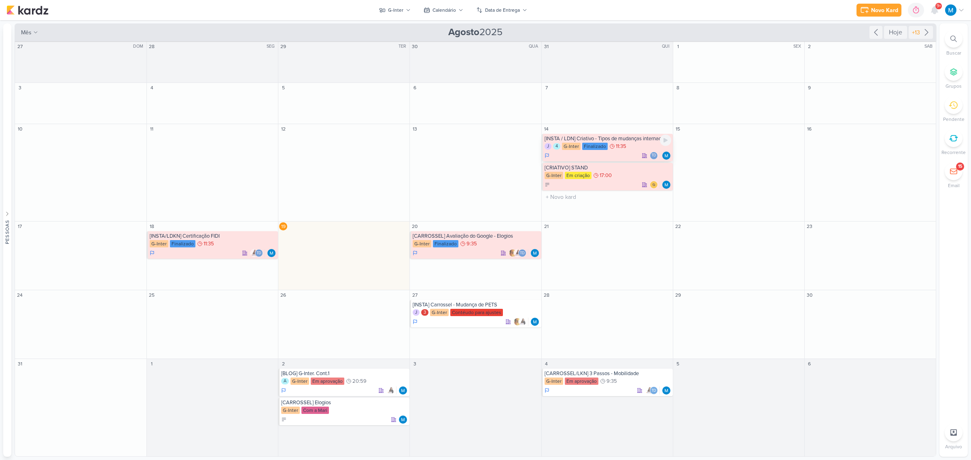
click at [630, 142] on div "[INSTA / LDN] Criativo - Tipos de mudanças internacionais J 4 G-Inter Finalizad…" at bounding box center [606, 147] width 131 height 27
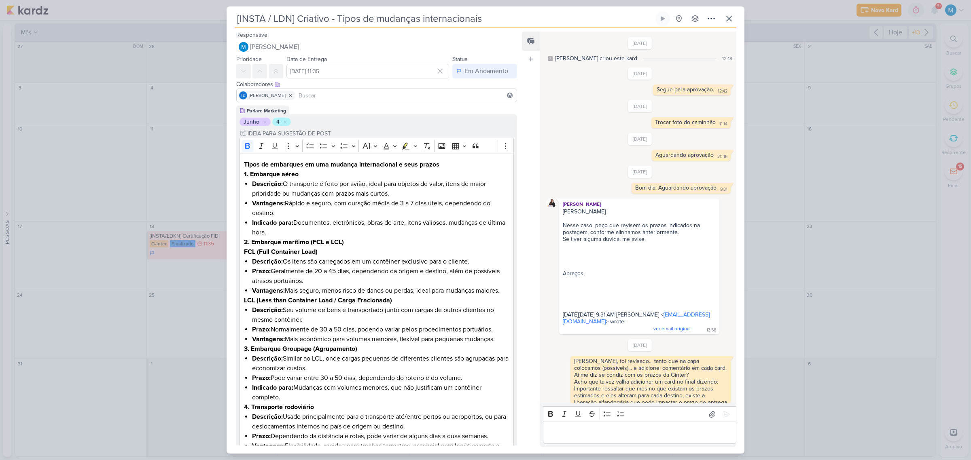
scroll to position [361, 0]
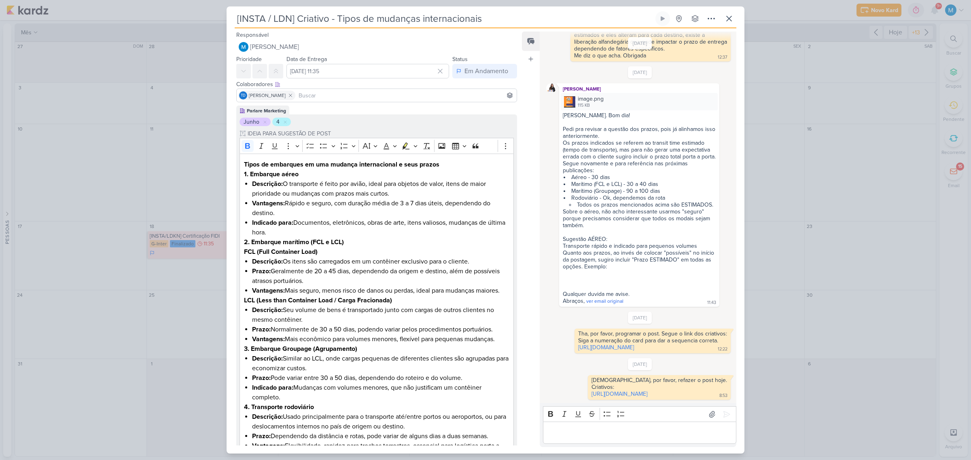
click at [803, 183] on div "[INSTA / LDN] Criativo - Tipos de mudanças internacionais" at bounding box center [485, 230] width 971 height 460
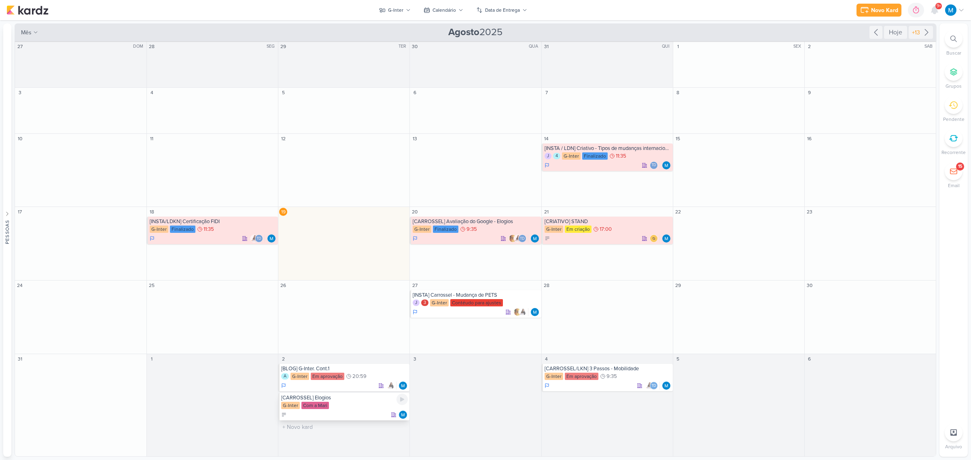
click at [346, 406] on div "G-Inter Com a Mari" at bounding box center [344, 406] width 127 height 8
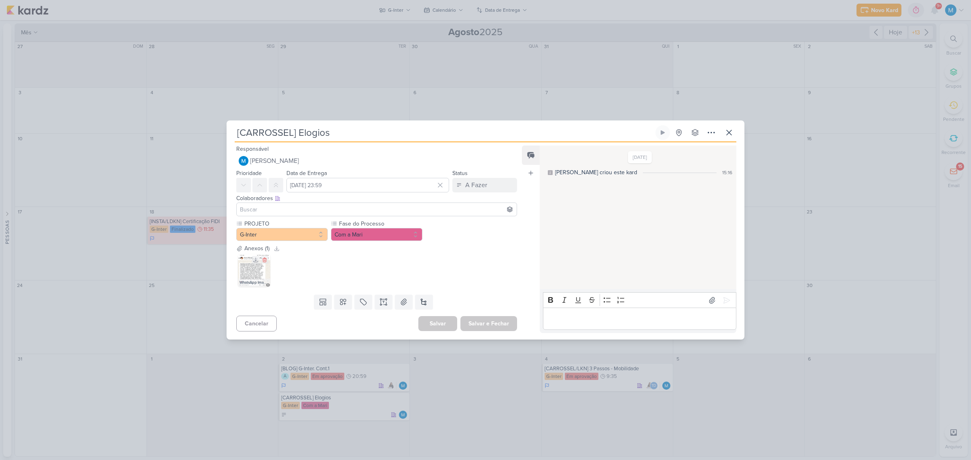
click at [255, 267] on img at bounding box center [254, 270] width 32 height 32
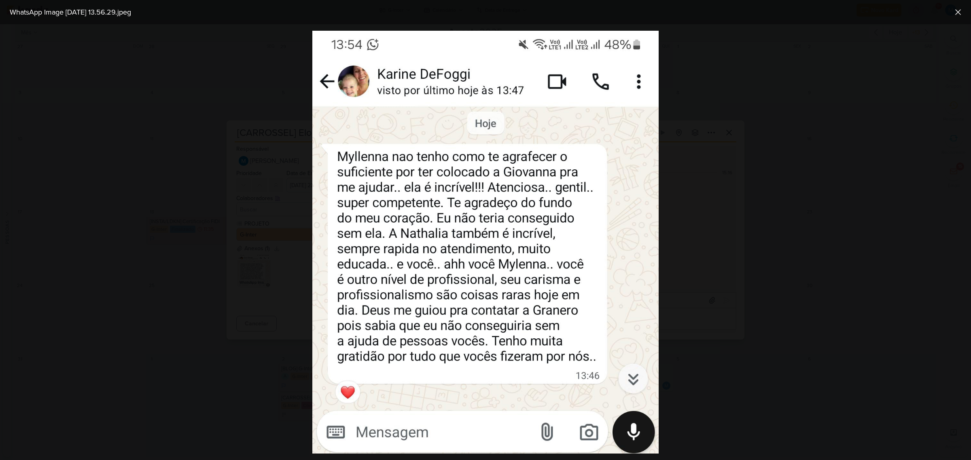
click at [755, 262] on div at bounding box center [485, 242] width 971 height 436
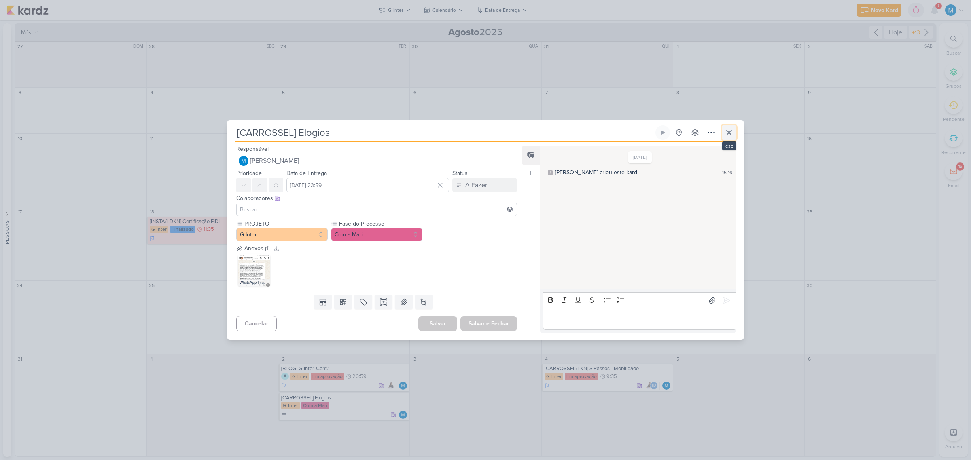
click at [730, 133] on icon at bounding box center [729, 133] width 10 height 10
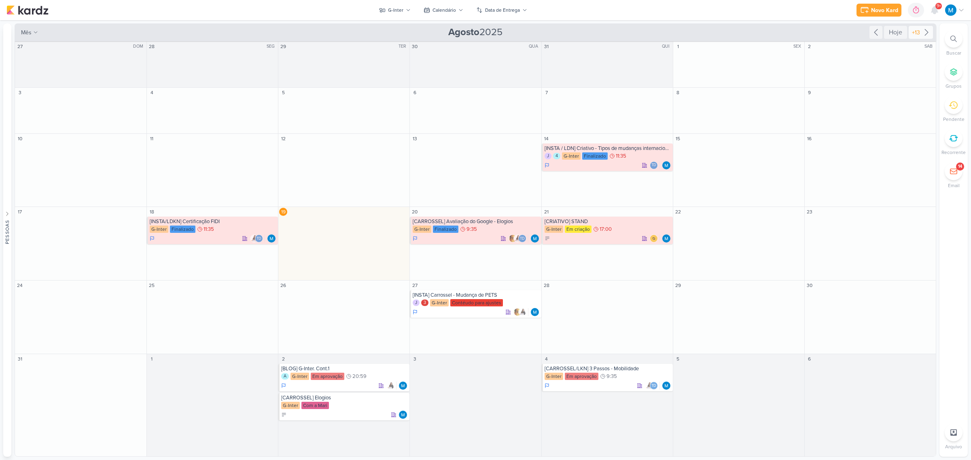
click at [924, 31] on icon at bounding box center [926, 32] width 10 height 10
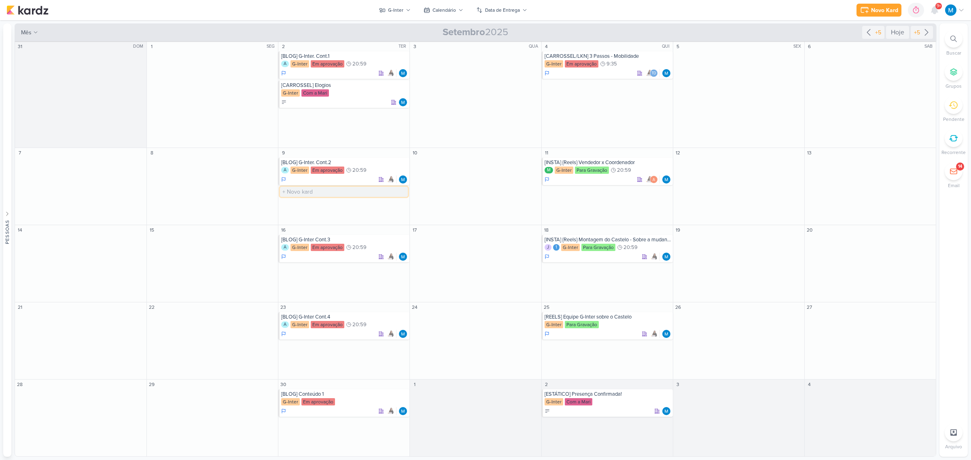
click at [311, 194] on input "text" at bounding box center [344, 192] width 128 height 10
type input "[Criativo] Itens delicados"
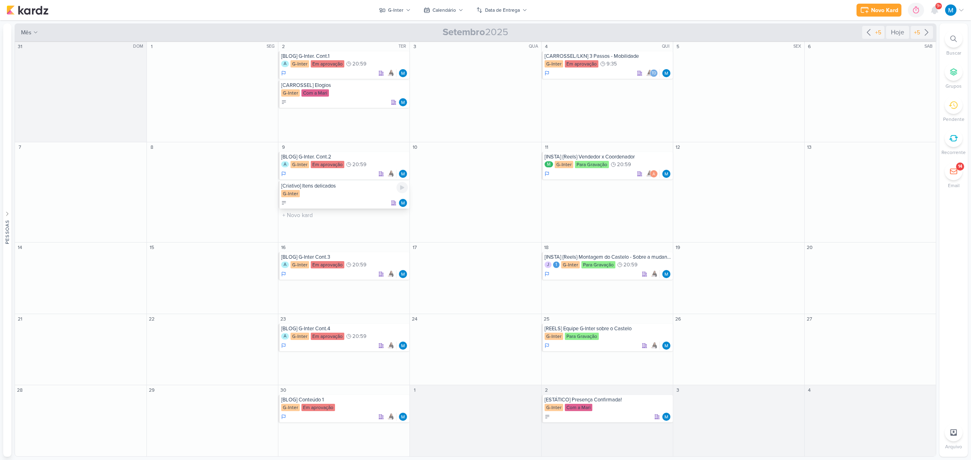
click at [325, 186] on div "[Criativo] Itens delicados" at bounding box center [344, 186] width 127 height 6
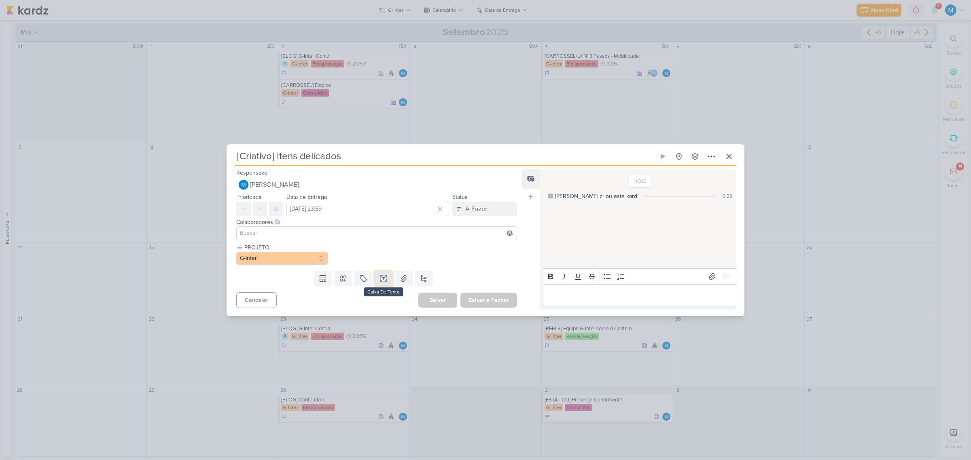
click at [382, 280] on icon at bounding box center [383, 279] width 8 height 8
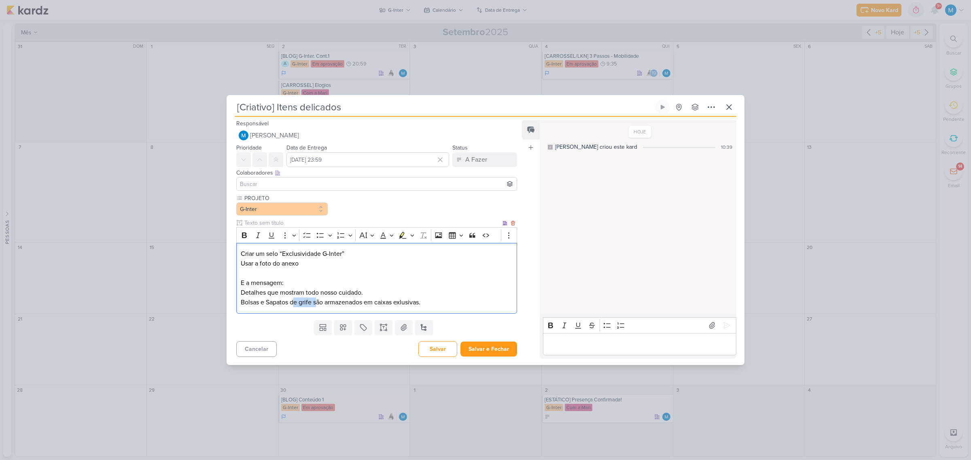
drag, startPoint x: 296, startPoint y: 302, endPoint x: 316, endPoint y: 303, distance: 19.8
click at [316, 303] on p "Bolsas e Sapatos de grife são armazenados em caixas exlusivas." at bounding box center [377, 303] width 272 height 10
click at [313, 302] on p "Bolsas e Sapatos de grife são armazenados em caixas exlusivas." at bounding box center [377, 303] width 272 height 10
drag, startPoint x: 313, startPoint y: 301, endPoint x: 286, endPoint y: 304, distance: 26.8
click at [286, 304] on p "Bolsas e Sapatos de grife são armazenados em caixas exlusivas." at bounding box center [377, 303] width 272 height 10
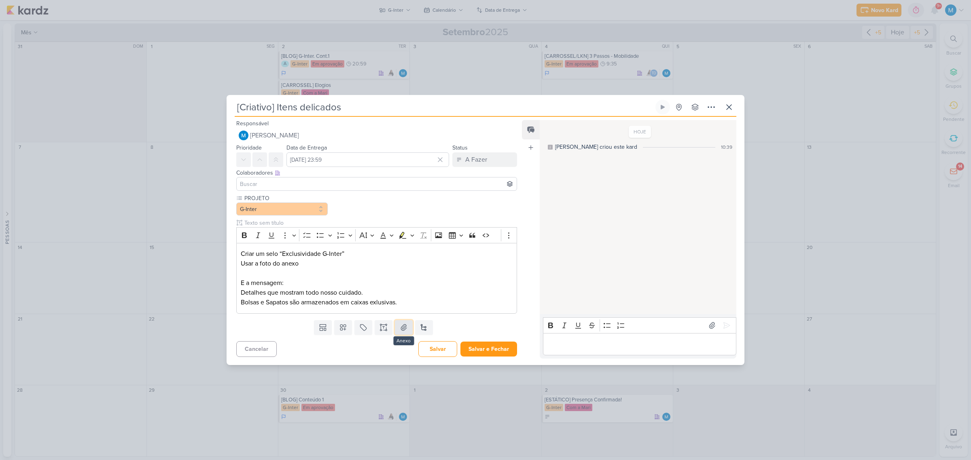
click at [405, 325] on icon at bounding box center [404, 328] width 8 height 8
click at [280, 184] on input at bounding box center [376, 184] width 277 height 10
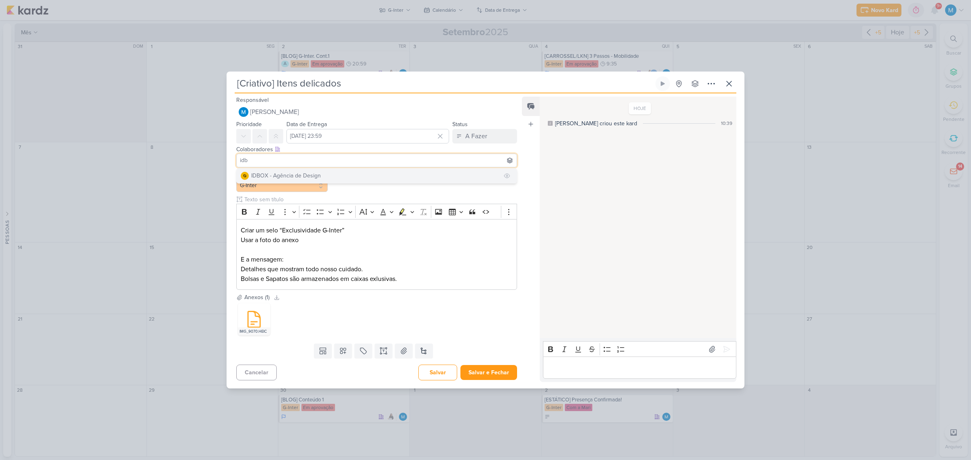
type input "idb"
click at [290, 172] on div "IDBOX - Agência de Design" at bounding box center [286, 175] width 70 height 8
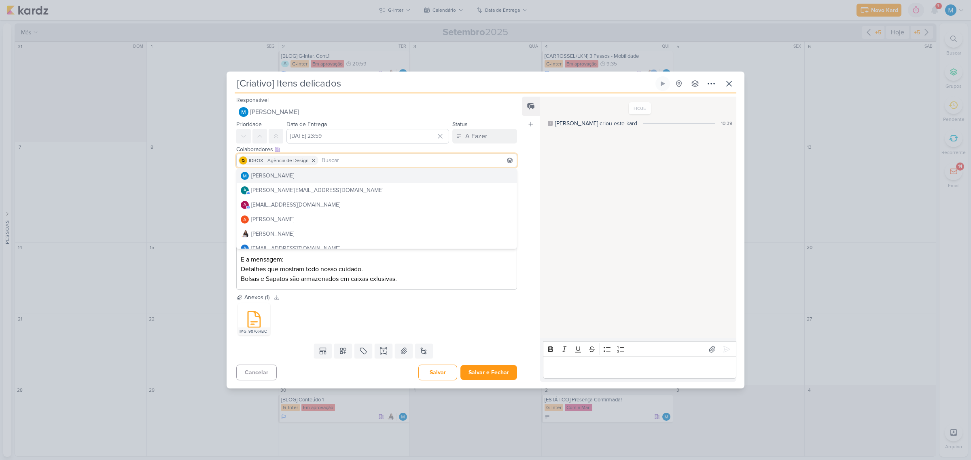
click at [533, 160] on div "Feed Atrelar email Solte o email para atrelar ao kard" at bounding box center [531, 240] width 18 height 286
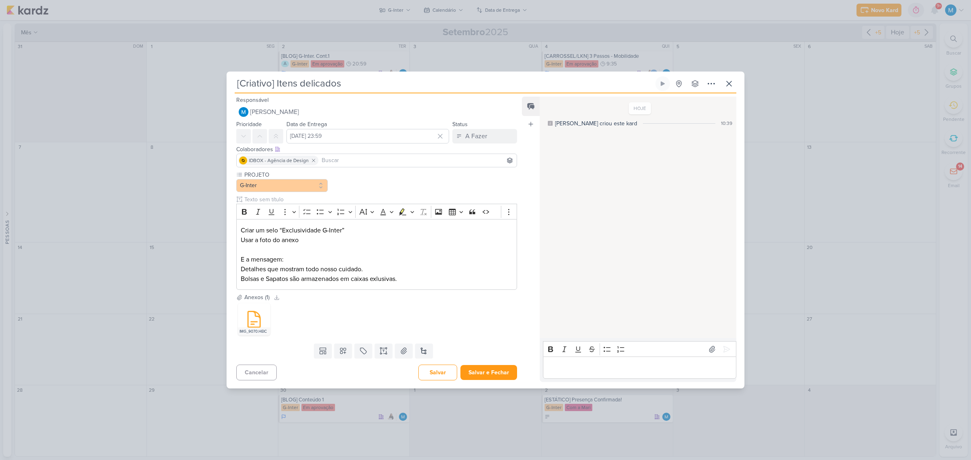
click at [355, 159] on input at bounding box center [417, 161] width 195 height 10
type input "[DEMOGRAPHIC_DATA]"
click at [348, 174] on button "Td Thais de carvalho" at bounding box center [377, 176] width 280 height 15
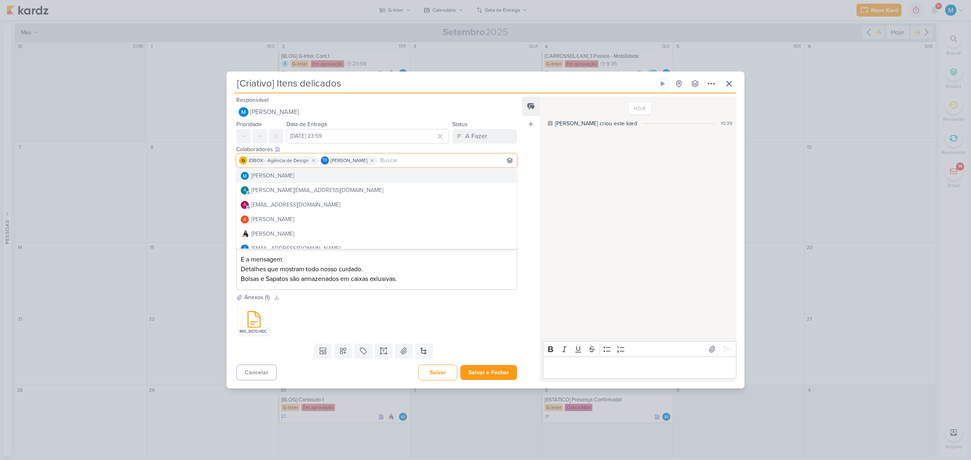
click at [528, 162] on div "Feed Atrelar email Solte o email para atrelar ao kard" at bounding box center [531, 240] width 18 height 286
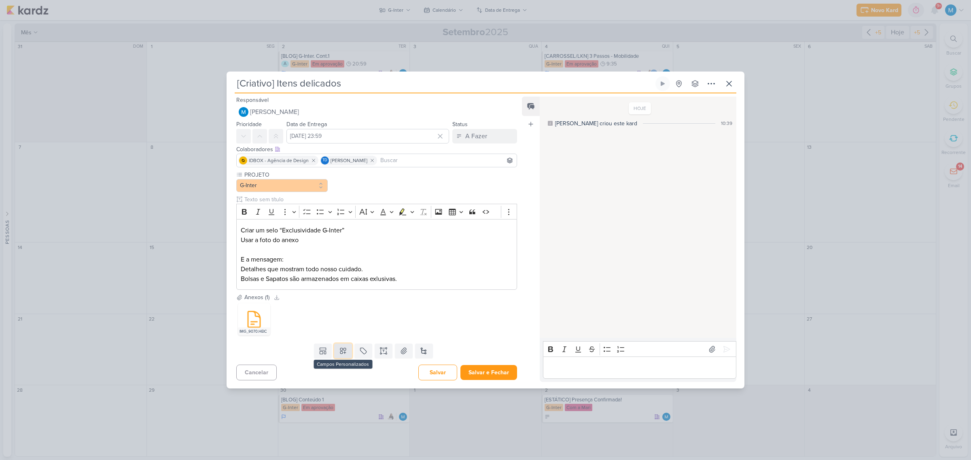
click at [343, 352] on icon at bounding box center [343, 351] width 8 height 8
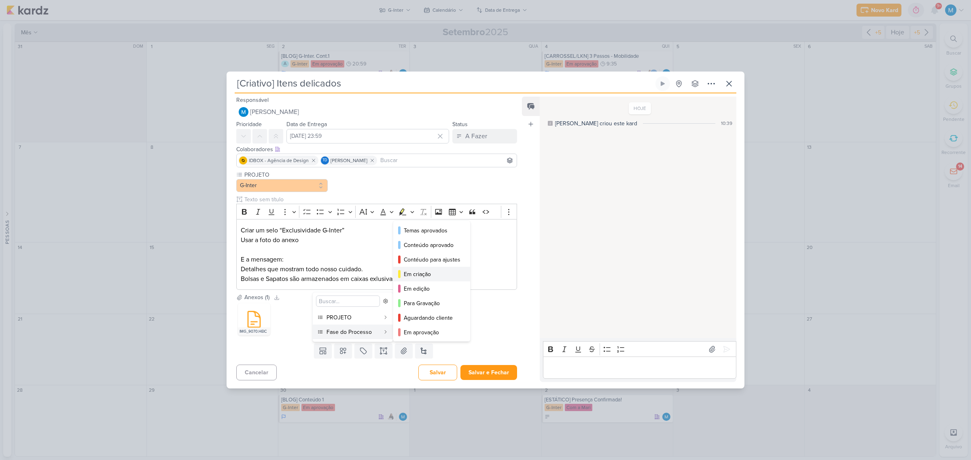
click at [425, 277] on div "Em criação" at bounding box center [432, 274] width 57 height 8
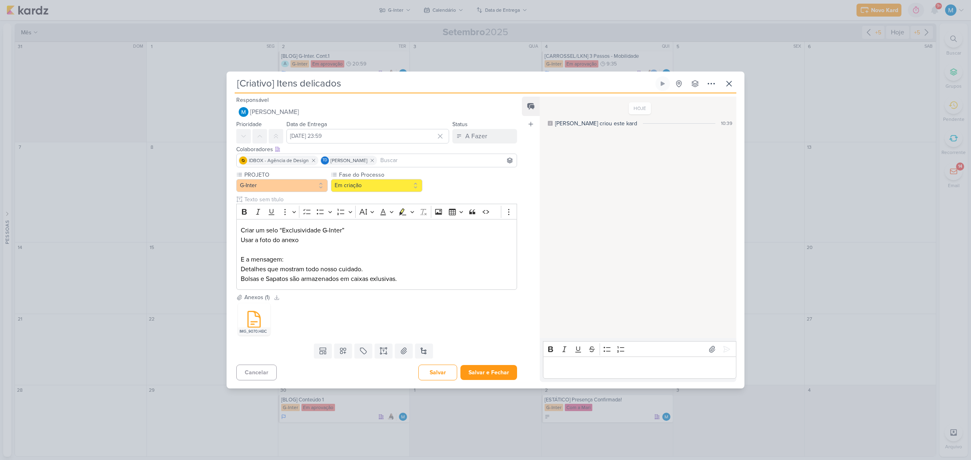
click at [535, 227] on div "Feed Atrelar email Solte o email para atrelar ao kard" at bounding box center [531, 240] width 18 height 286
click at [495, 374] on button "Salvar e Fechar" at bounding box center [488, 372] width 57 height 15
